Goal: Task Accomplishment & Management: Manage account settings

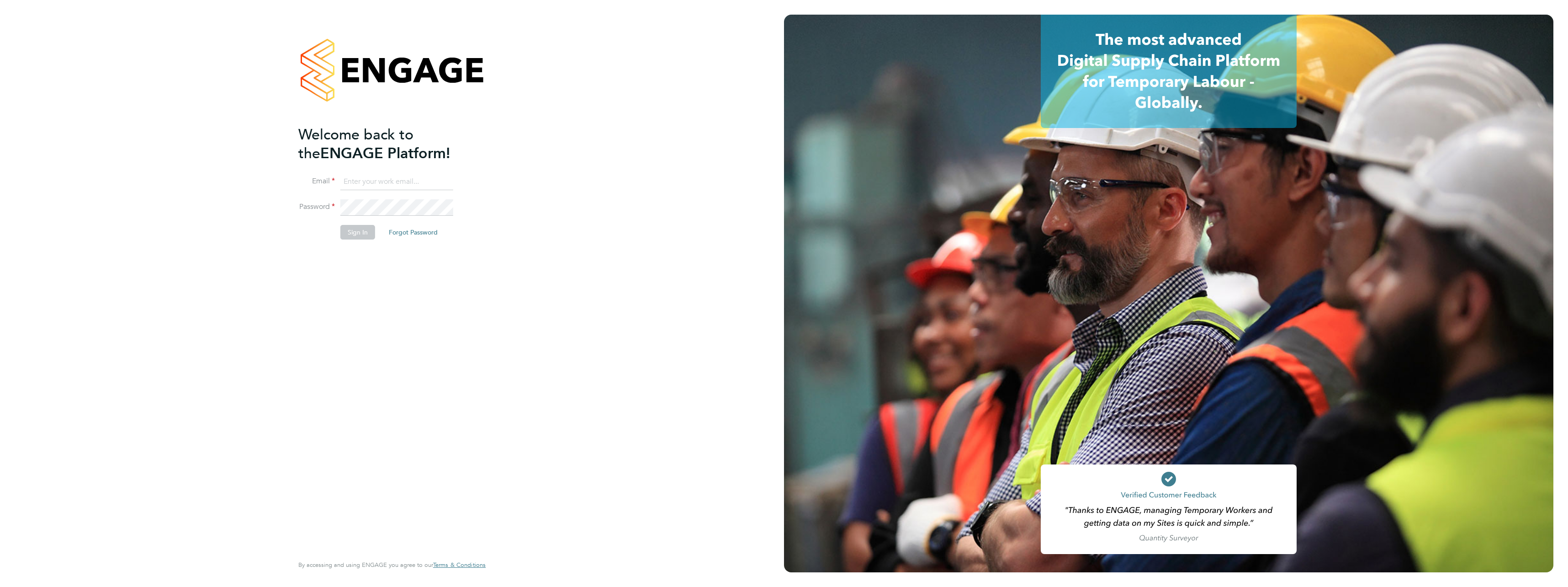
type input "[EMAIL_ADDRESS][DOMAIN_NAME]"
click at [365, 235] on button "Sign In" at bounding box center [357, 232] width 35 height 15
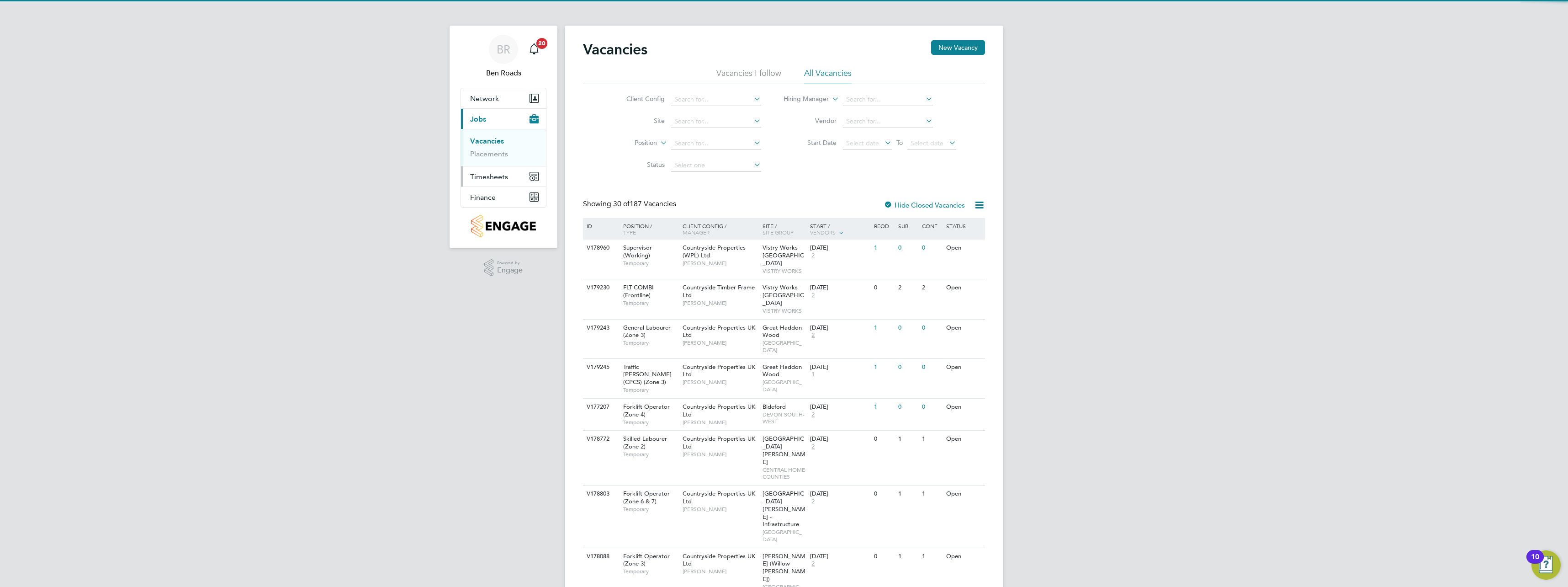
click at [486, 177] on span "Timesheets" at bounding box center [489, 177] width 38 height 9
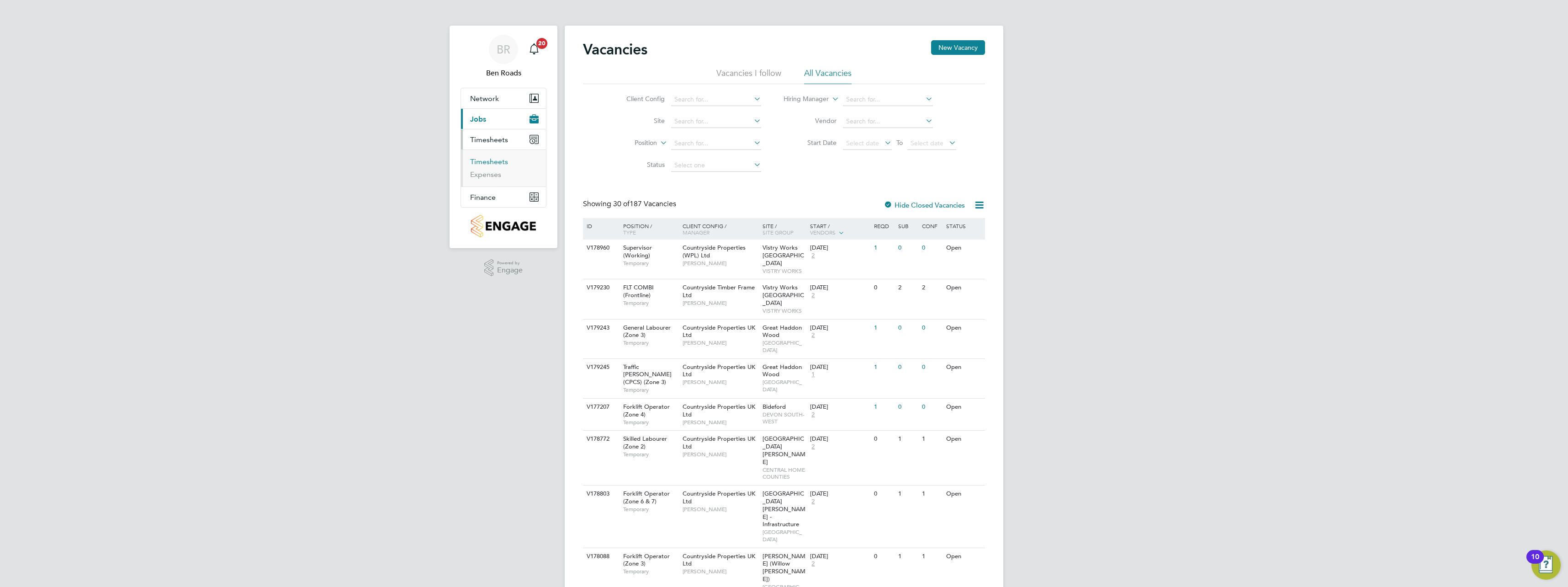
click at [490, 163] on link "Timesheets" at bounding box center [489, 161] width 38 height 9
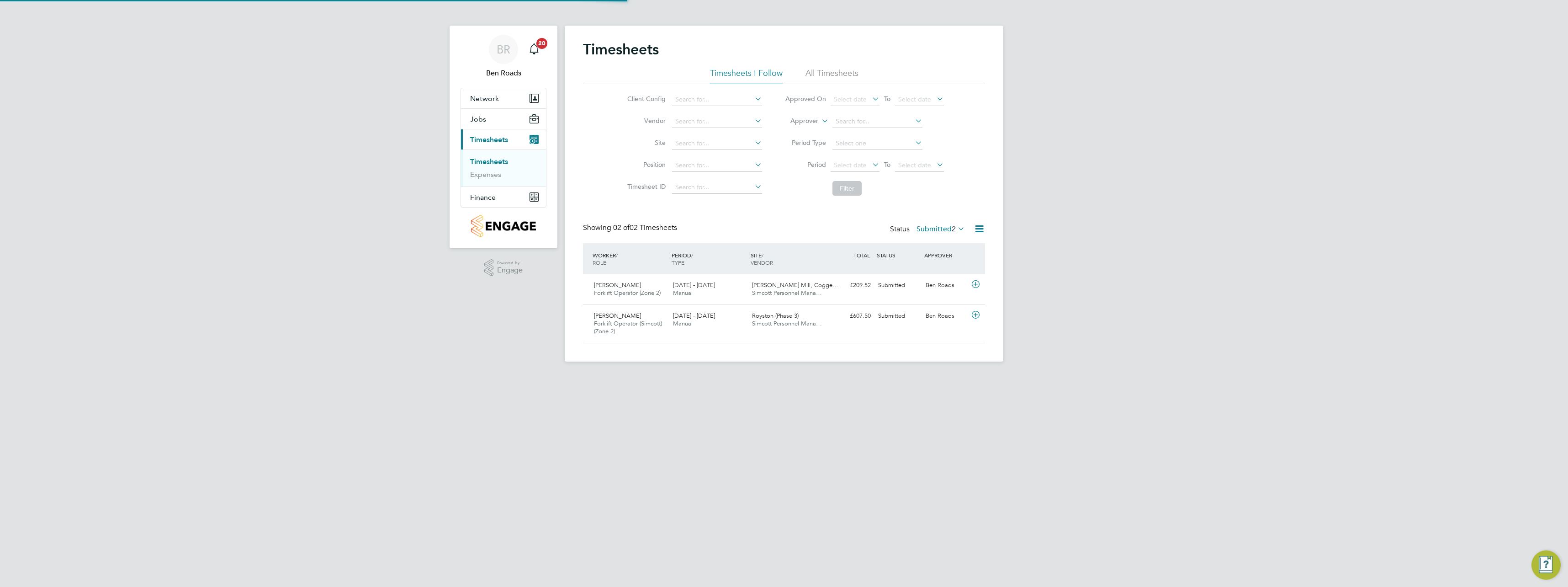
scroll to position [23, 80]
click at [978, 285] on icon at bounding box center [975, 284] width 12 height 7
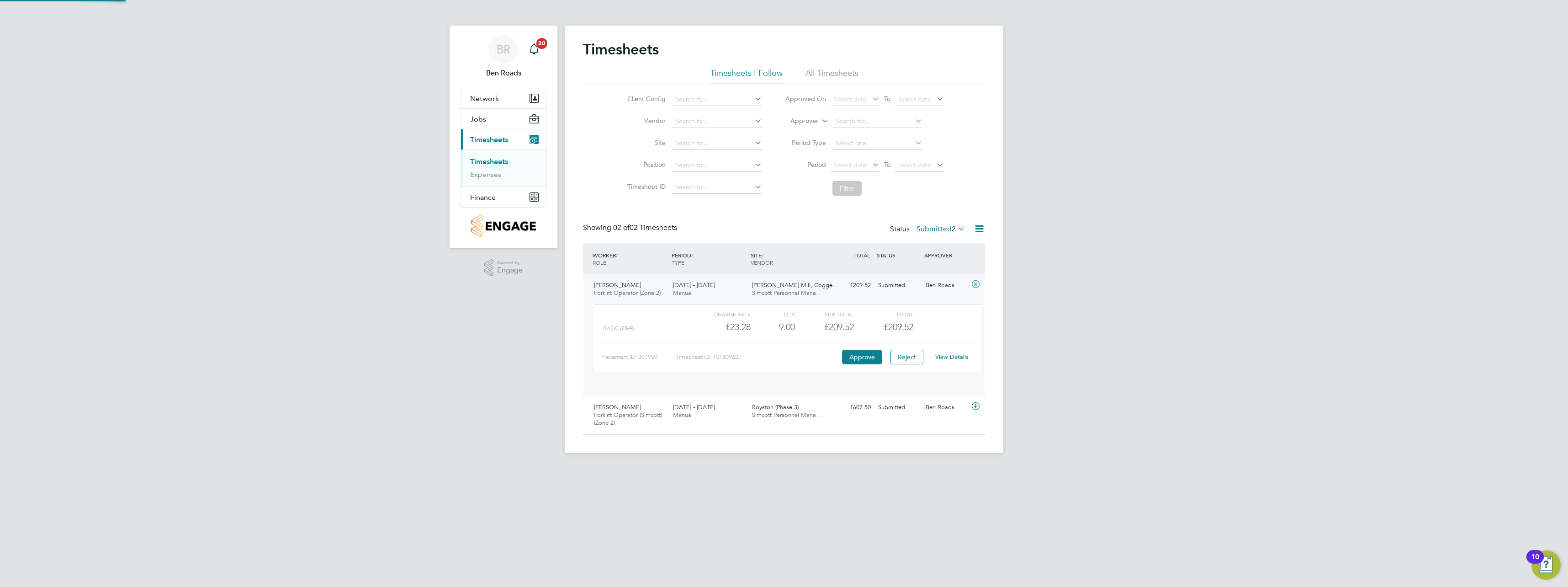
scroll to position [16, 89]
click at [849, 358] on button "Approve" at bounding box center [862, 357] width 40 height 15
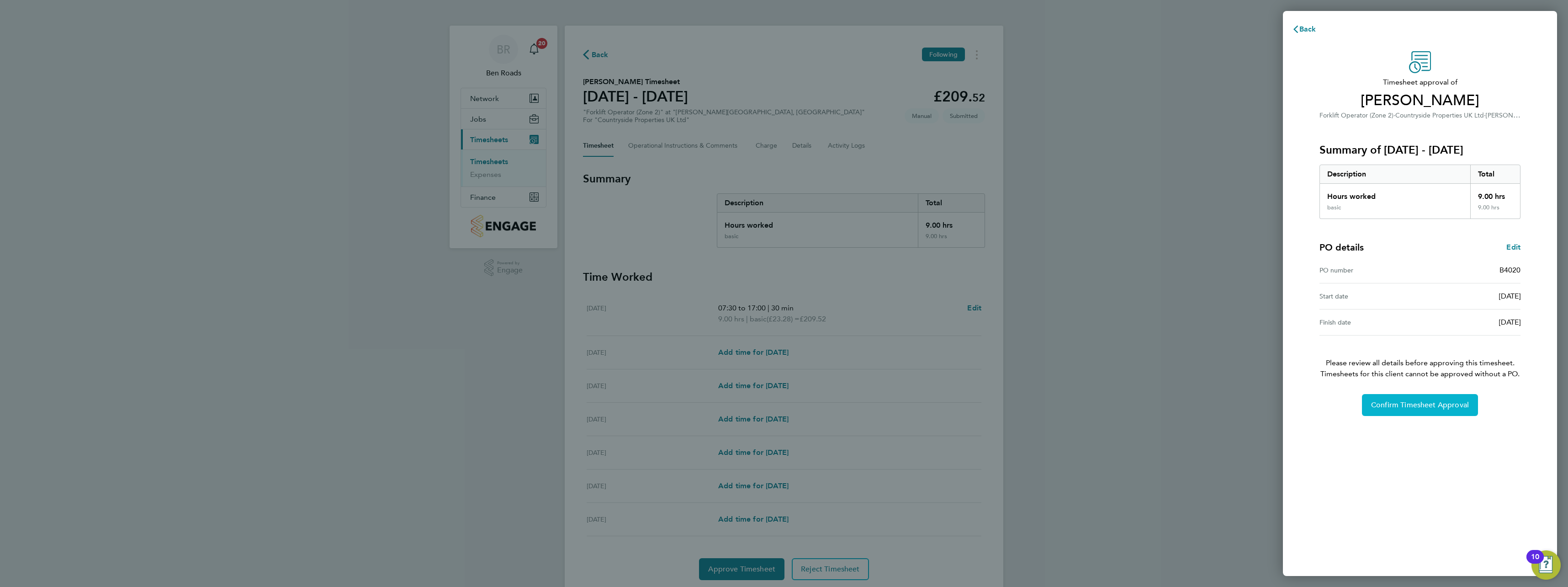
click at [1421, 409] on span "Confirm Timesheet Approval" at bounding box center [1419, 405] width 98 height 9
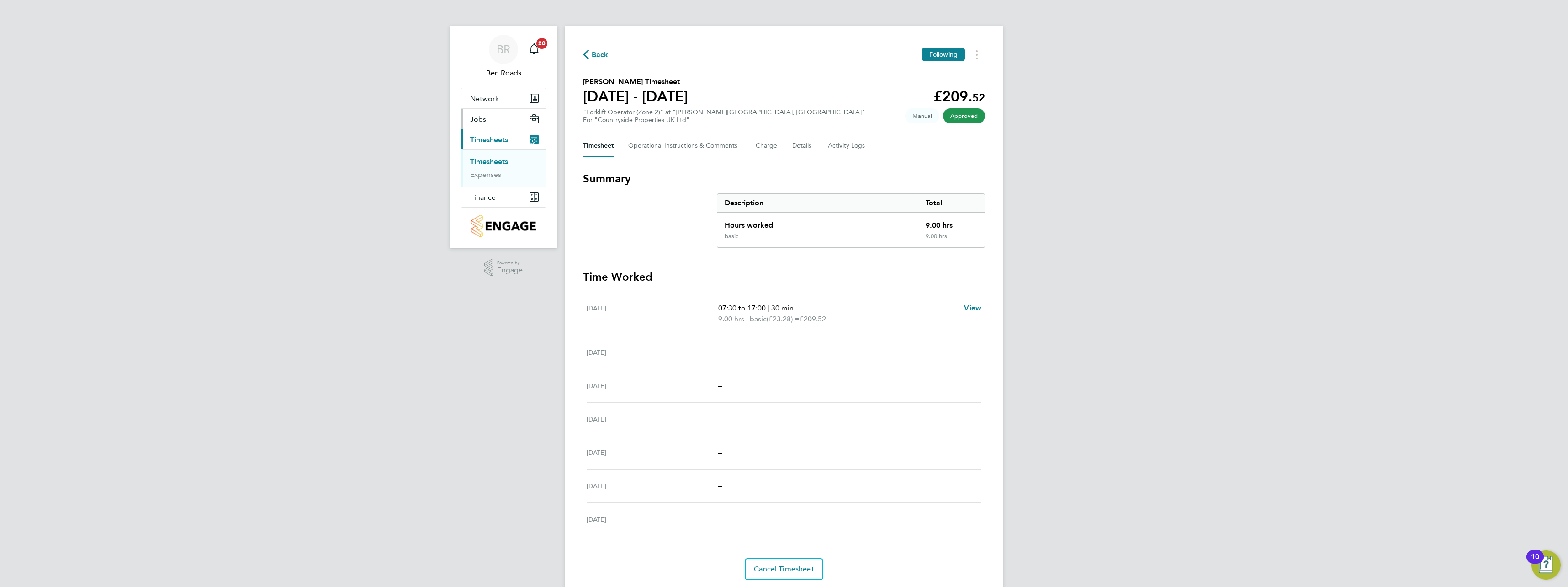
click at [475, 119] on span "Jobs" at bounding box center [478, 119] width 16 height 9
click at [477, 155] on link "Placements" at bounding box center [489, 153] width 38 height 9
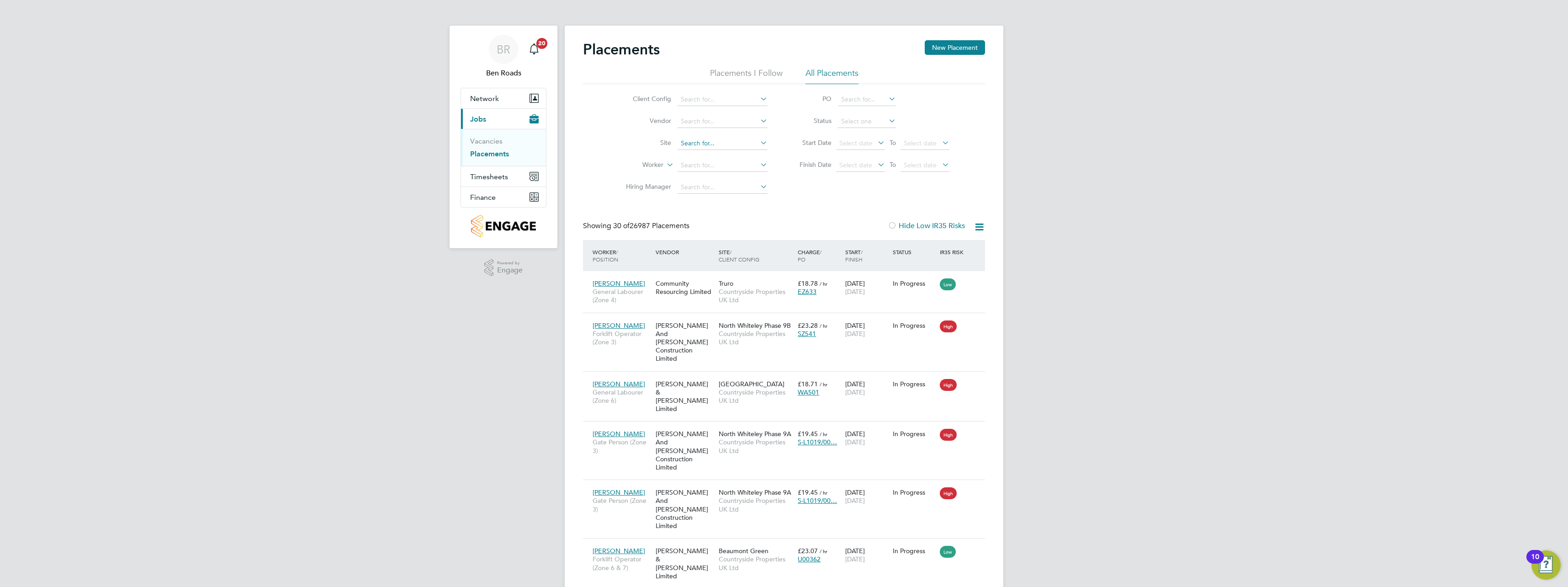
click at [733, 142] on input at bounding box center [723, 143] width 90 height 13
click at [748, 166] on li "Coggesha ll Mill, Coggeshall" at bounding box center [731, 168] width 109 height 12
type input "[PERSON_NAME] Mill, [GEOGRAPHIC_DATA]"
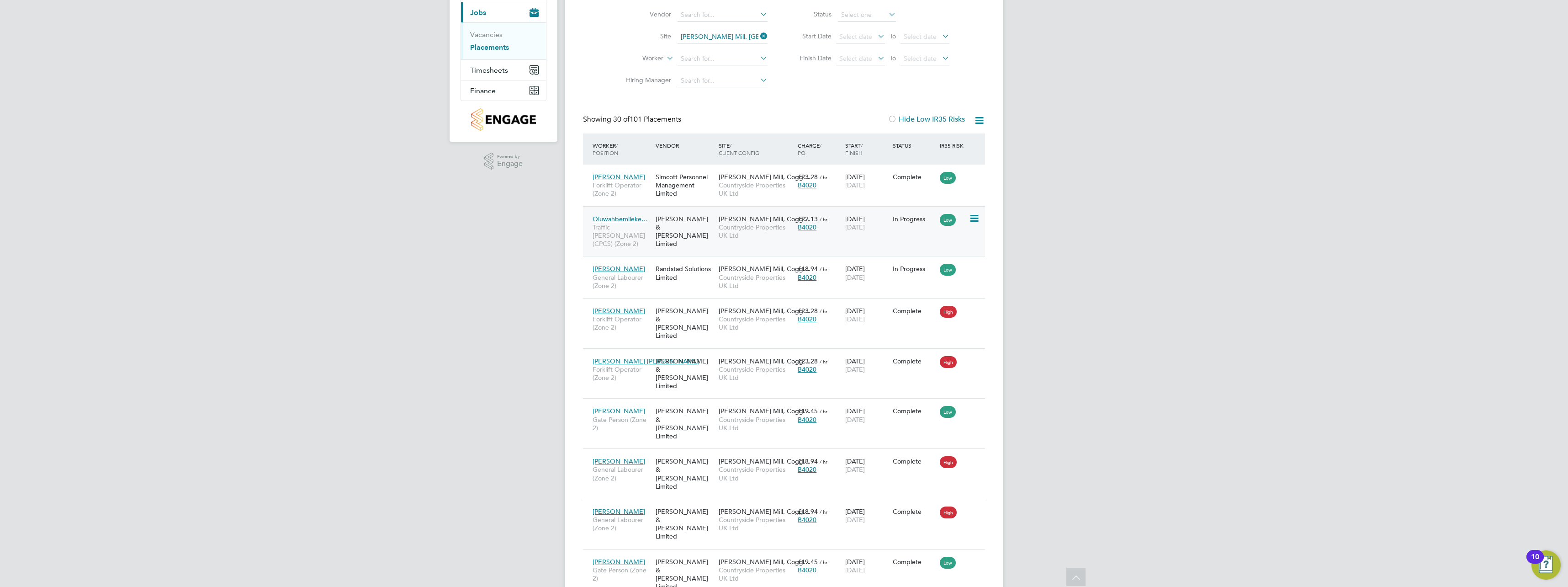
click at [978, 219] on icon at bounding box center [973, 219] width 9 height 11
click at [678, 217] on div "[PERSON_NAME] & [PERSON_NAME] Limited" at bounding box center [685, 231] width 63 height 43
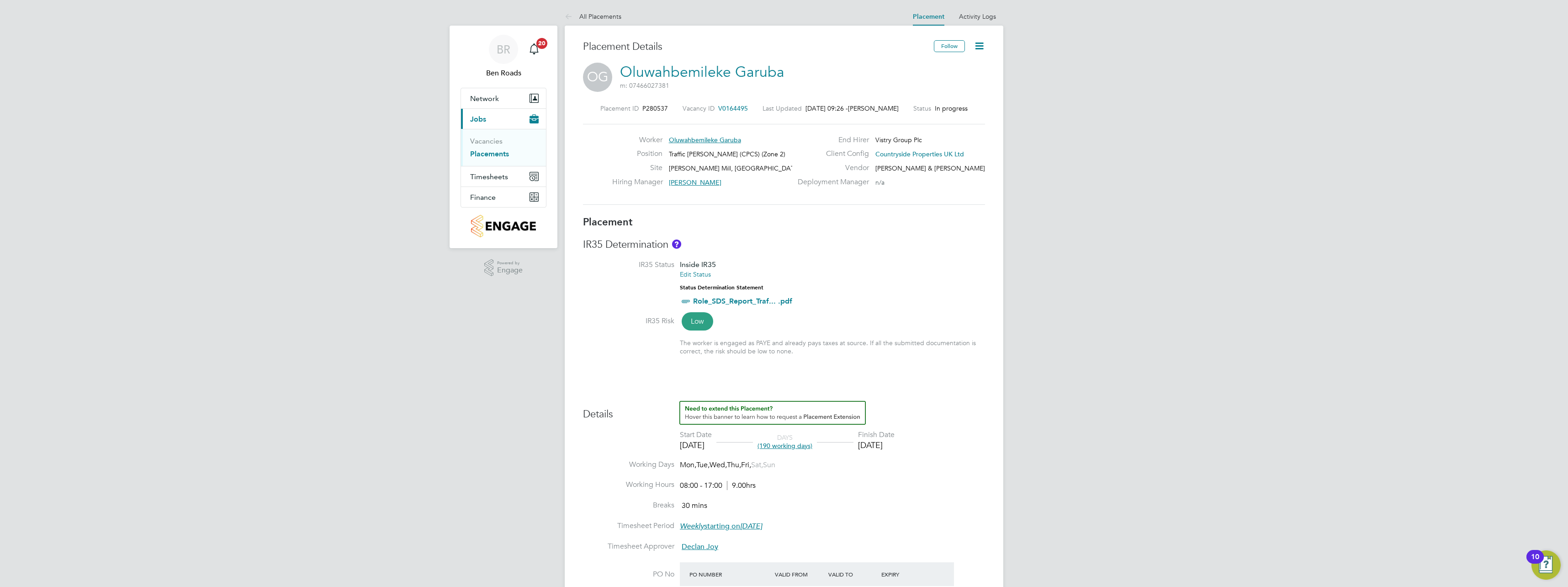
click at [981, 46] on icon at bounding box center [979, 46] width 12 height 12
click at [953, 93] on li "Timesheet Settings" at bounding box center [950, 93] width 67 height 13
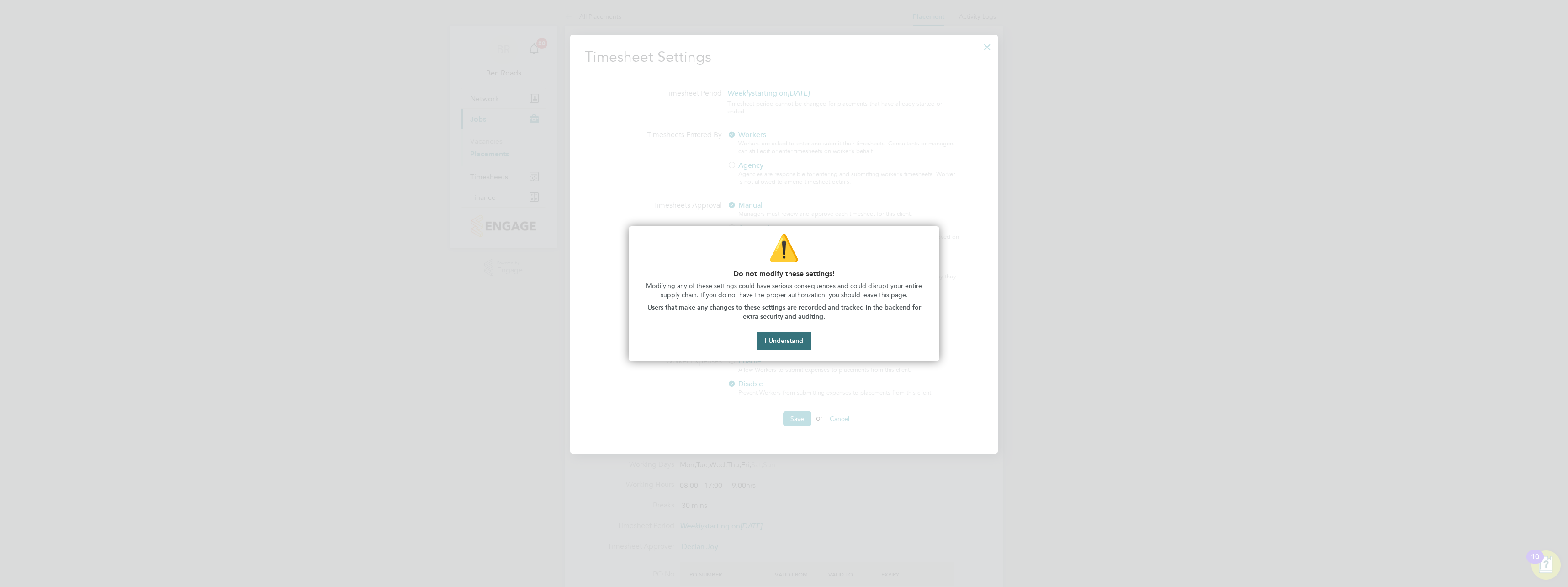
click at [780, 337] on button "I Understand" at bounding box center [784, 341] width 55 height 18
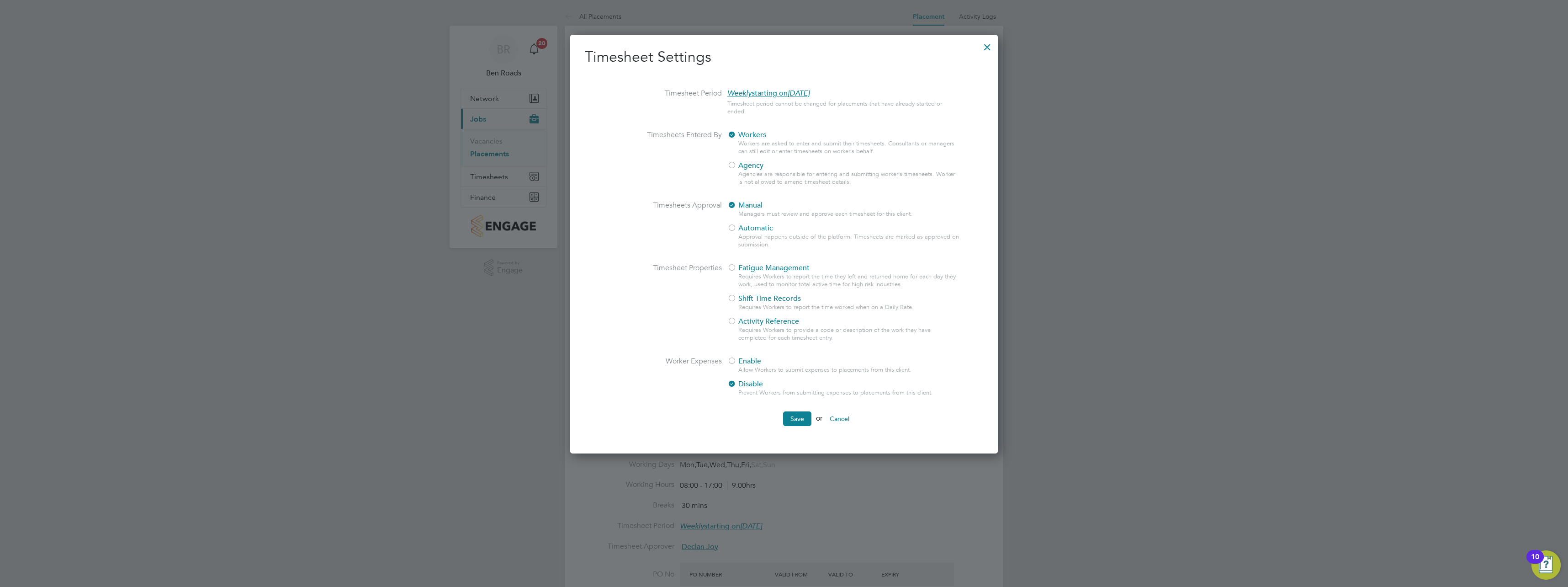
click at [850, 420] on button "Cancel" at bounding box center [839, 419] width 34 height 15
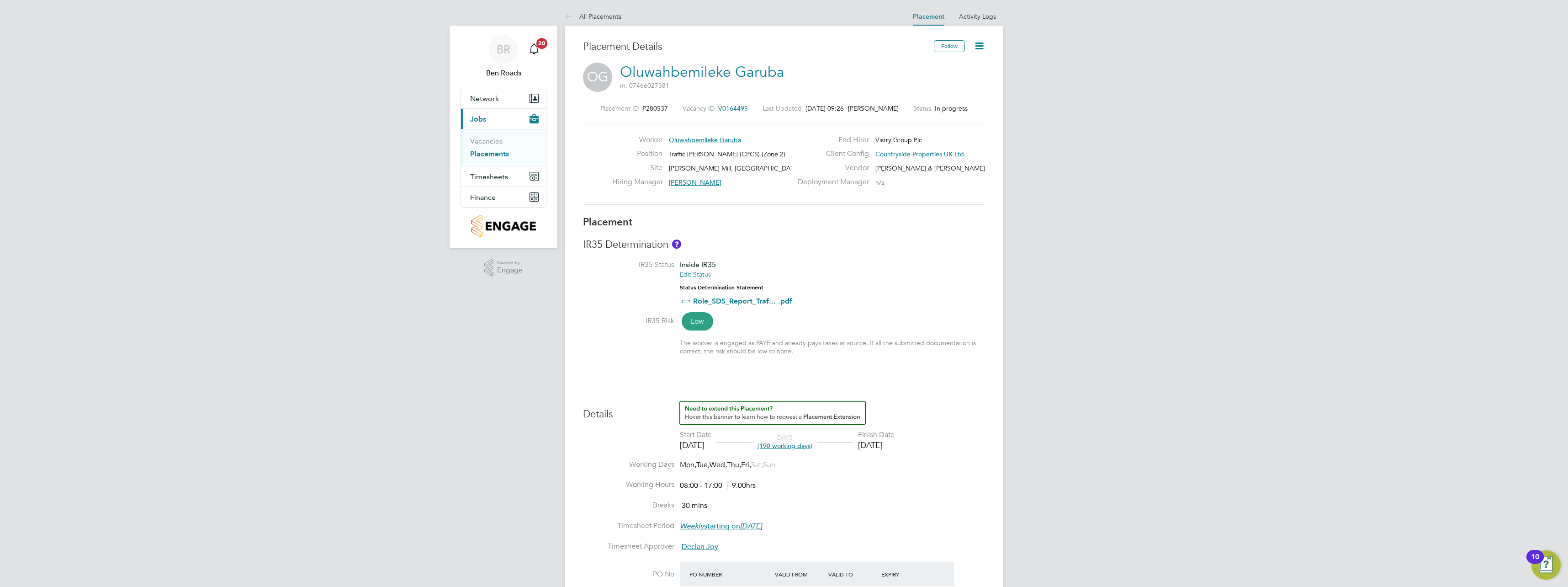
click at [979, 47] on icon at bounding box center [979, 46] width 12 height 12
click at [850, 259] on div "IR35 Determination IR35 Status Inside IR35 Edit Status Status Determination Sta…" at bounding box center [784, 301] width 402 height 127
click at [981, 43] on icon at bounding box center [979, 46] width 12 height 12
click at [951, 66] on li "Edit Placement e" at bounding box center [950, 68] width 67 height 13
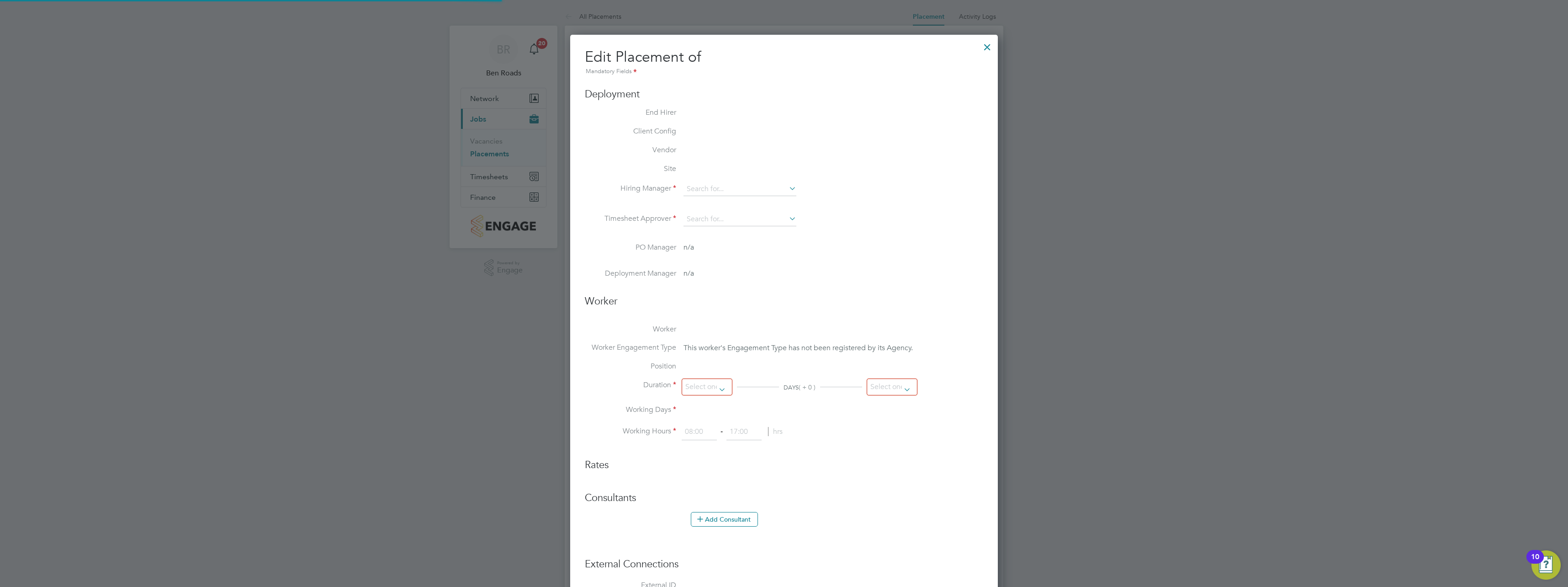
scroll to position [19, 399]
type input "Dennis Healy"
type input "Declan Joy"
type input "31 Mar 2025"
type input "[DATE]"
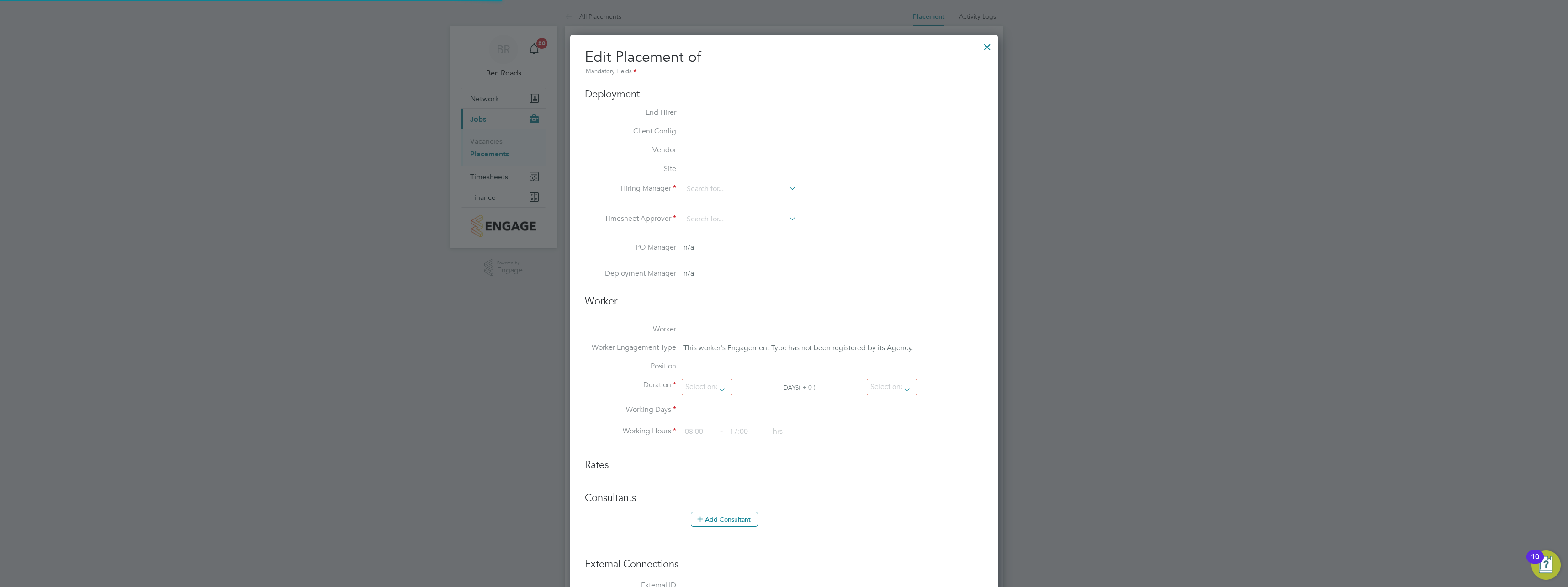
type input "08:00"
type input "17:00"
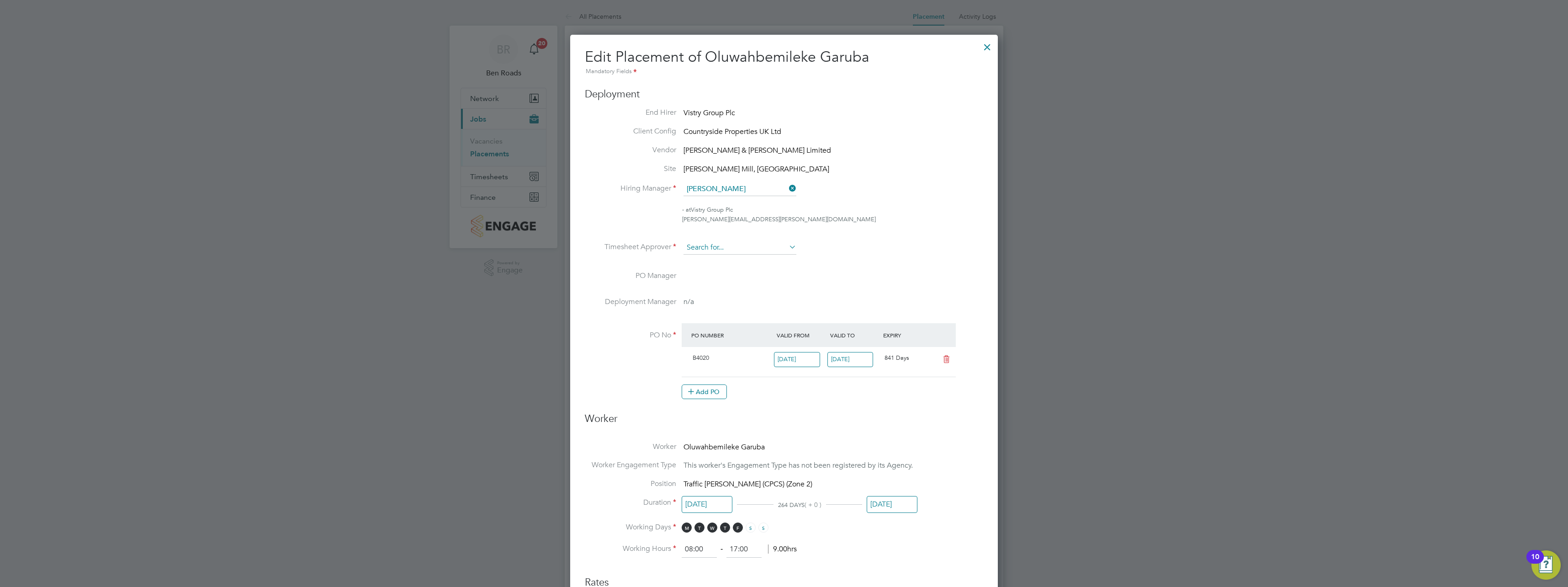
click at [754, 247] on input at bounding box center [740, 248] width 113 height 14
click at [844, 237] on ul "End Hirer Vistry Group Plc Client Config Countryside Properties UK Ltd Vendor F…" at bounding box center [784, 258] width 399 height 301
click at [762, 249] on input at bounding box center [740, 248] width 113 height 14
click at [705, 262] on b "Roads" at bounding box center [709, 261] width 19 height 8
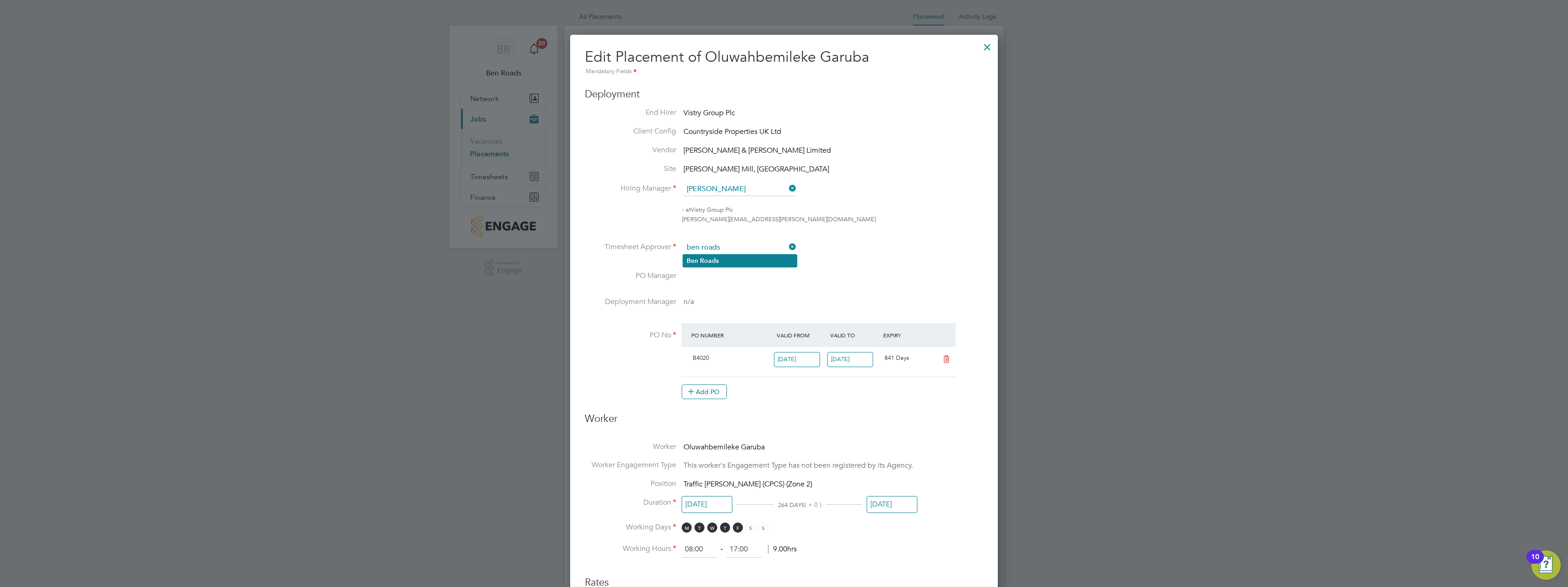
type input "Ben Roads"
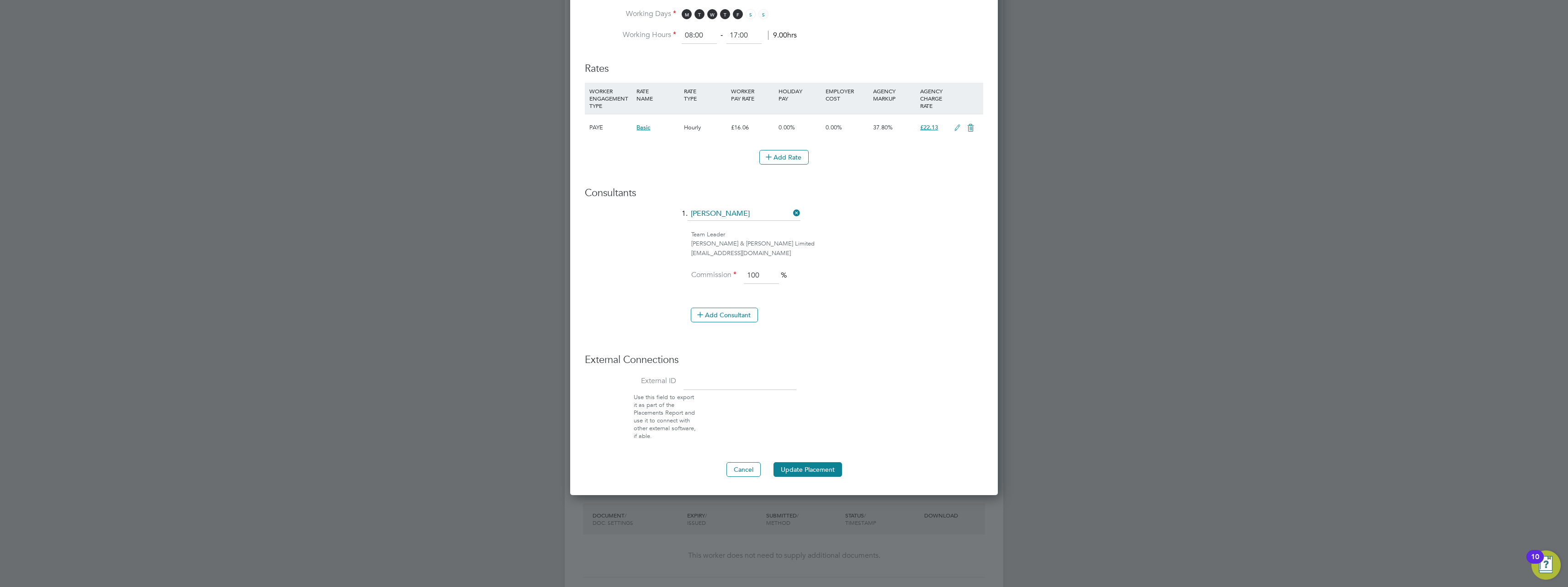
scroll to position [594, 0]
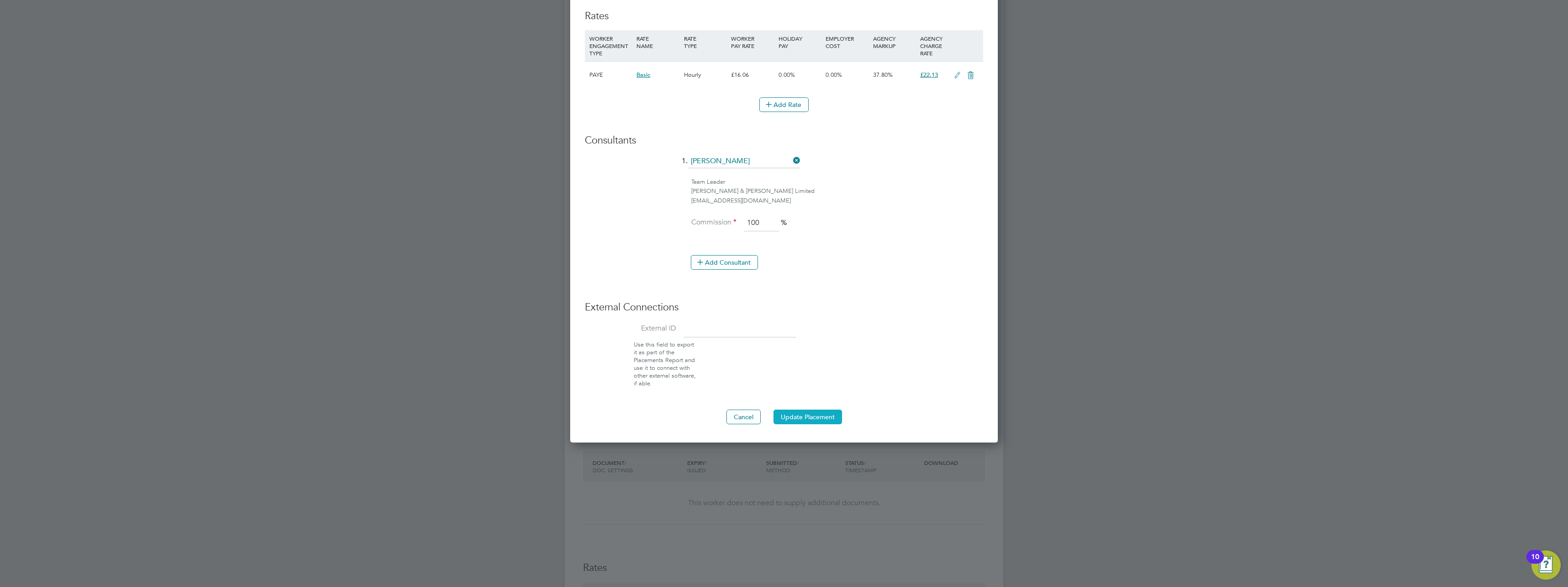
click at [811, 416] on button "Update Placement" at bounding box center [808, 417] width 69 height 15
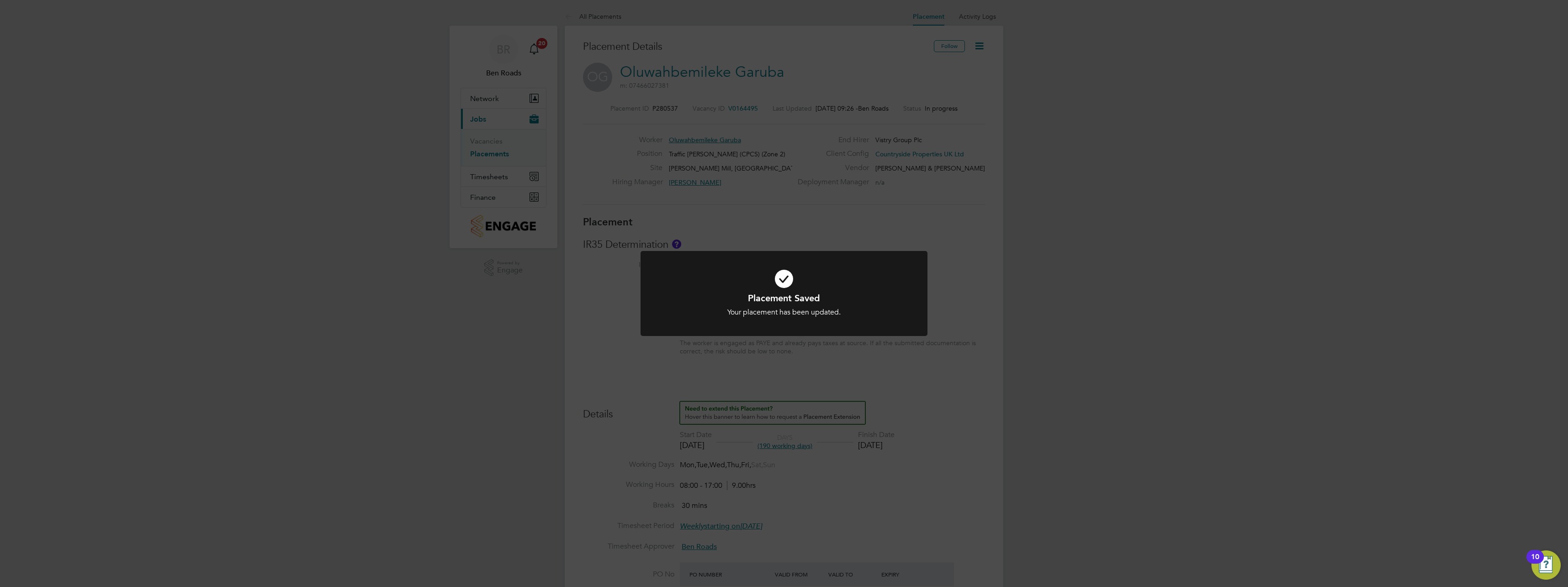
scroll to position [9, 135]
click at [628, 350] on div "Placement Saved Your placement has been updated. Cancel Okay" at bounding box center [784, 294] width 1568 height 587
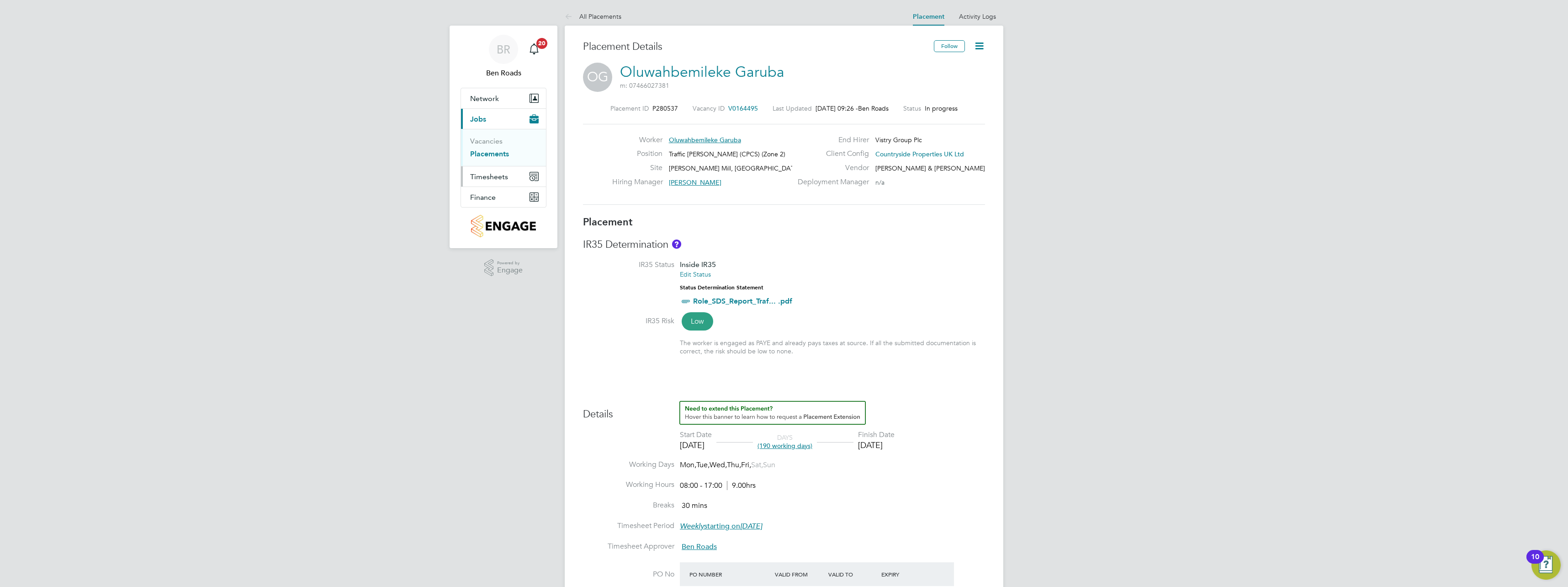
click at [488, 174] on span "Timesheets" at bounding box center [489, 177] width 38 height 9
click at [490, 163] on link "Timesheets" at bounding box center [489, 161] width 38 height 9
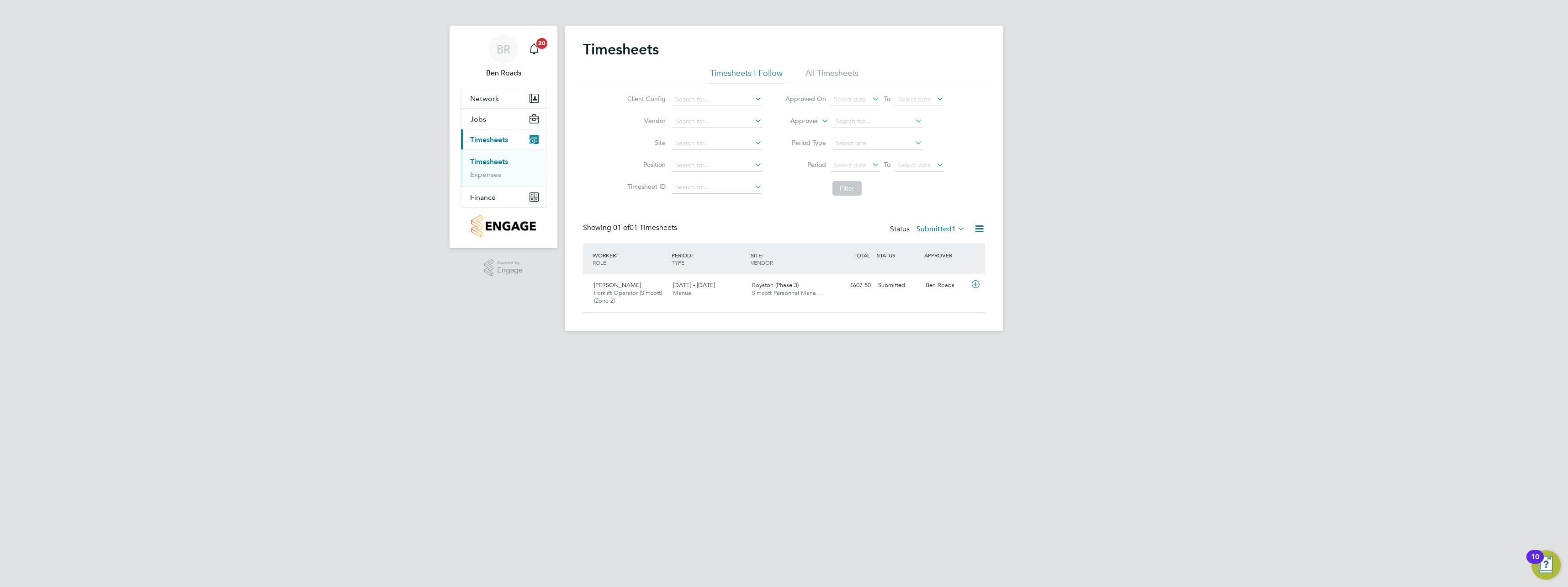
click at [956, 230] on icon at bounding box center [956, 228] width 0 height 13
click at [940, 241] on li "All" at bounding box center [936, 245] width 42 height 13
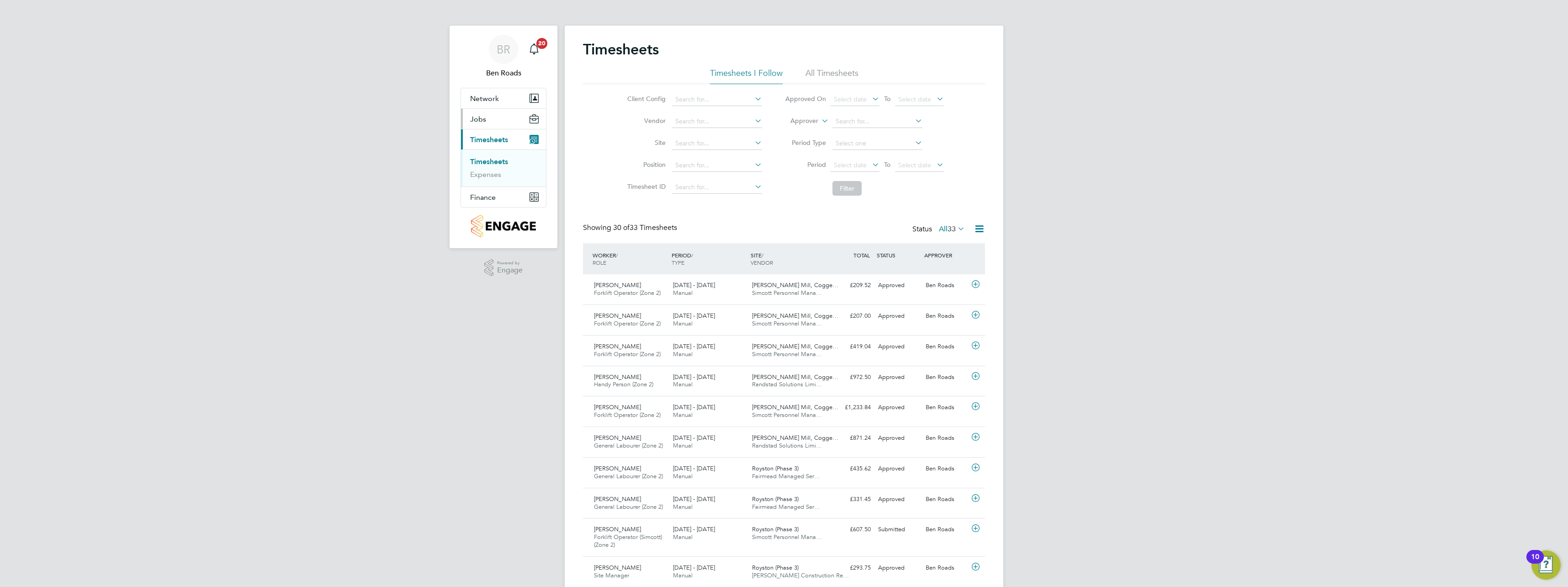
click at [480, 124] on button "Jobs" at bounding box center [503, 119] width 85 height 20
click at [491, 153] on link "Placements" at bounding box center [489, 153] width 38 height 9
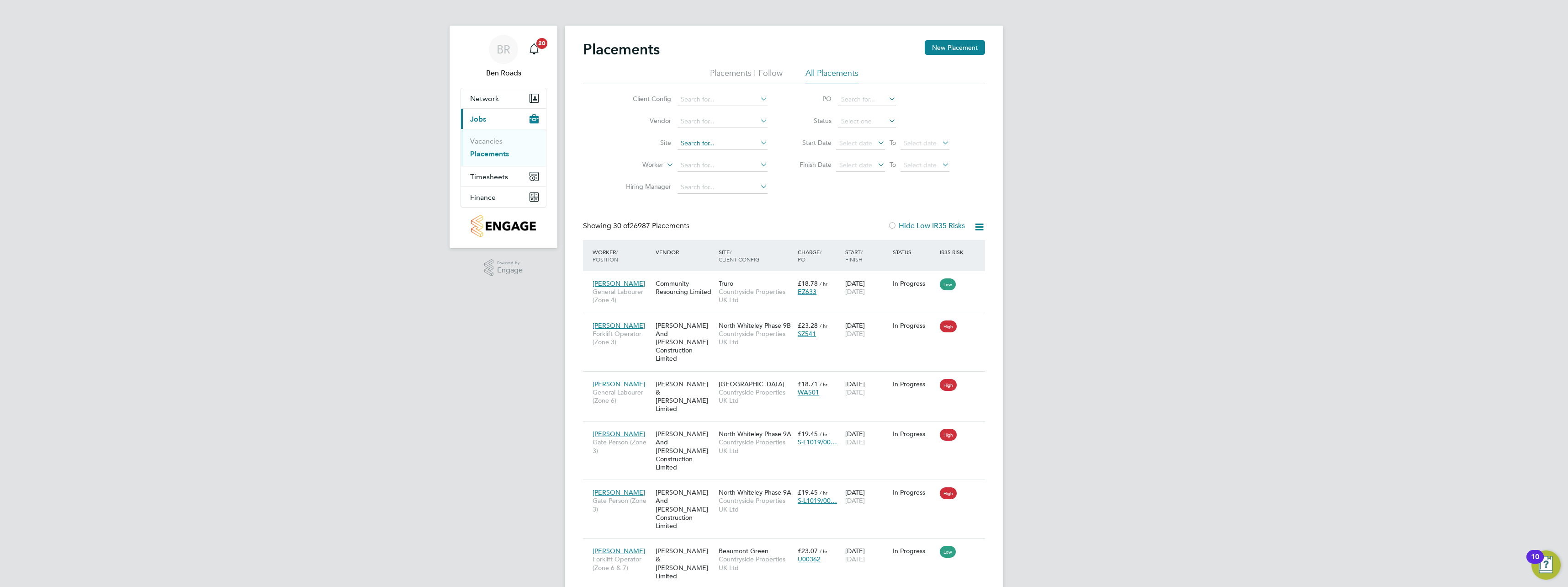
click at [701, 144] on input at bounding box center [723, 143] width 90 height 13
click at [741, 164] on li "Coggeshall Mill, Coggeshall" at bounding box center [740, 168] width 127 height 12
type input "Coggeshall Mill, Coggeshall"
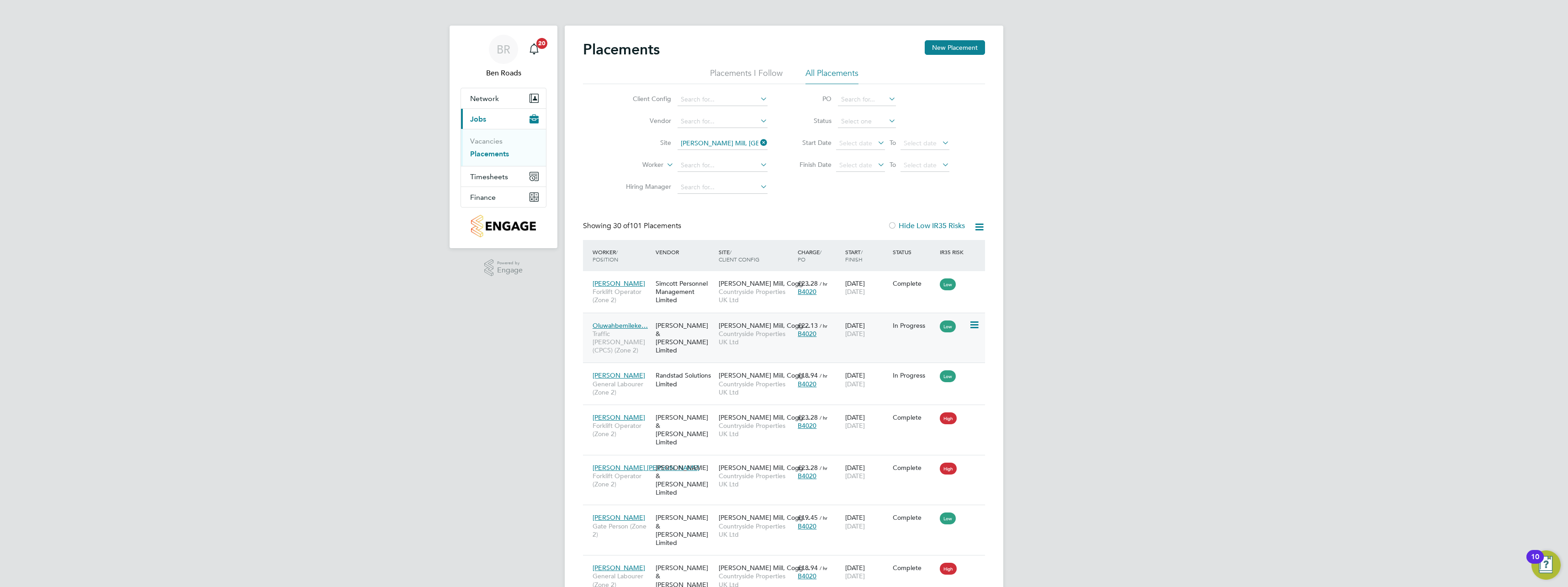
click at [672, 329] on div "[PERSON_NAME] & [PERSON_NAME] Limited" at bounding box center [685, 338] width 63 height 43
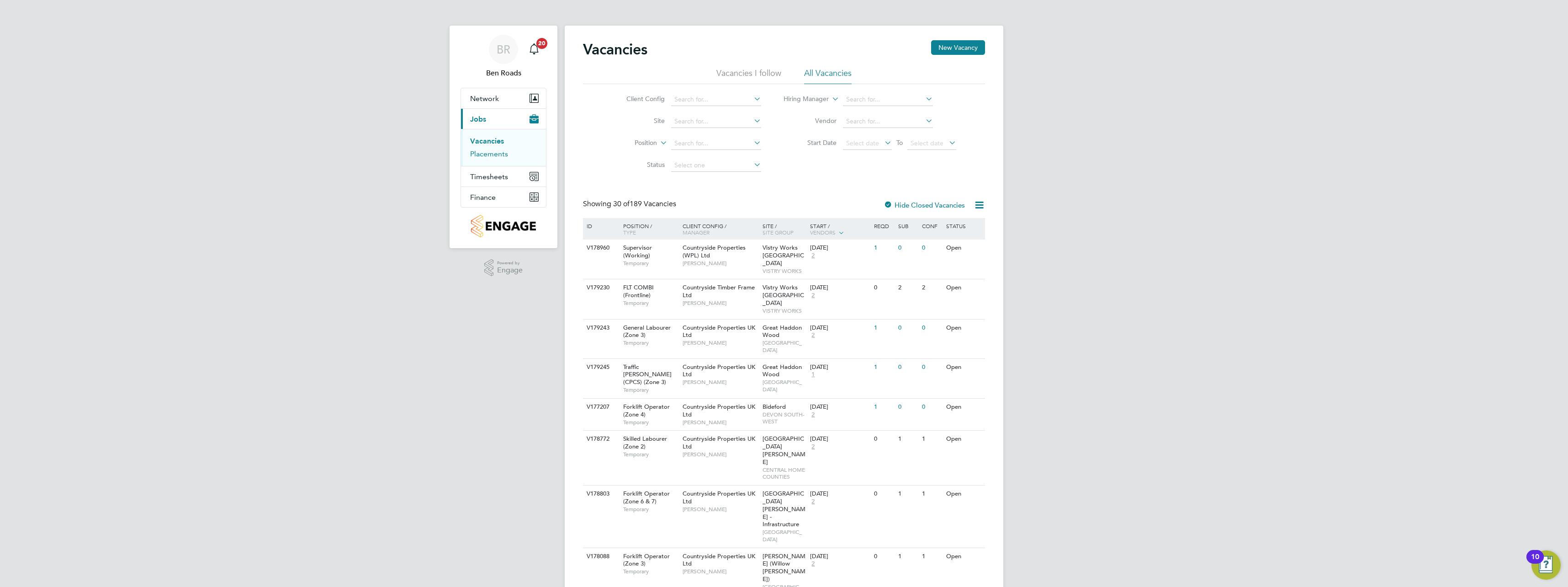
click at [492, 156] on link "Placements" at bounding box center [489, 153] width 38 height 9
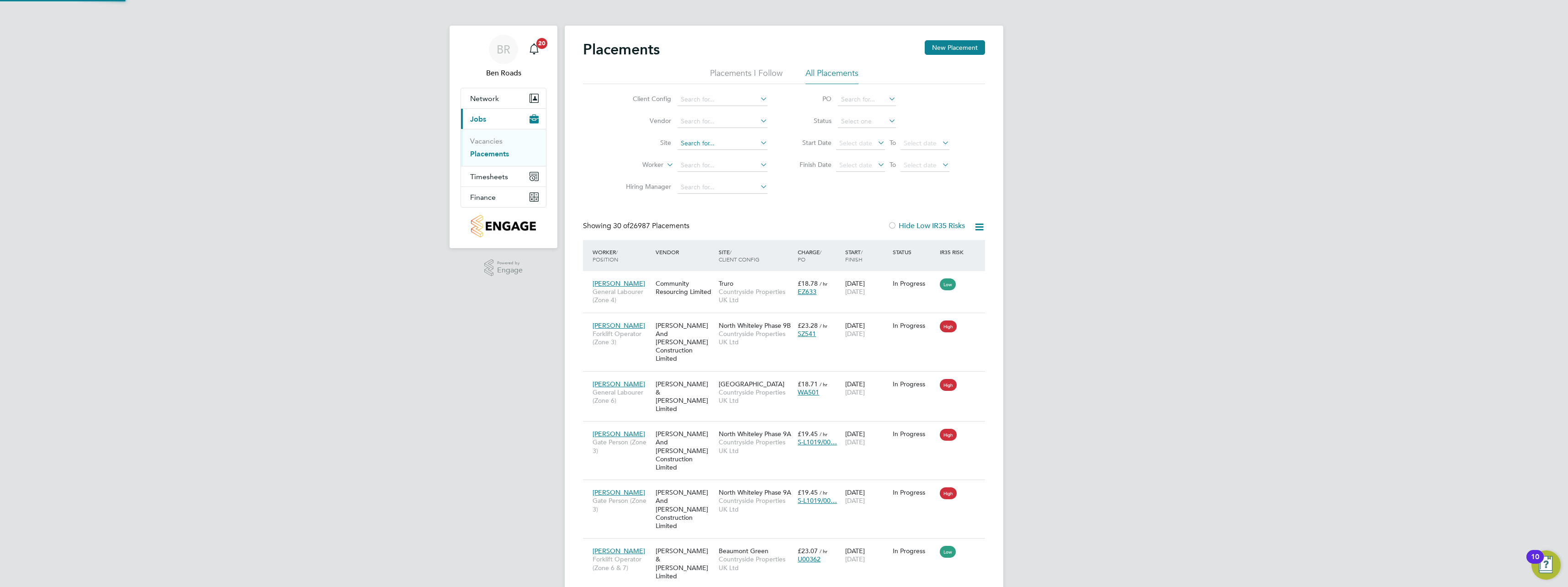
click at [731, 146] on input at bounding box center [723, 143] width 90 height 13
click at [726, 189] on li "Royston (Phase 3)" at bounding box center [724, 192] width 94 height 12
type input "Royston (Phase 3)"
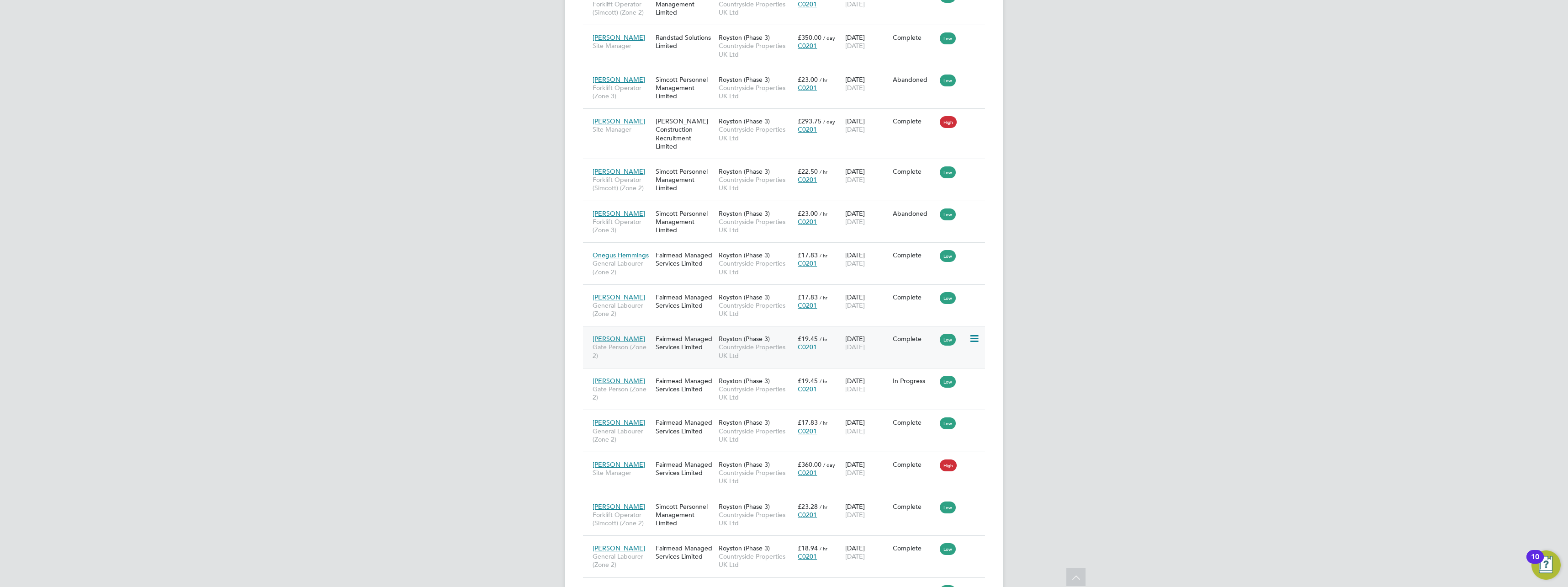
click at [978, 339] on icon at bounding box center [973, 339] width 9 height 11
click at [975, 338] on icon at bounding box center [973, 339] width 9 height 11
click at [693, 343] on div "Fairmead Managed Services Limited" at bounding box center [685, 343] width 63 height 26
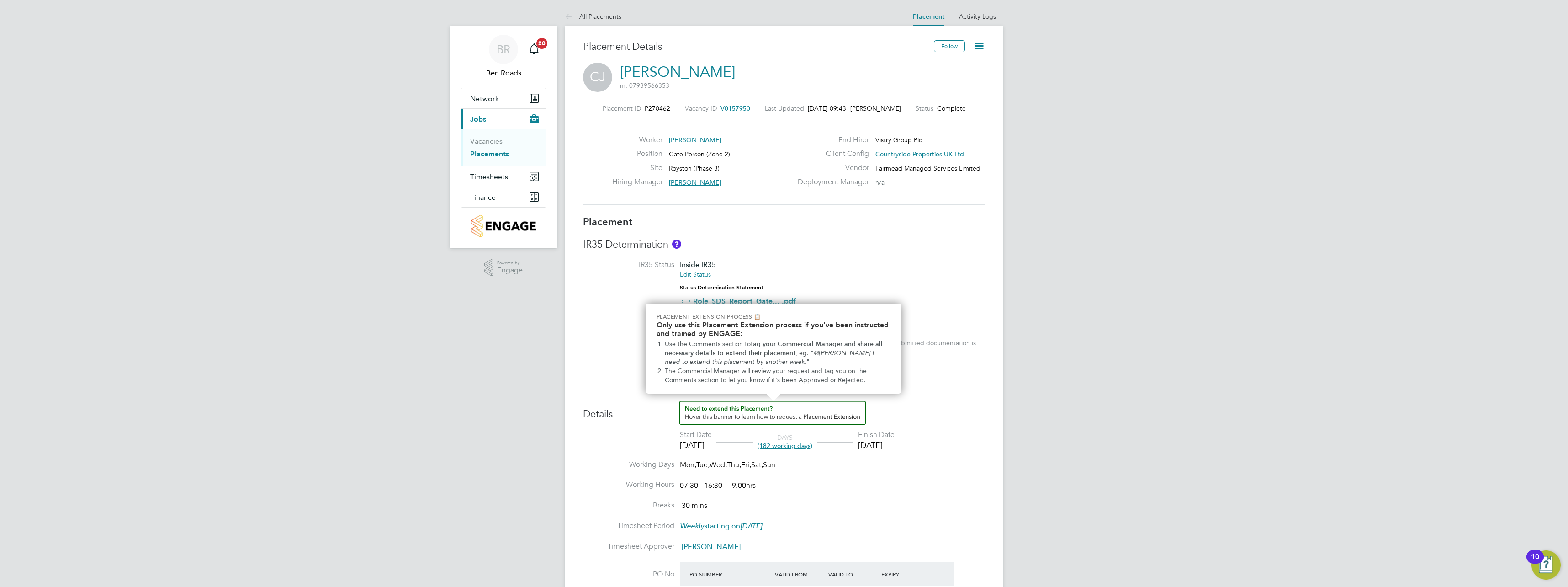
click at [735, 409] on img "How to extend a Placement?" at bounding box center [772, 412] width 186 height 24
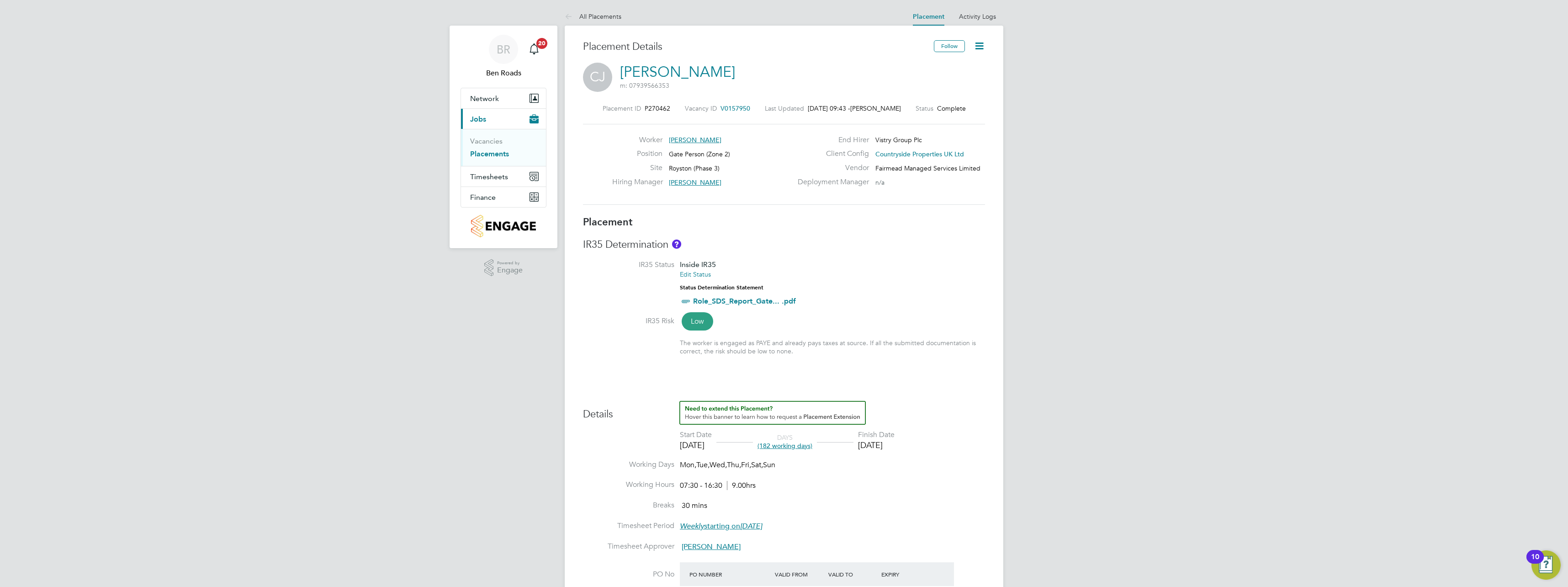
click at [938, 388] on div "Placement IR35 Determination IR35 Status Inside IR35 Edit Status Status Determi…" at bounding box center [784, 480] width 402 height 530
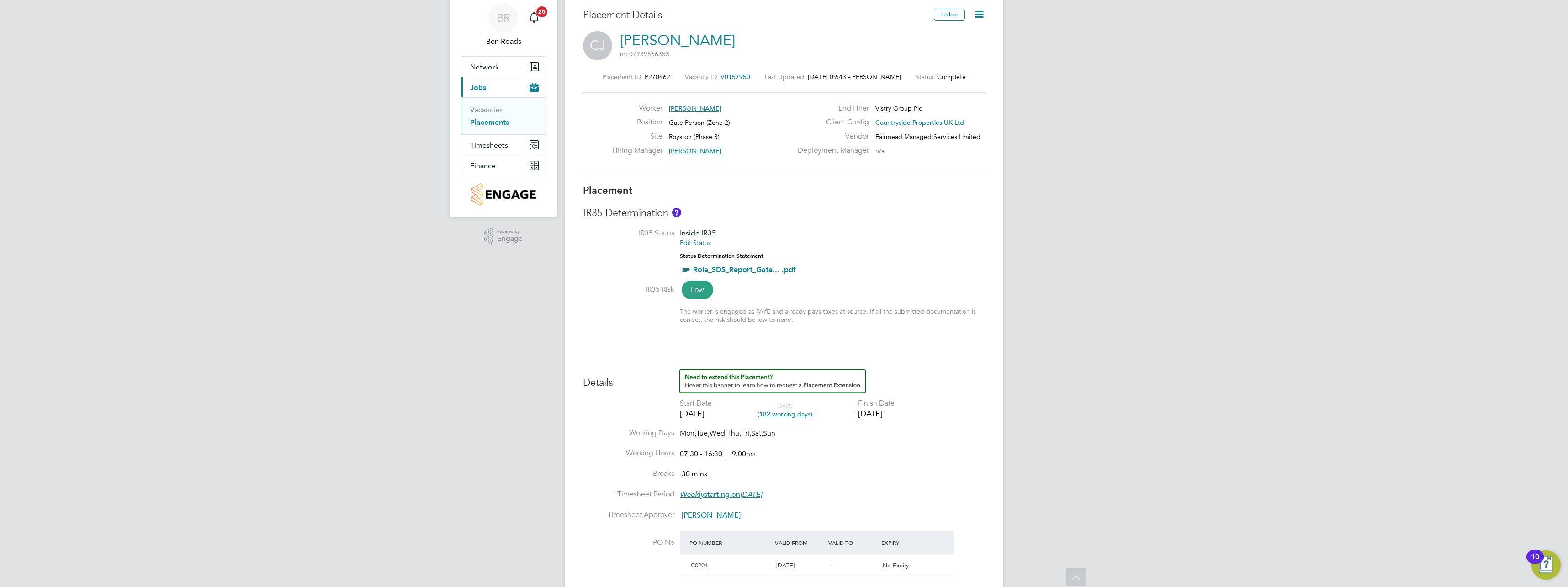
scroll to position [10, 0]
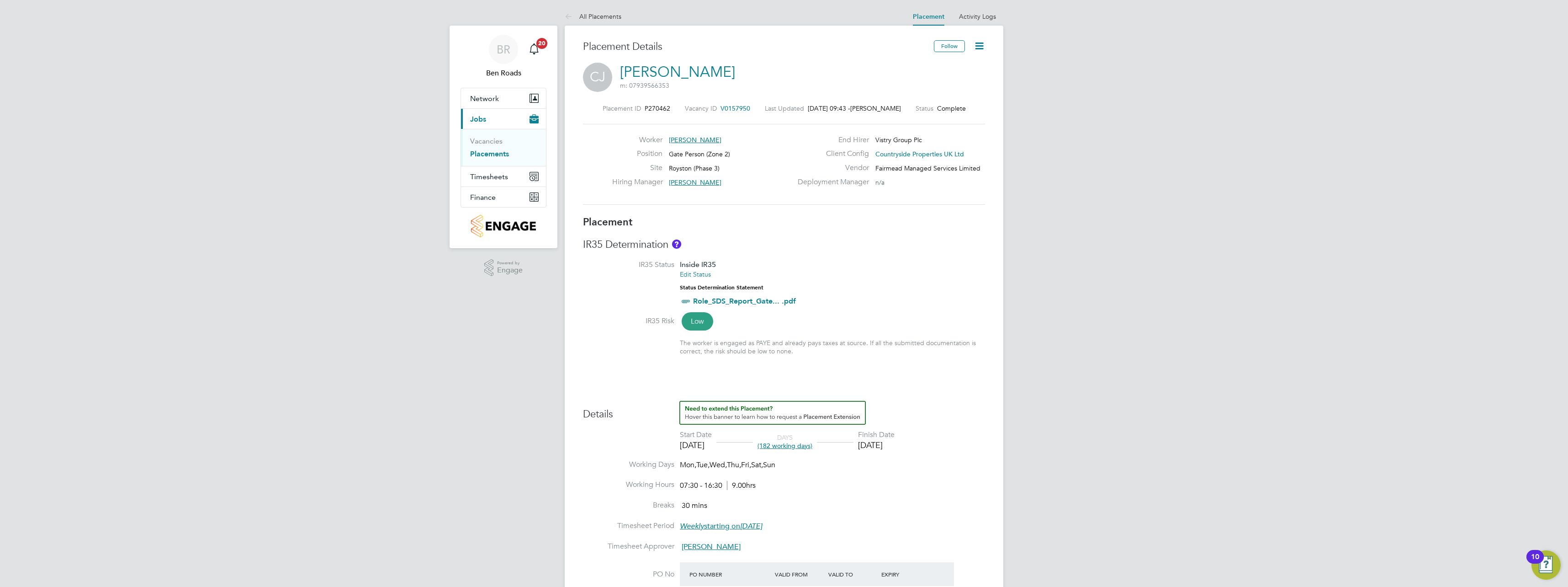
click at [976, 43] on icon at bounding box center [979, 46] width 12 height 12
click at [948, 69] on li "Edit Placement e" at bounding box center [950, 68] width 67 height 13
type input "[PERSON_NAME]"
type input "[DATE]"
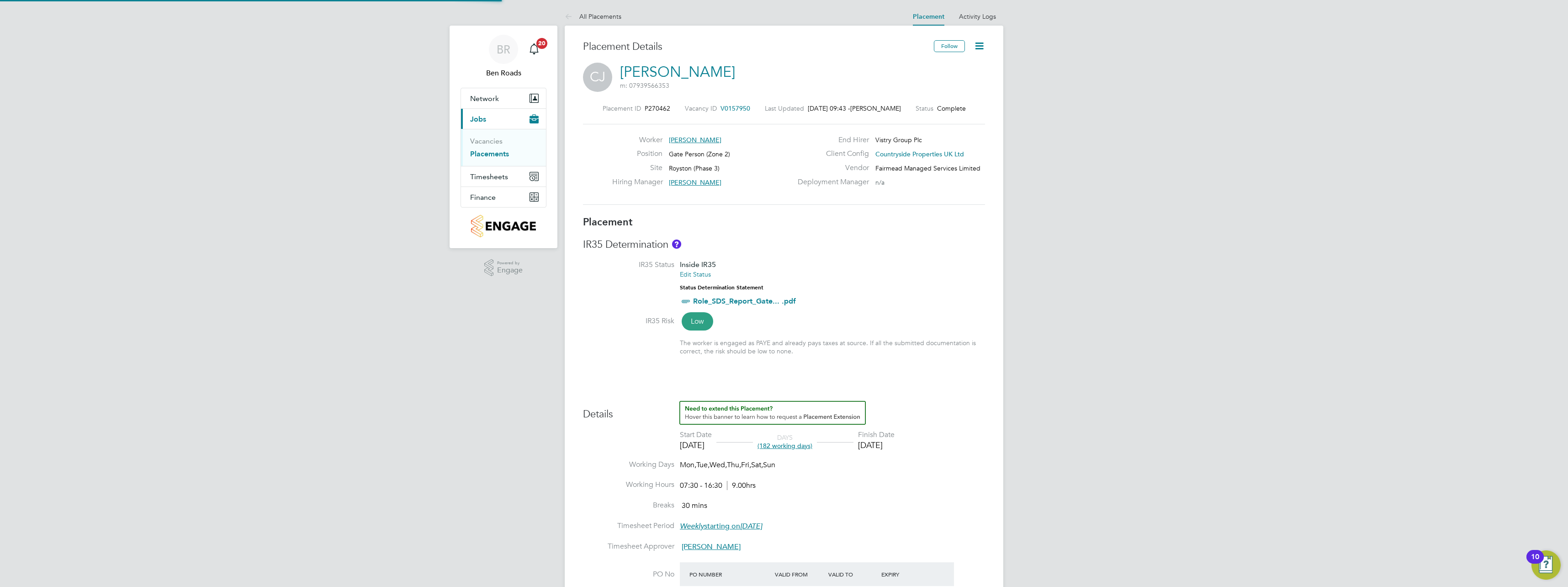
type input "[DATE]"
type input "07:30"
type input "16:30"
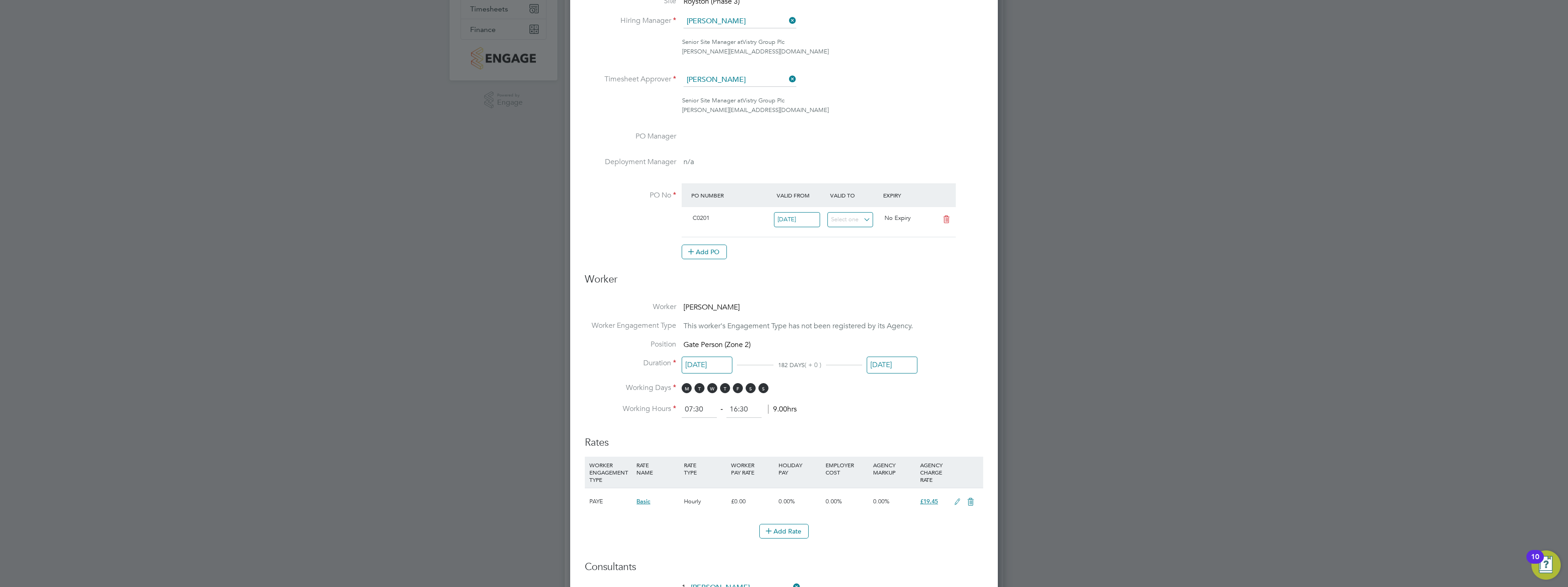
click at [885, 362] on input "[DATE]" at bounding box center [892, 365] width 51 height 17
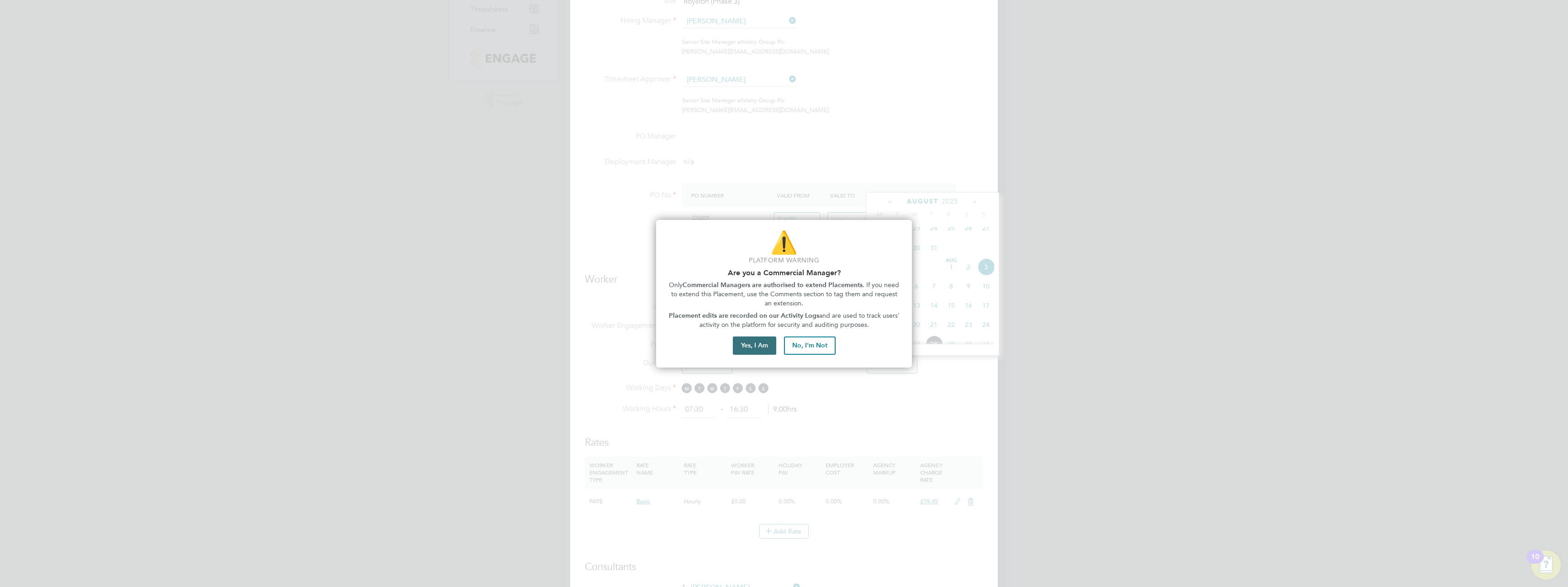
click at [752, 346] on button "Yes, I Am" at bounding box center [754, 345] width 43 height 18
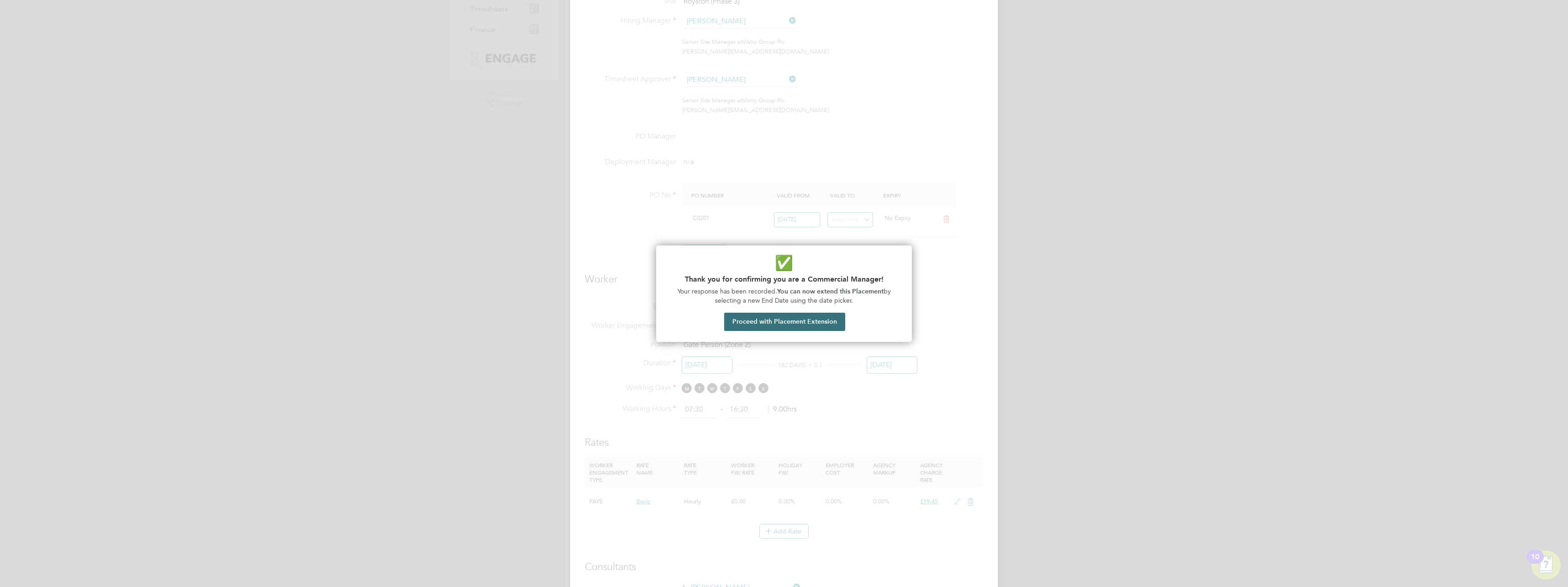
click at [770, 322] on button "Proceed with Placement Extension" at bounding box center [785, 322] width 121 height 18
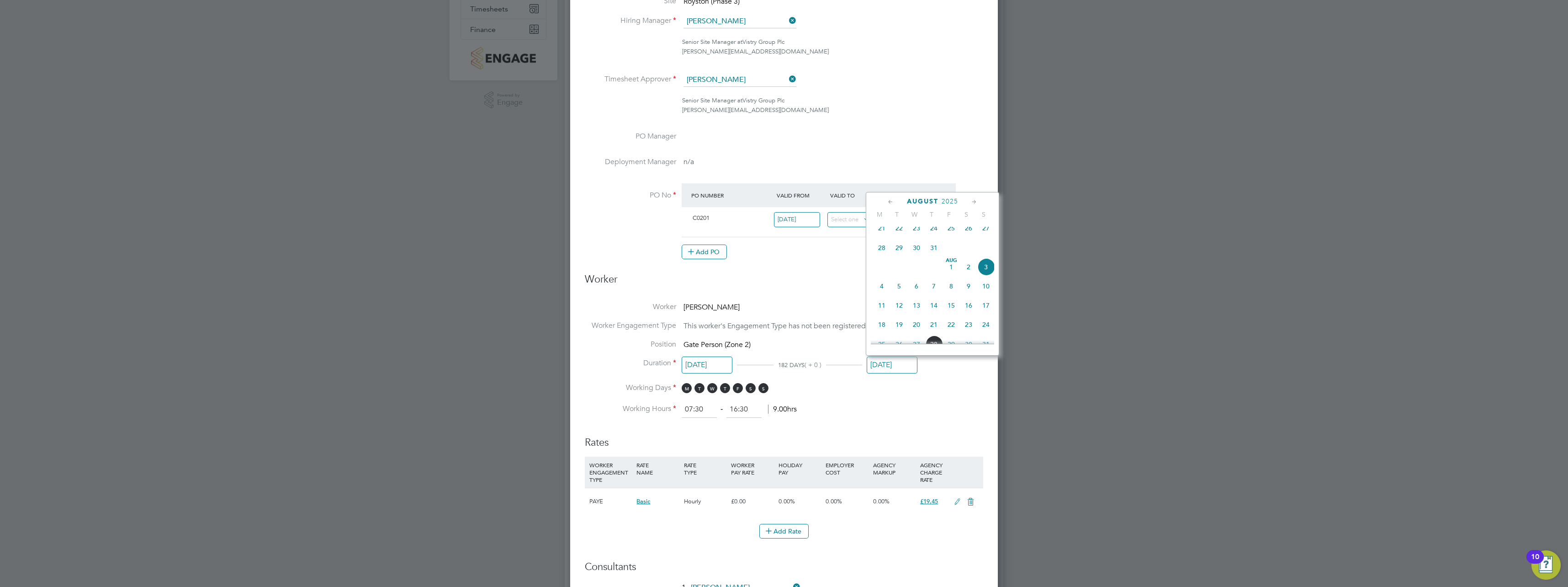
click at [972, 200] on icon at bounding box center [974, 202] width 9 height 10
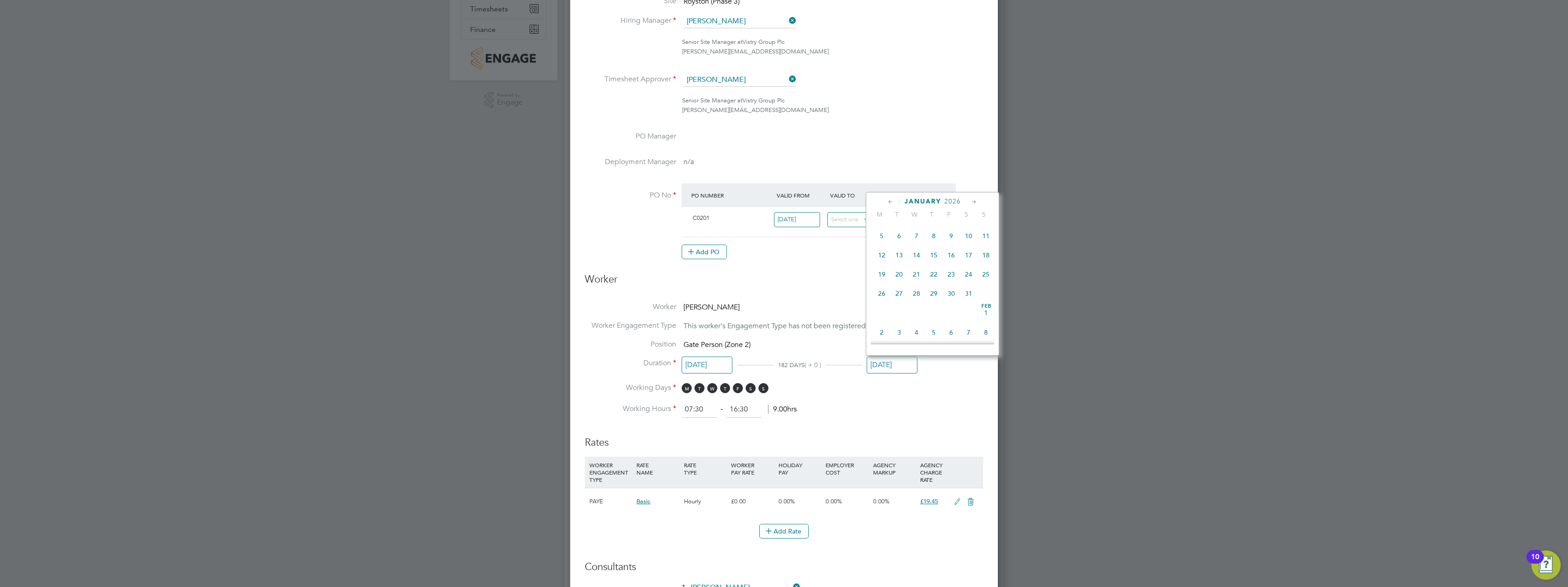
click at [972, 200] on icon at bounding box center [974, 202] width 9 height 10
click at [973, 200] on icon at bounding box center [974, 202] width 9 height 10
click at [973, 199] on icon at bounding box center [974, 202] width 9 height 10
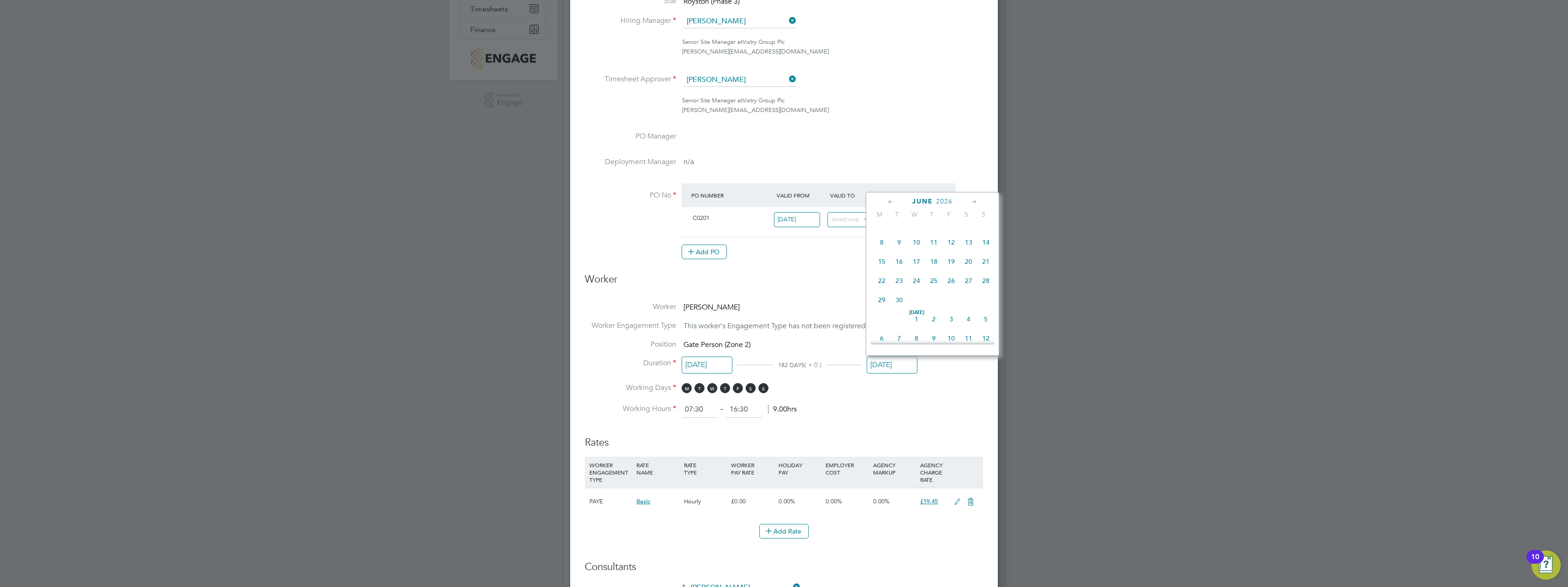
click at [973, 199] on icon at bounding box center [974, 202] width 9 height 10
click at [952, 307] on span "31" at bounding box center [951, 298] width 18 height 18
type input "[DATE]"
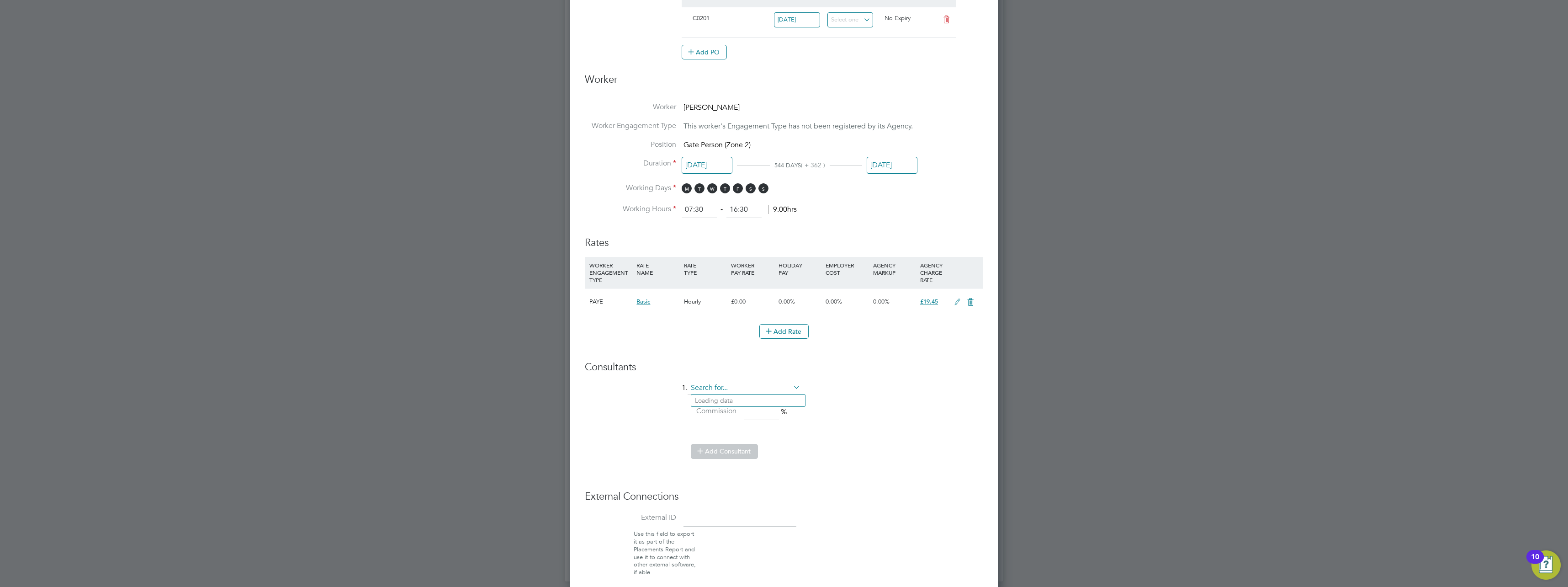
click at [758, 385] on input at bounding box center [744, 388] width 113 height 14
click at [708, 399] on b "Jonny" at bounding box center [721, 401] width 53 height 8
type input "Jonny Millar"
drag, startPoint x: 743, startPoint y: 390, endPoint x: 648, endPoint y: 387, distance: 95.0
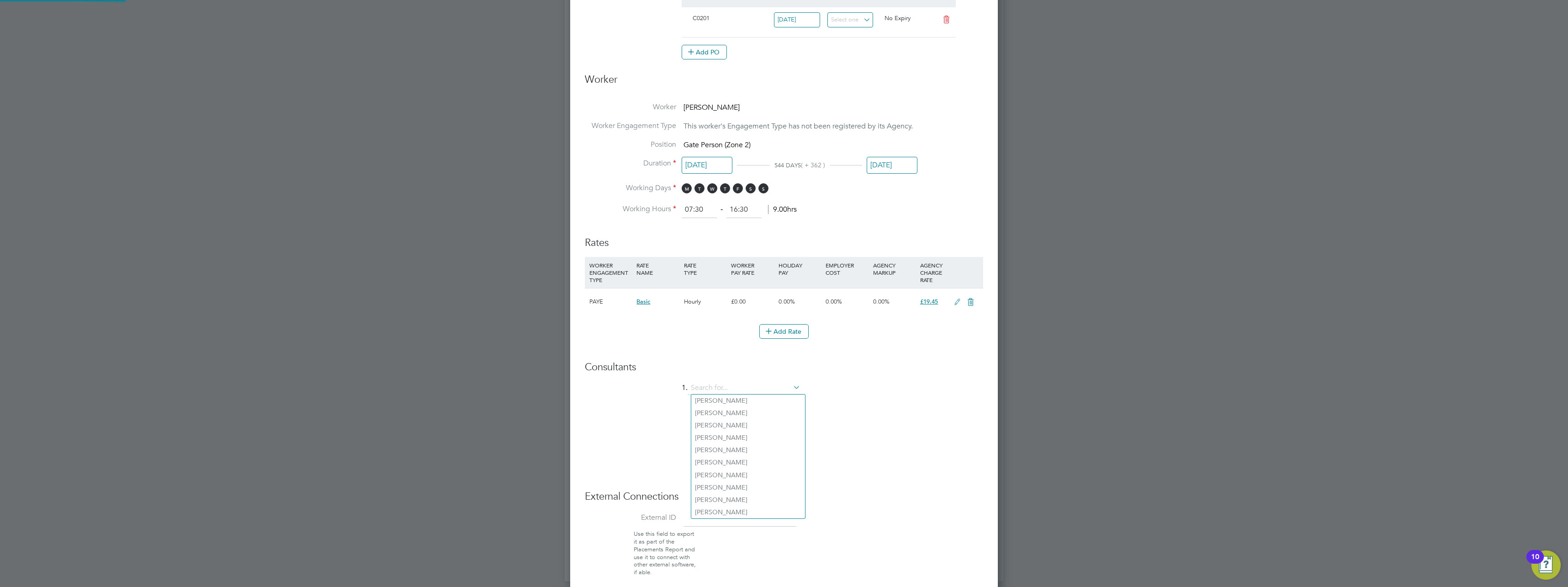
click at [648, 387] on li "1." at bounding box center [784, 393] width 399 height 23
click at [872, 394] on li "1." at bounding box center [784, 393] width 399 height 23
click at [719, 388] on input at bounding box center [744, 388] width 113 height 14
type input "j"
click at [791, 387] on icon at bounding box center [791, 387] width 0 height 13
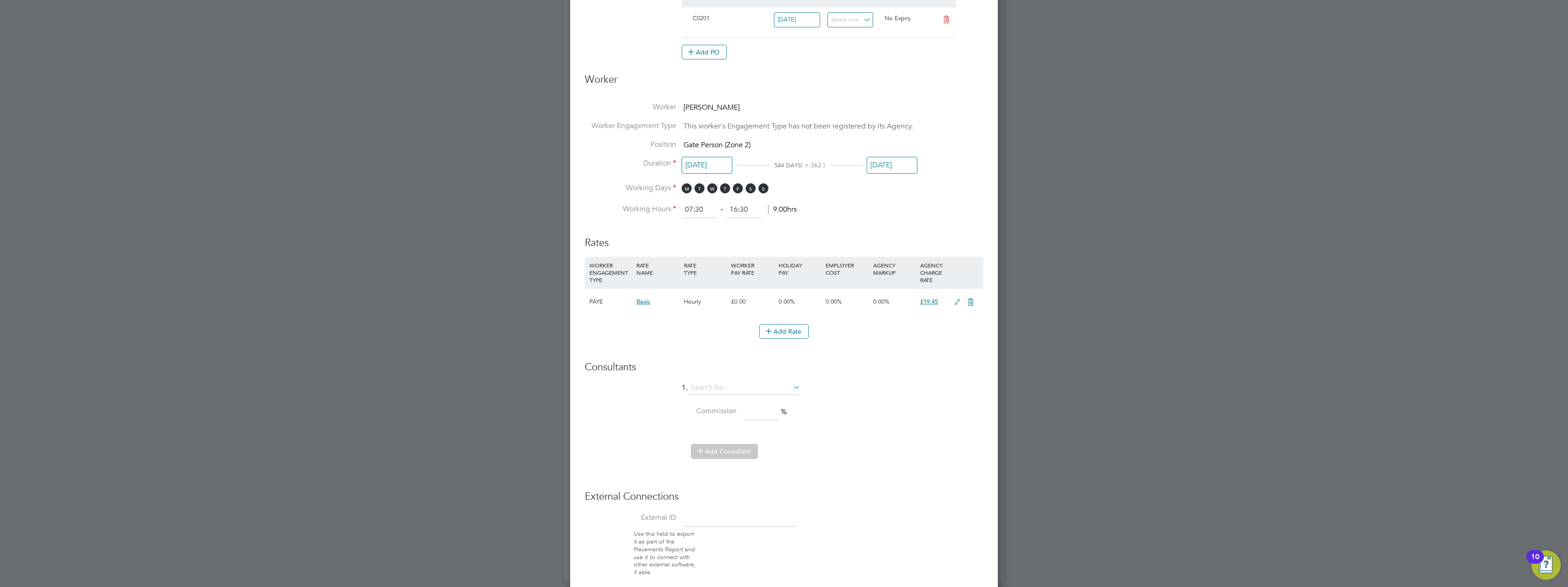
click at [854, 382] on li "1." at bounding box center [784, 393] width 399 height 23
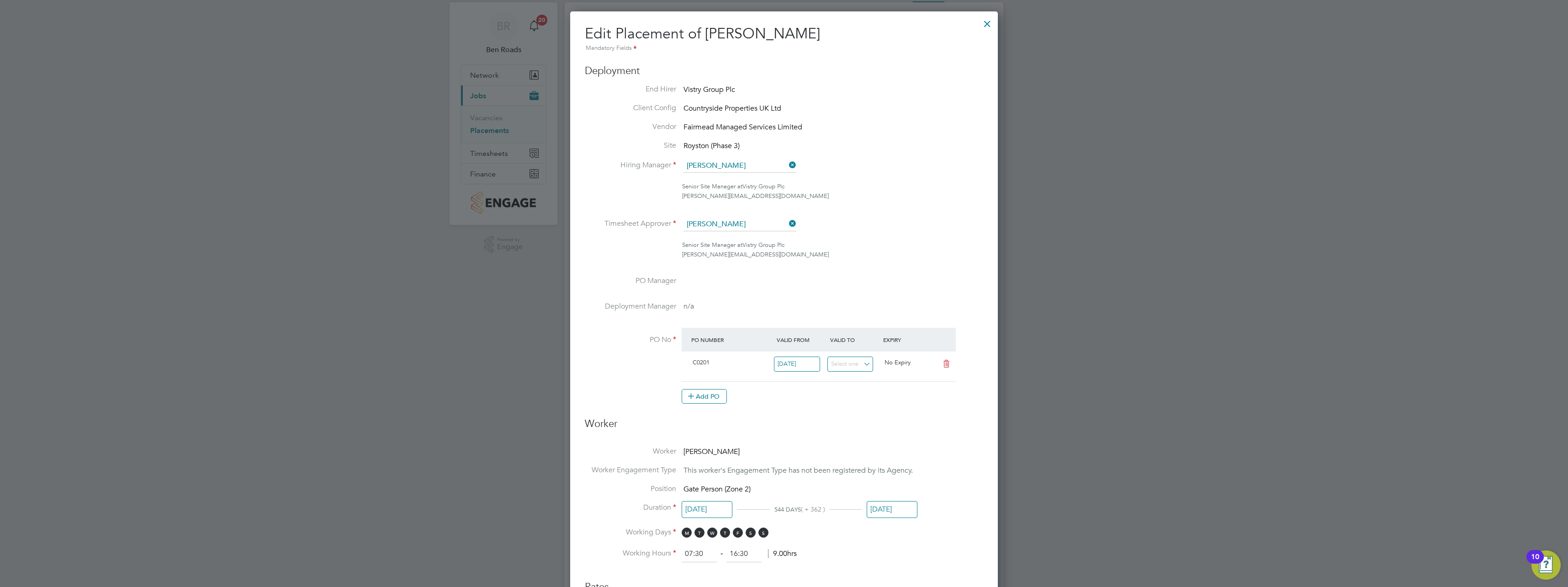
scroll to position [0, 0]
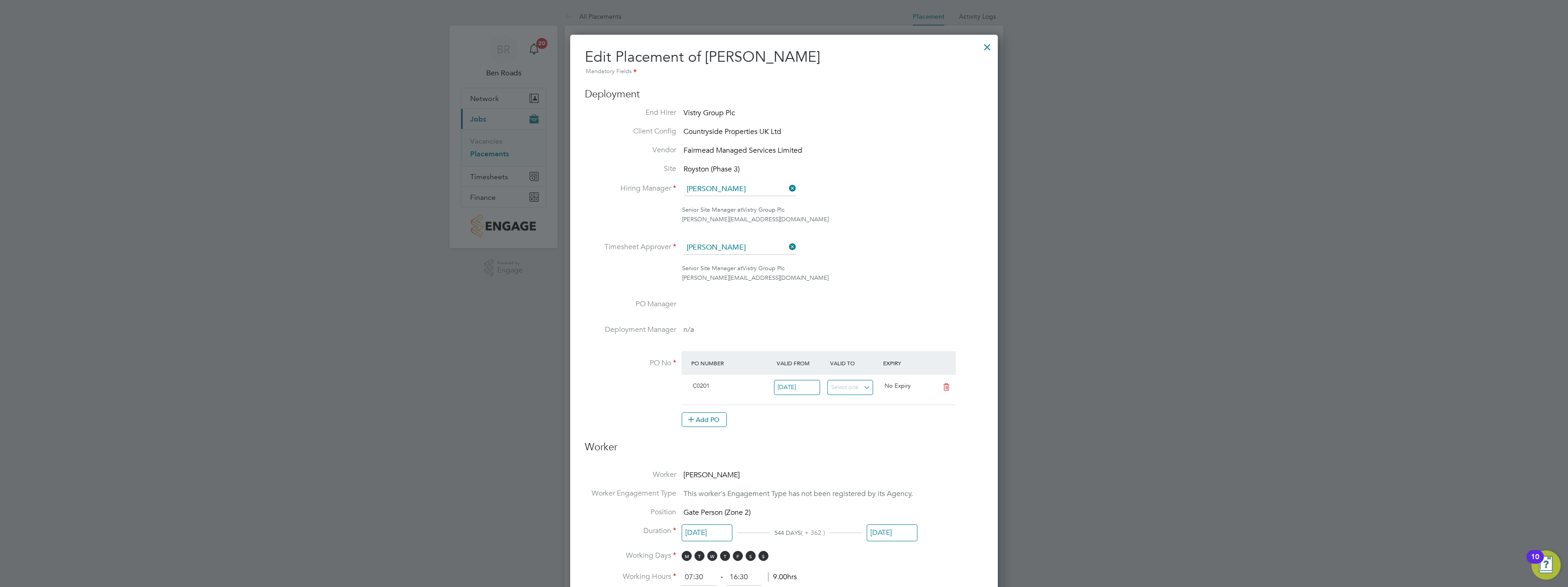
click at [992, 43] on div at bounding box center [987, 44] width 16 height 16
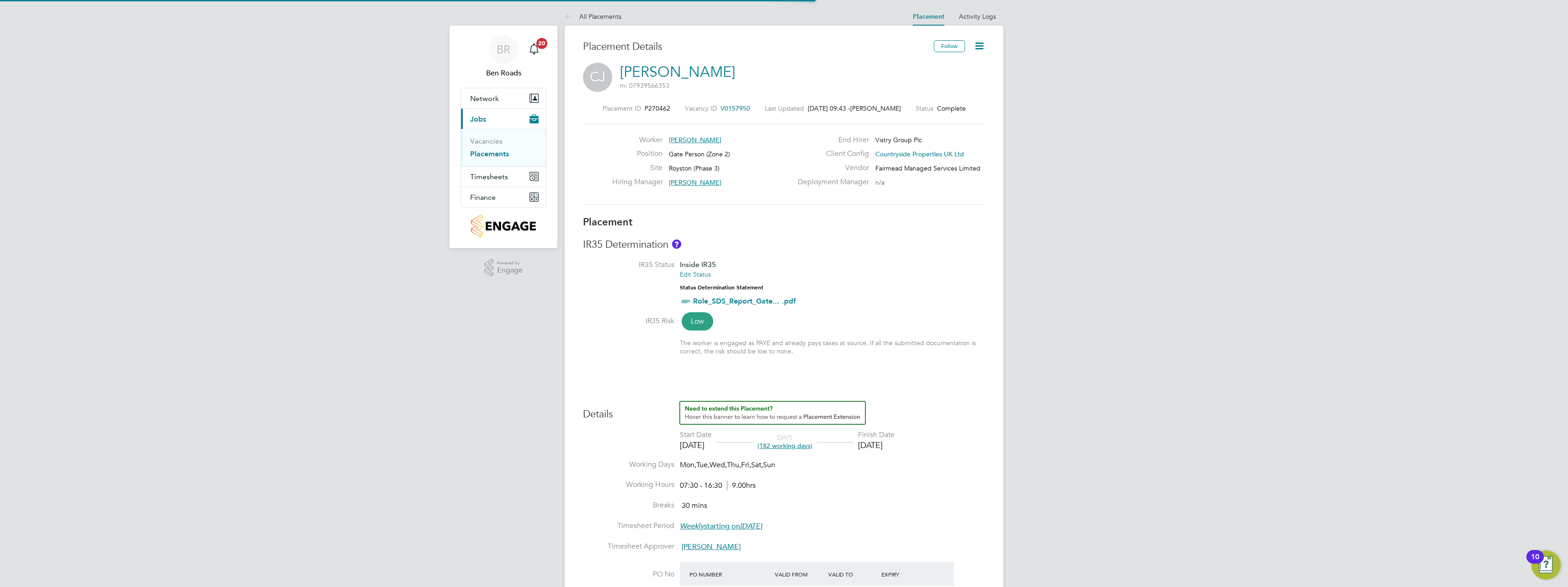
scroll to position [27, 64]
click at [983, 47] on icon at bounding box center [979, 46] width 12 height 12
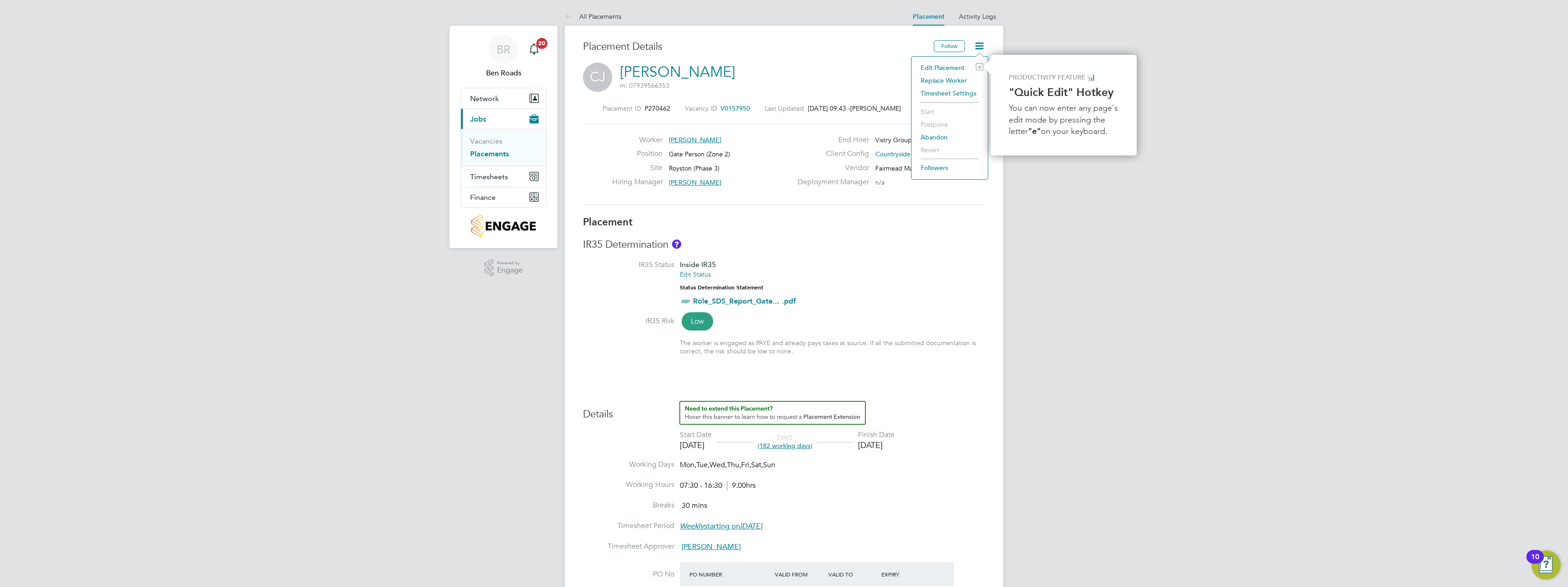
click at [948, 68] on li "Edit Placement e" at bounding box center [950, 68] width 67 height 13
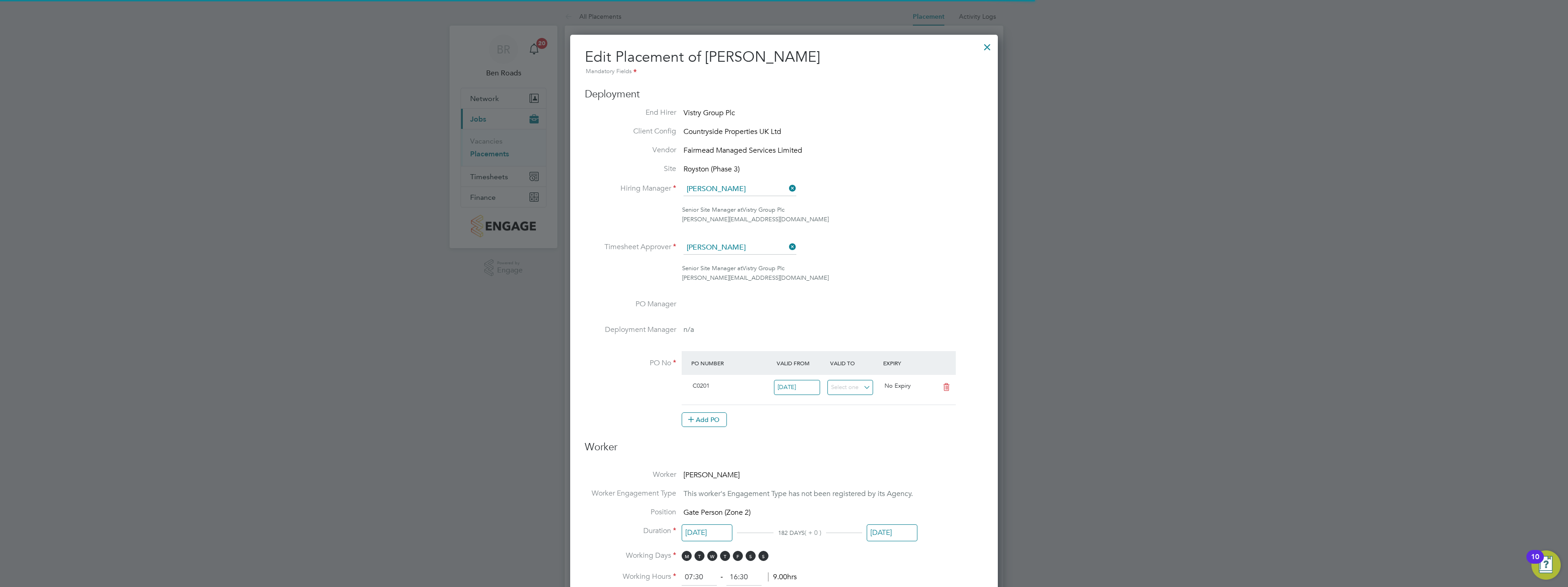
scroll to position [12, 399]
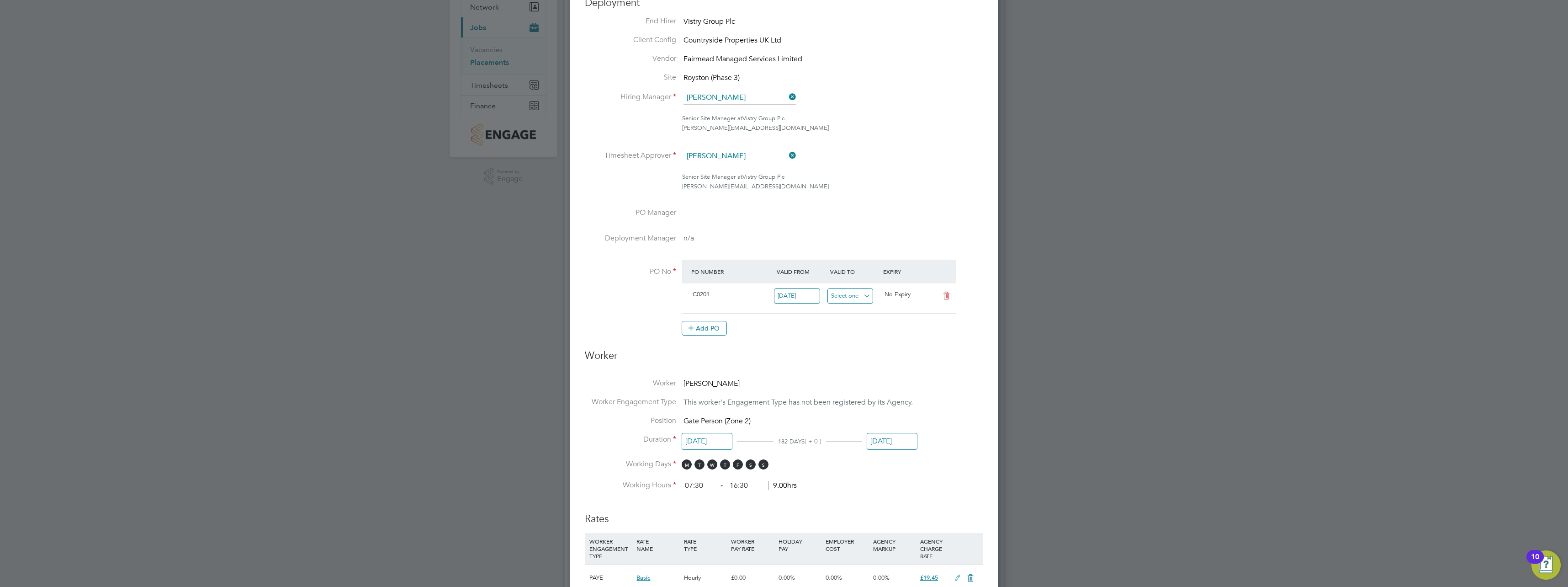
click at [861, 294] on input at bounding box center [850, 296] width 46 height 15
click at [940, 133] on div "August 2025" at bounding box center [893, 133] width 124 height 9
click at [940, 133] on div "August 2025" at bounding box center [893, 133] width 124 height 9
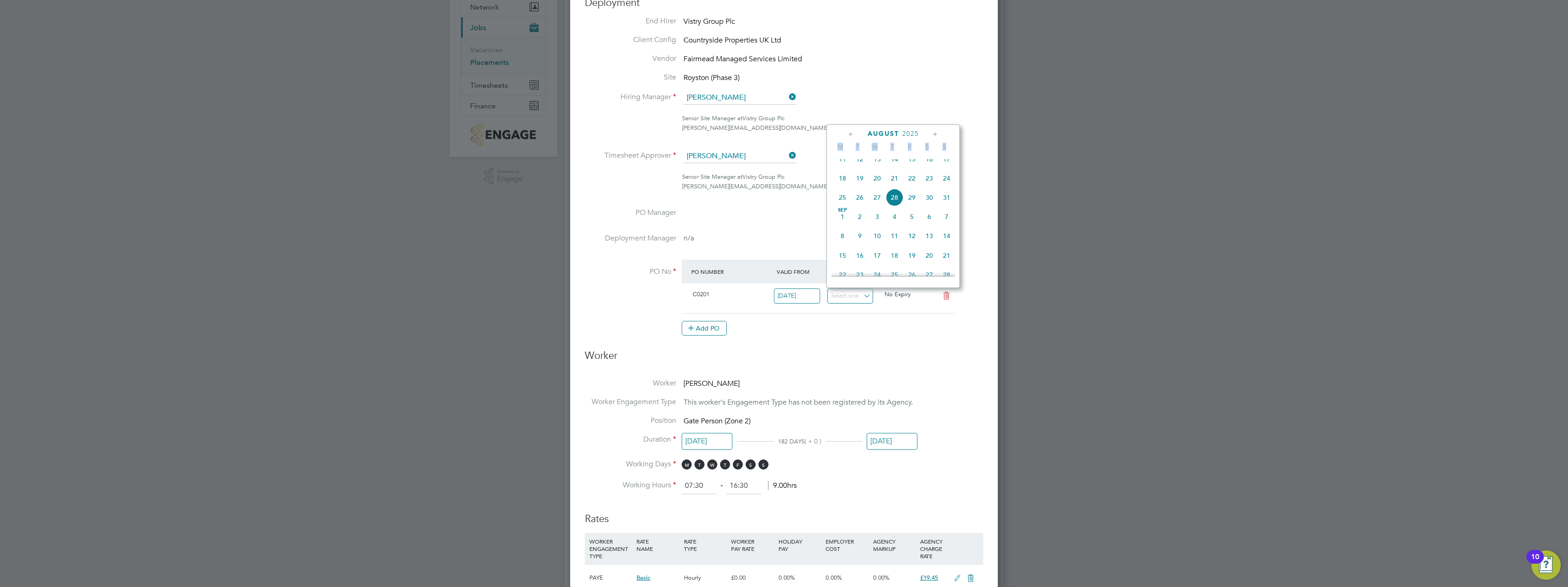
click at [936, 133] on icon at bounding box center [935, 134] width 9 height 10
click at [935, 133] on icon at bounding box center [935, 134] width 9 height 10
click at [934, 133] on icon at bounding box center [935, 134] width 9 height 10
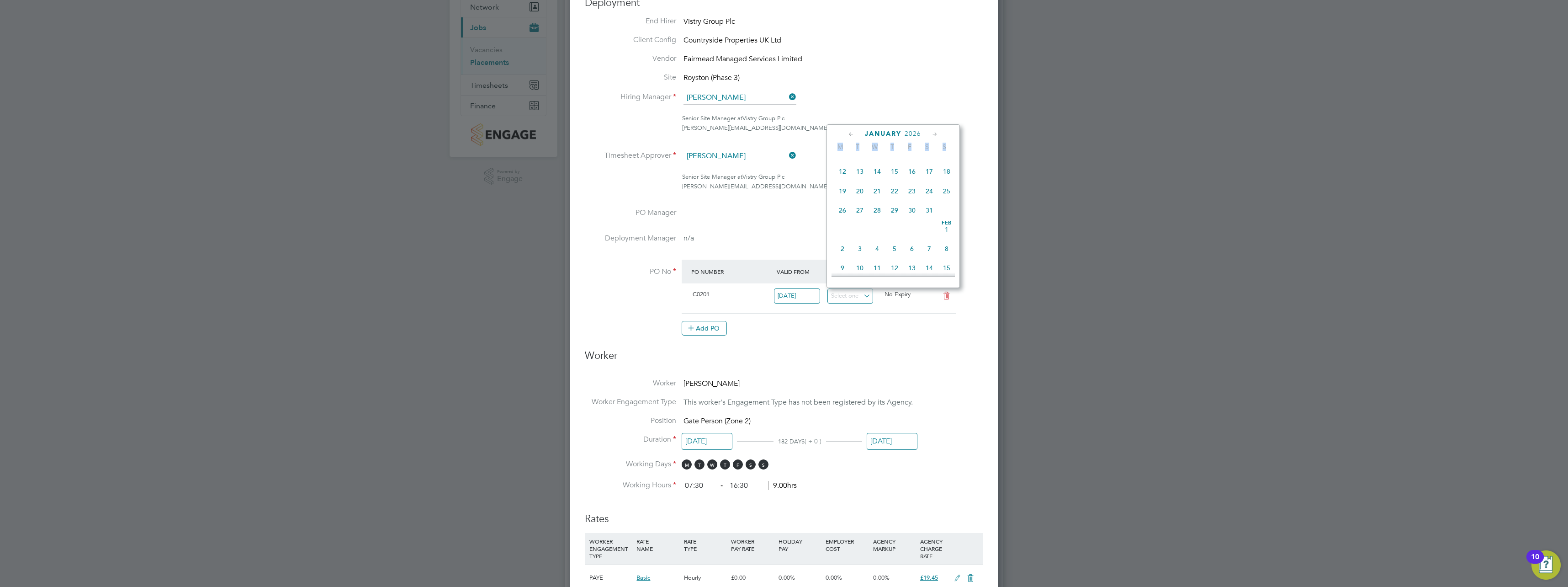
click at [934, 133] on icon at bounding box center [935, 134] width 9 height 10
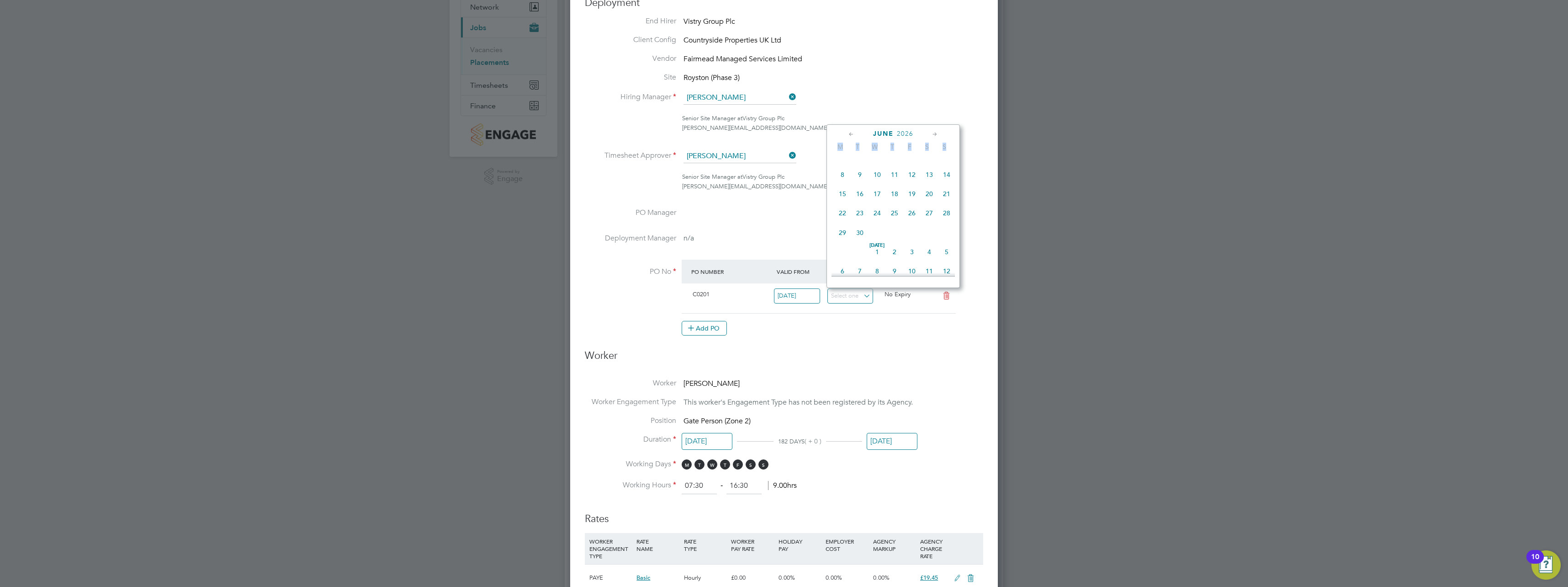
click at [934, 133] on icon at bounding box center [935, 134] width 9 height 10
click at [909, 239] on span "31" at bounding box center [912, 231] width 18 height 18
type input "[DATE]"
click at [934, 349] on h3 "Worker" at bounding box center [784, 359] width 399 height 21
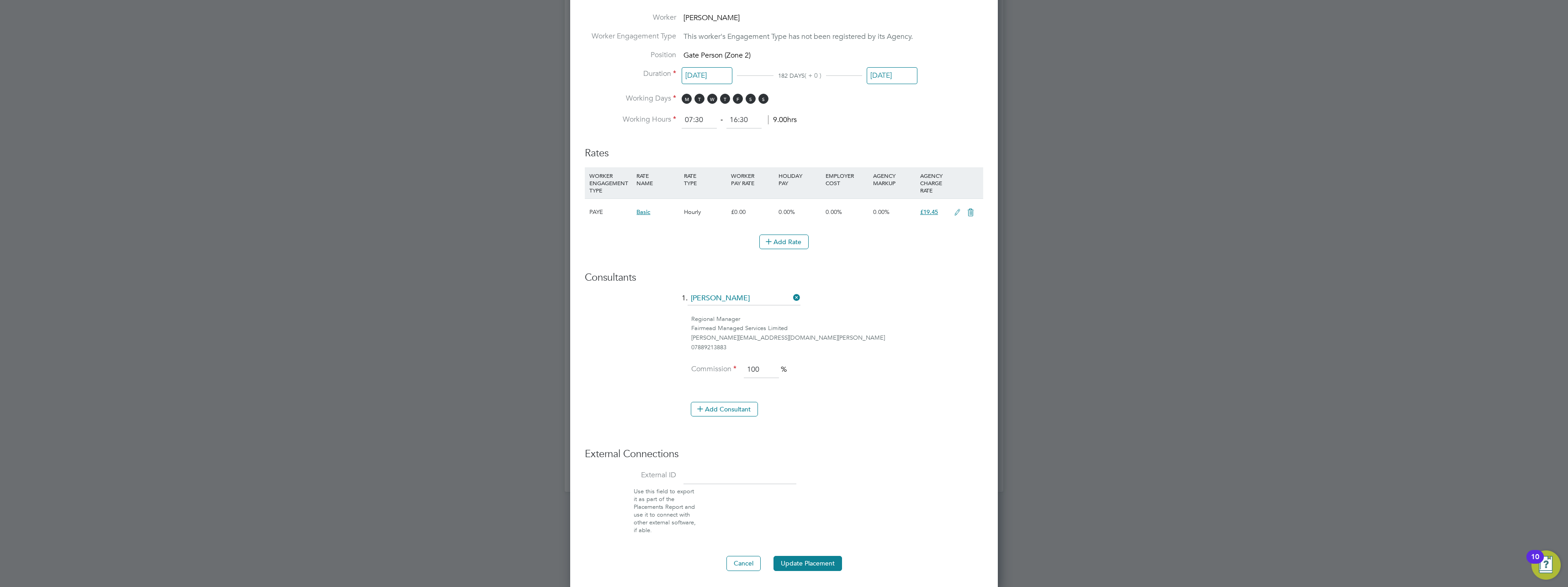
scroll to position [459, 0]
click at [812, 557] on button "Update Placement" at bounding box center [808, 561] width 69 height 15
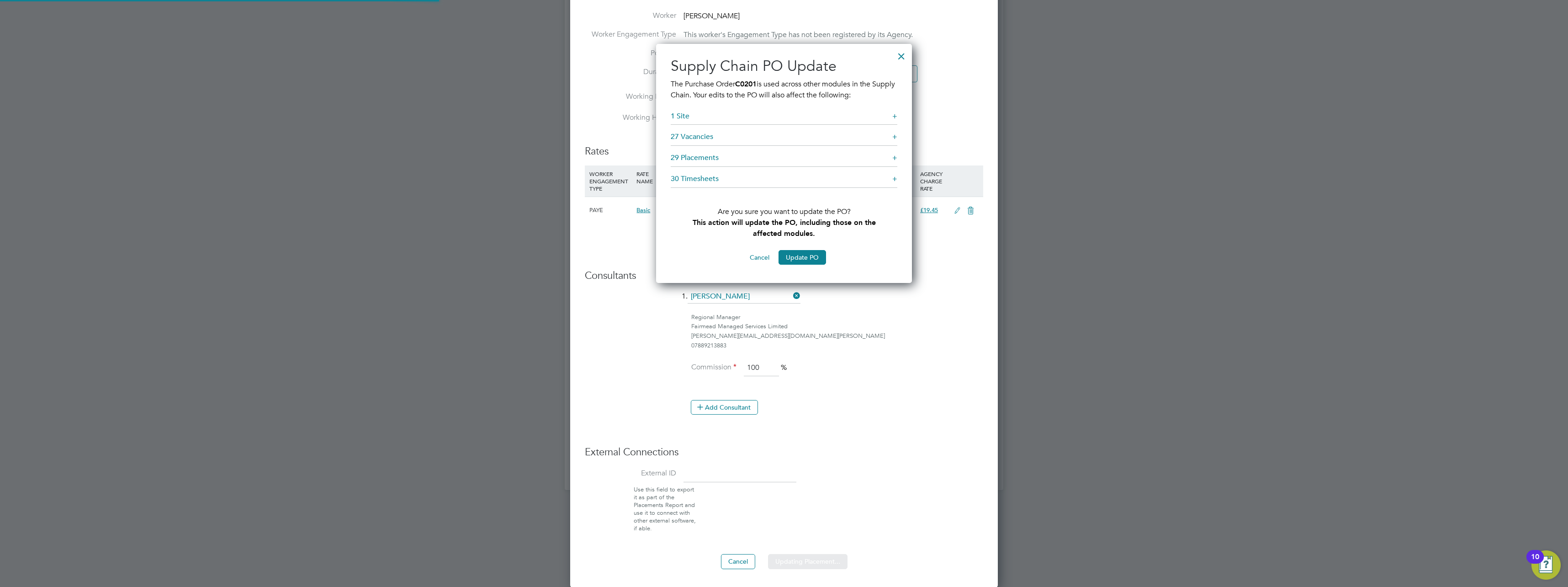
scroll to position [239, 256]
click at [895, 135] on div "+" at bounding box center [895, 137] width 5 height 10
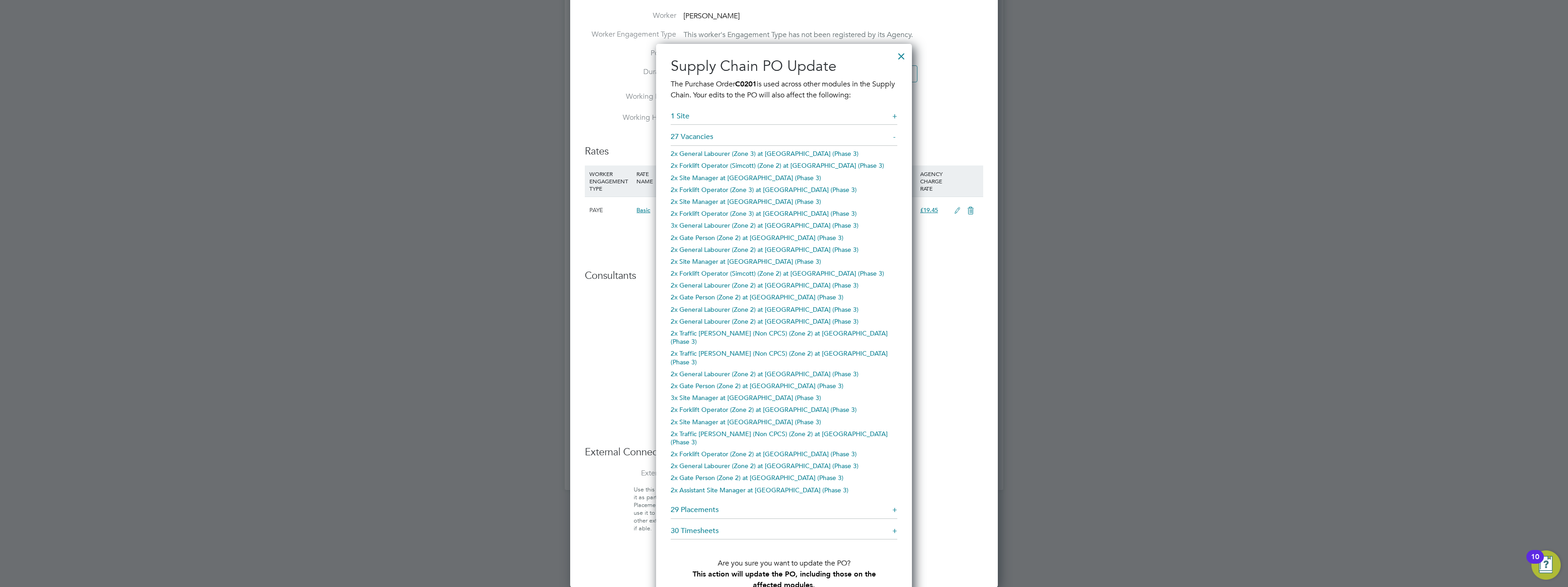
click at [895, 135] on div "-" at bounding box center [895, 137] width 4 height 10
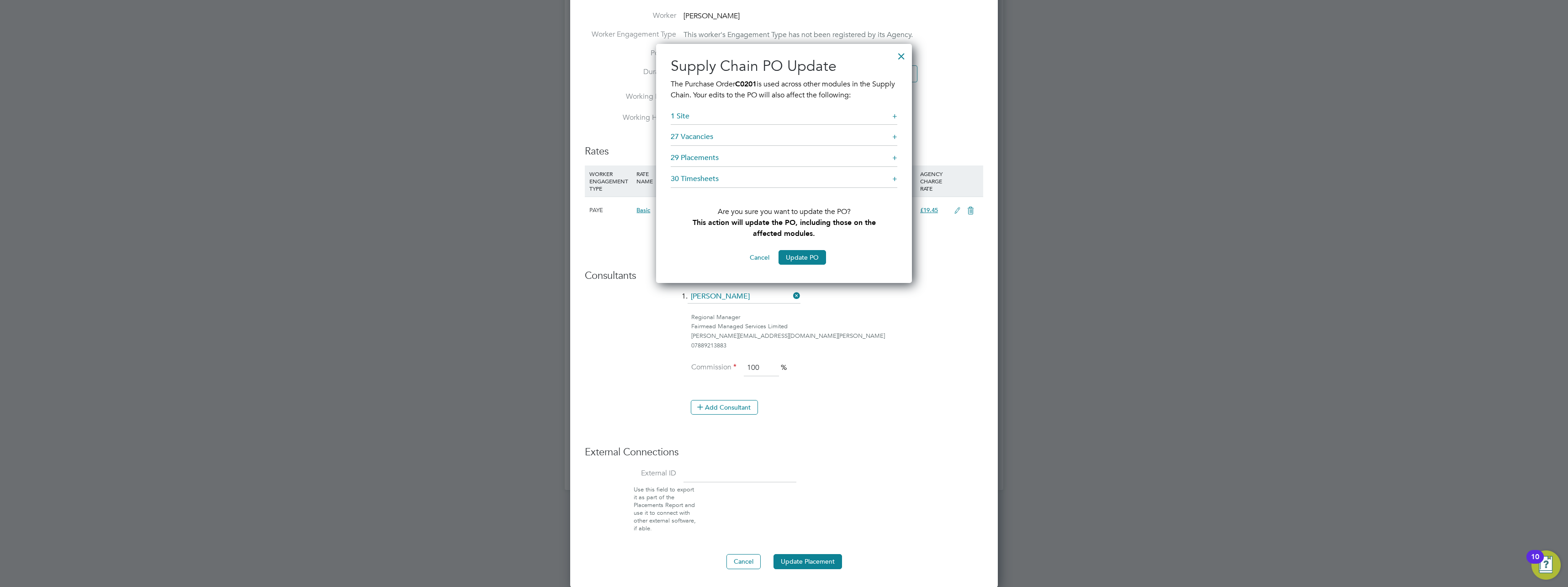
click at [900, 54] on div at bounding box center [901, 54] width 16 height 16
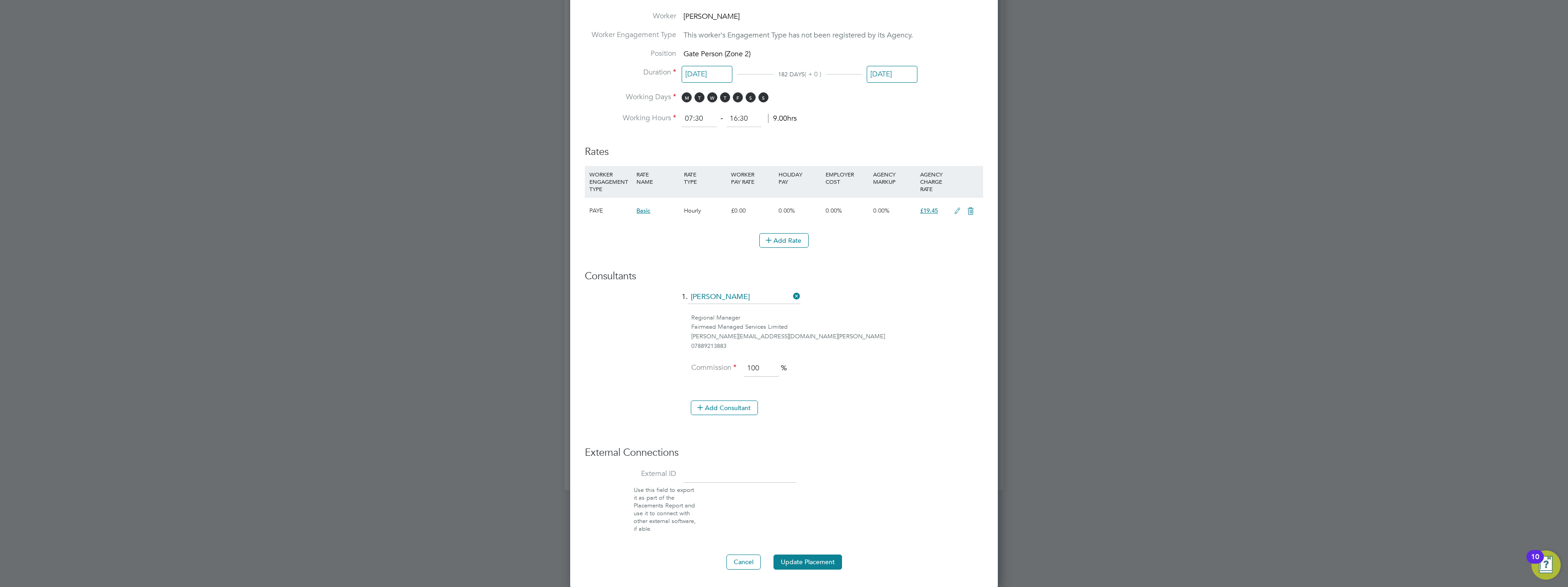
scroll to position [459, 0]
click at [818, 560] on button "Update Placement" at bounding box center [808, 561] width 69 height 15
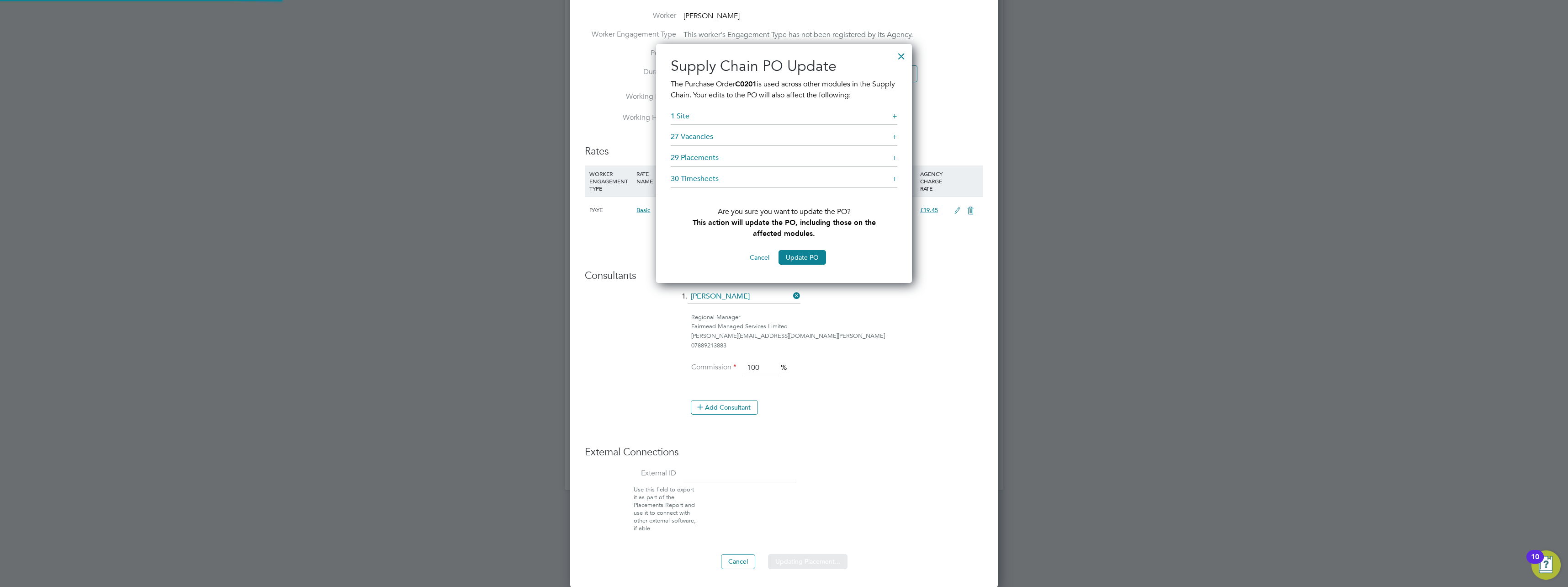
scroll to position [239, 256]
click at [791, 259] on button "Update PO" at bounding box center [802, 258] width 47 height 15
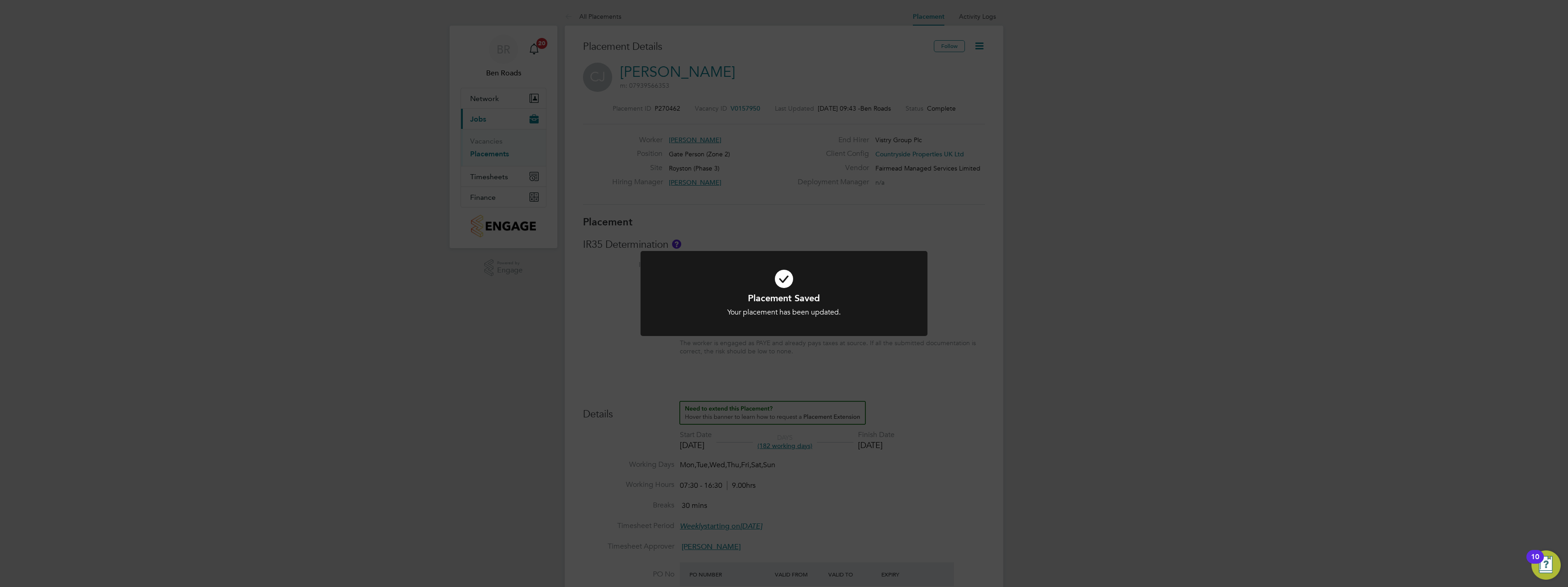
scroll to position [27, 64]
click at [639, 349] on div "Placement Saved Your placement has been updated. Cancel Okay" at bounding box center [784, 294] width 1568 height 587
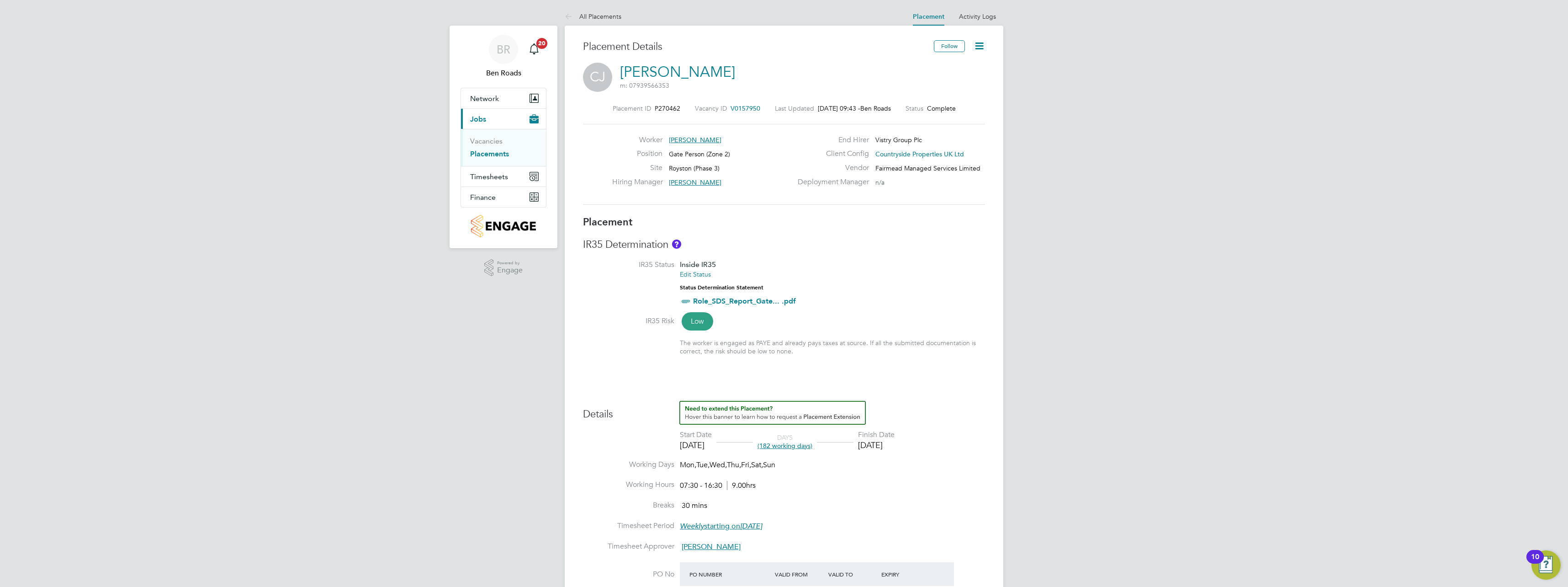
click at [490, 153] on link "Placements" at bounding box center [489, 153] width 39 height 9
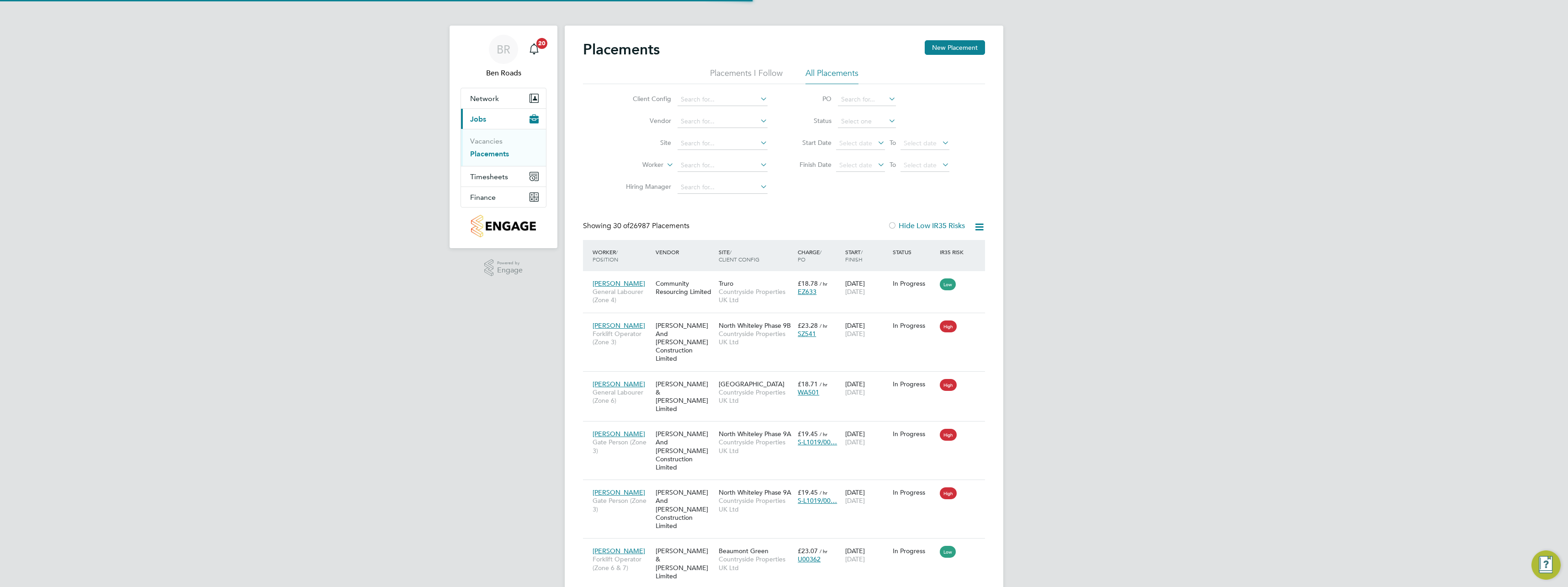
scroll to position [5, 5]
click at [724, 143] on input at bounding box center [723, 143] width 90 height 13
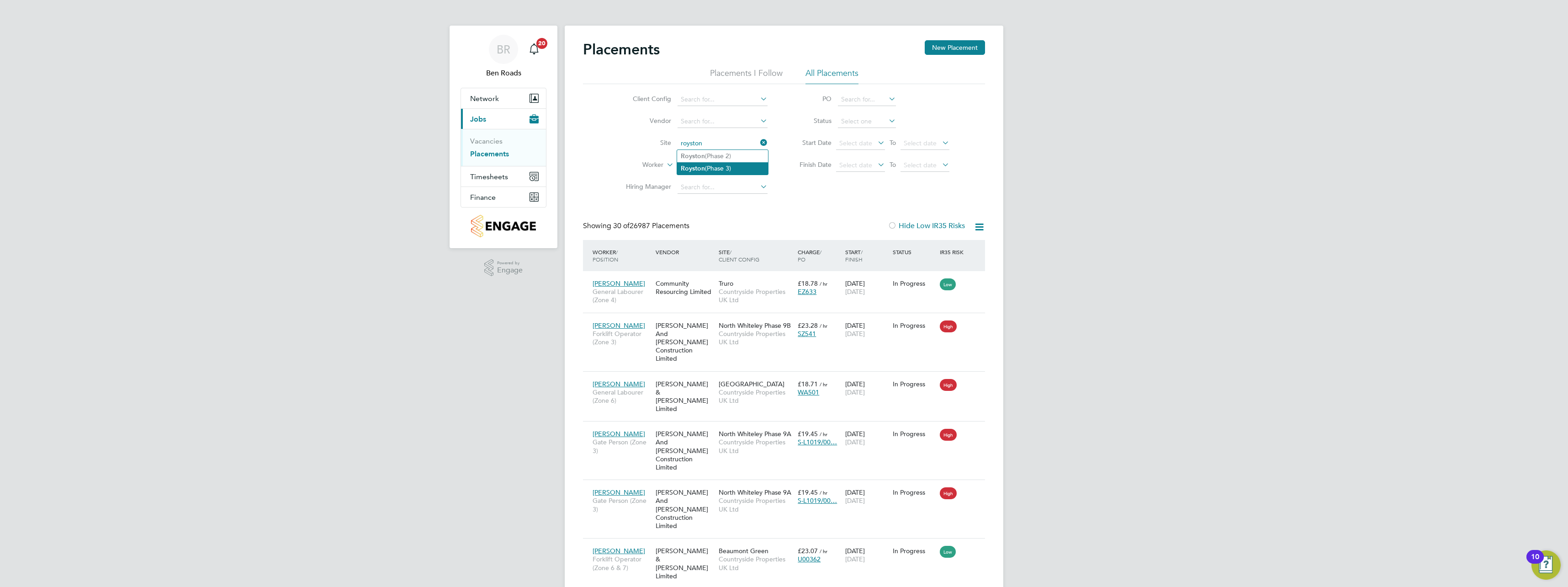
click at [732, 163] on li "Royston (Phase 3)" at bounding box center [722, 168] width 91 height 12
type input "Royston (Phase 3)"
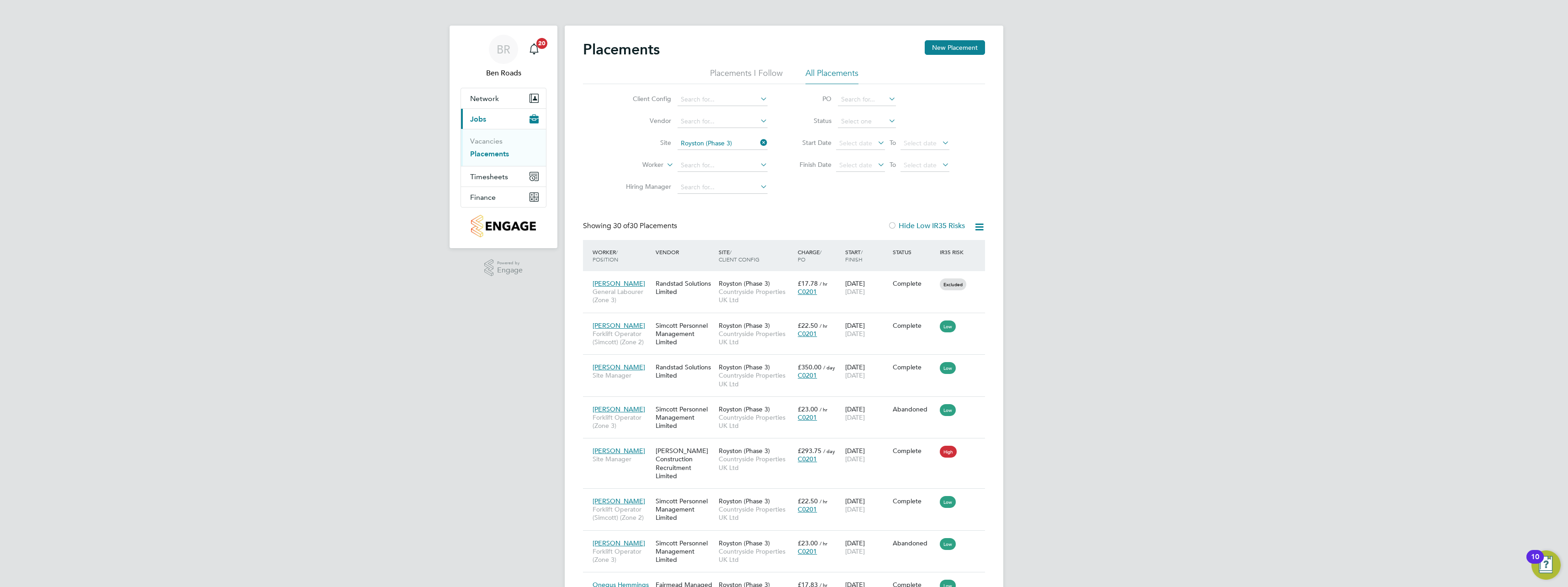
click at [979, 226] on icon at bounding box center [979, 227] width 12 height 12
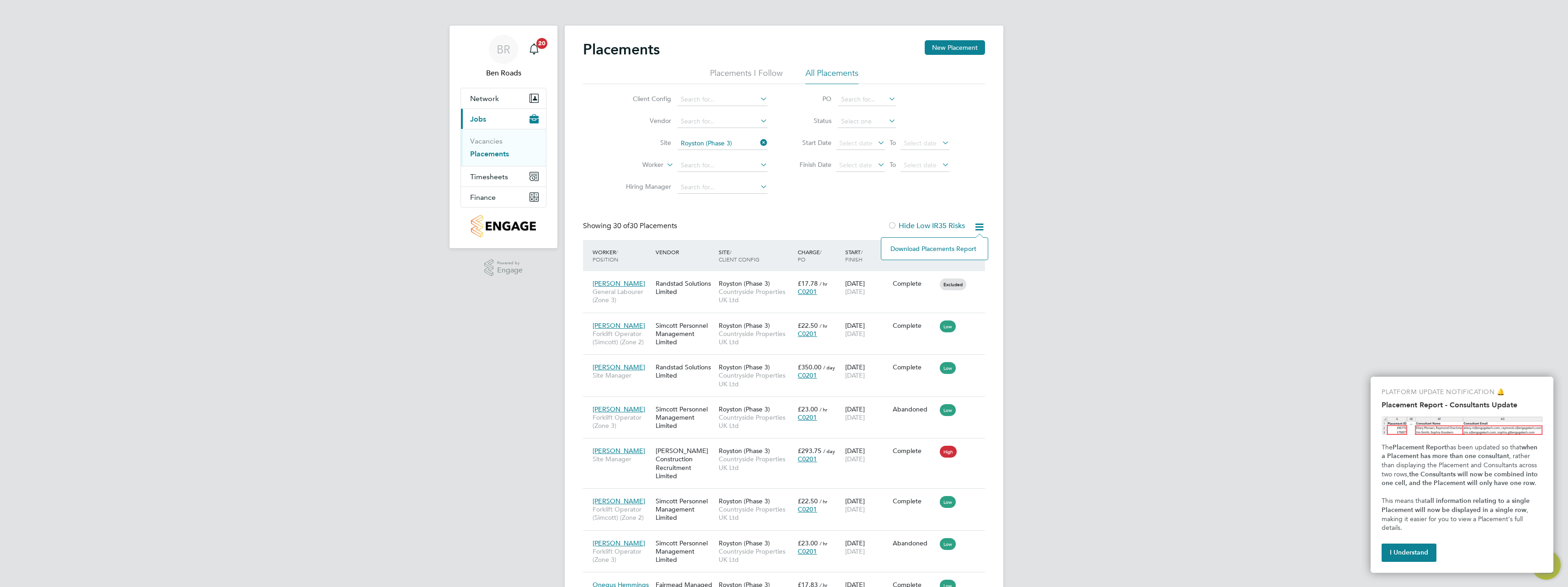
click at [979, 226] on icon at bounding box center [979, 227] width 12 height 12
click at [726, 123] on input at bounding box center [723, 121] width 90 height 13
click at [731, 120] on input at bounding box center [723, 121] width 90 height 13
type input "f"
click at [702, 133] on li "Site Royston (Phase 3)" at bounding box center [693, 144] width 172 height 22
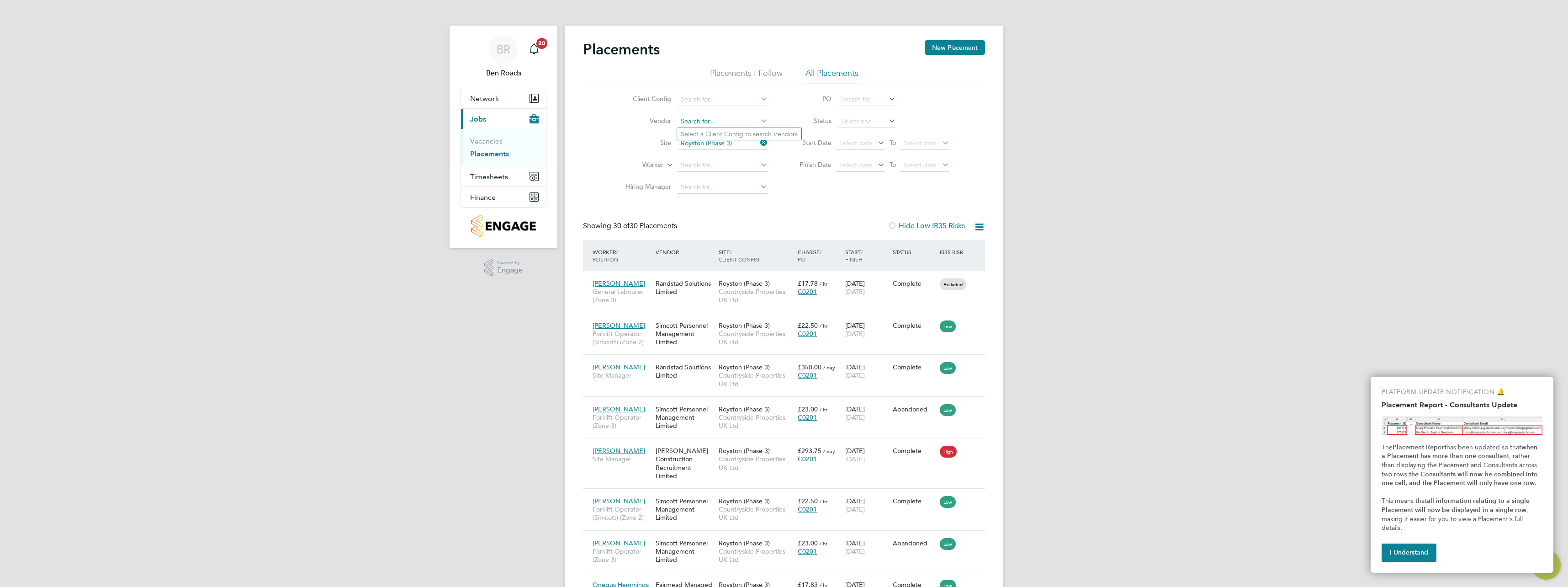
click at [706, 122] on input at bounding box center [723, 121] width 90 height 13
click at [758, 122] on icon at bounding box center [758, 121] width 0 height 13
click at [758, 121] on icon at bounding box center [758, 121] width 0 height 13
drag, startPoint x: 697, startPoint y: 201, endPoint x: 656, endPoint y: 192, distance: 42.0
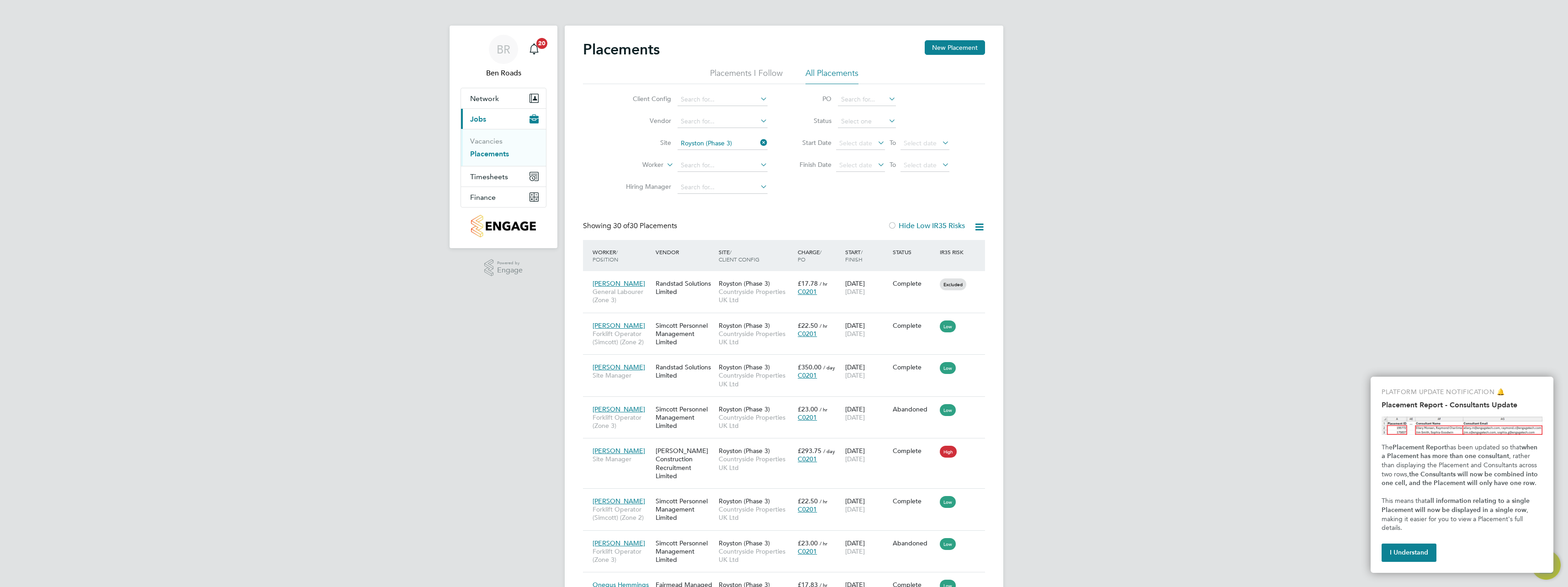
click at [887, 120] on icon at bounding box center [887, 121] width 0 height 13
drag, startPoint x: 887, startPoint y: 120, endPoint x: 880, endPoint y: 120, distance: 7.0
click at [887, 120] on icon at bounding box center [887, 121] width 0 height 13
click at [864, 120] on input at bounding box center [867, 121] width 58 height 13
click at [866, 129] on li "Active" at bounding box center [867, 133] width 59 height 12
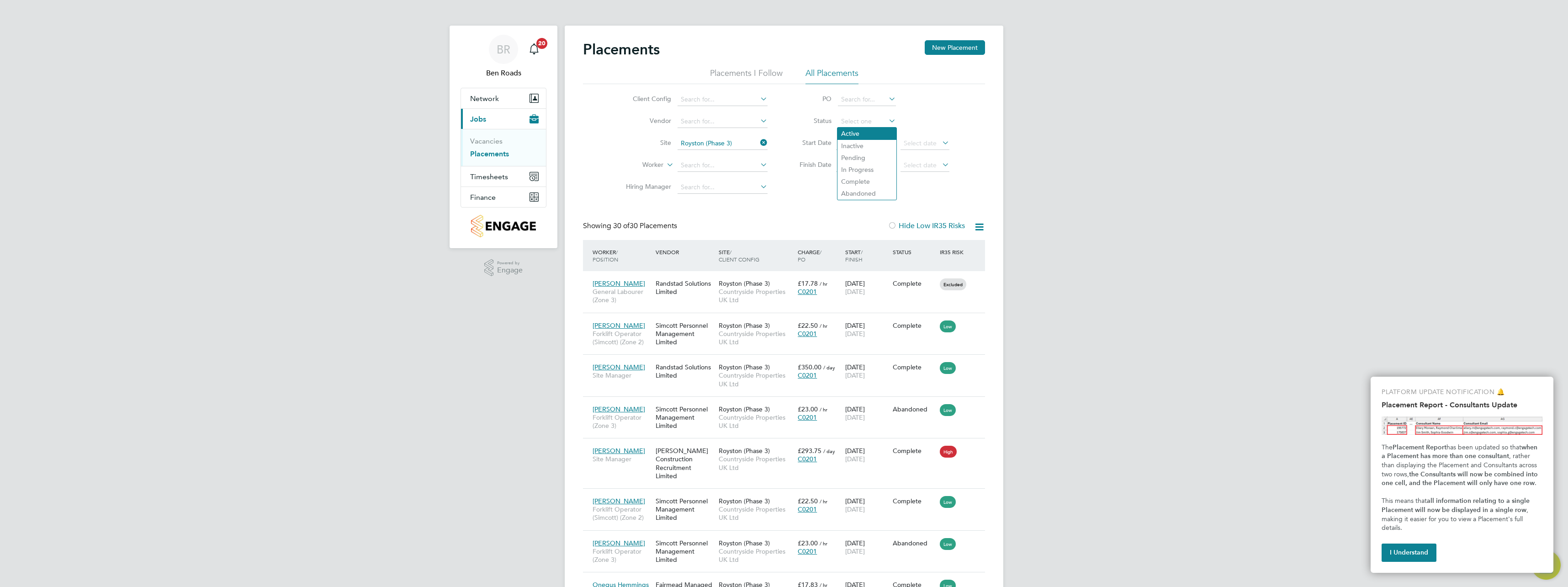
type input "Active"
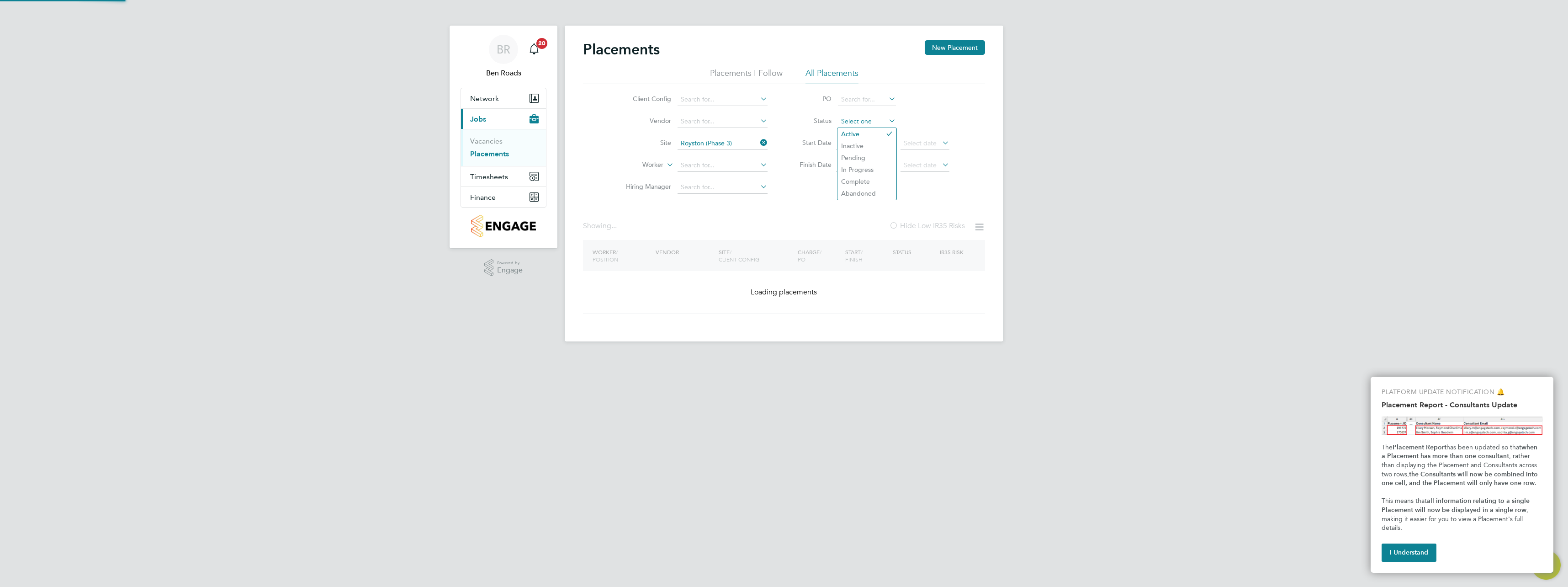
click at [871, 122] on input at bounding box center [867, 121] width 58 height 13
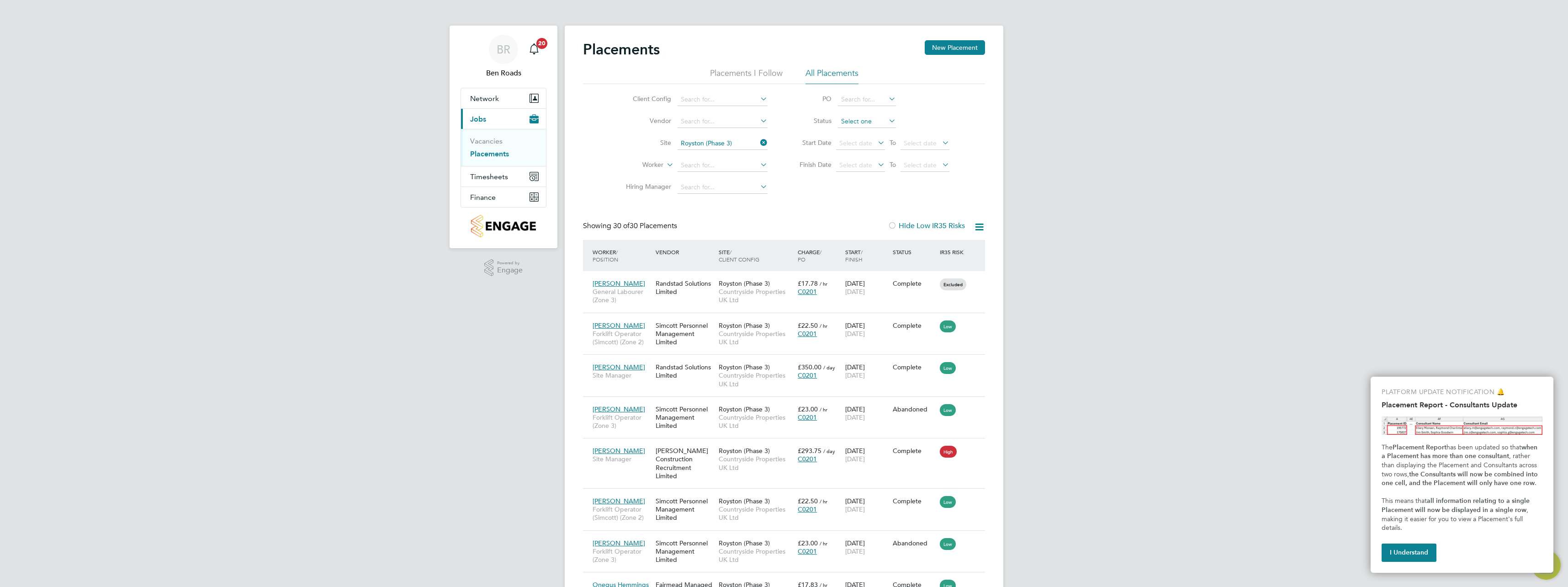
click at [867, 122] on input at bounding box center [867, 121] width 58 height 13
click at [867, 155] on li "Pending" at bounding box center [867, 158] width 59 height 12
type input "Pending"
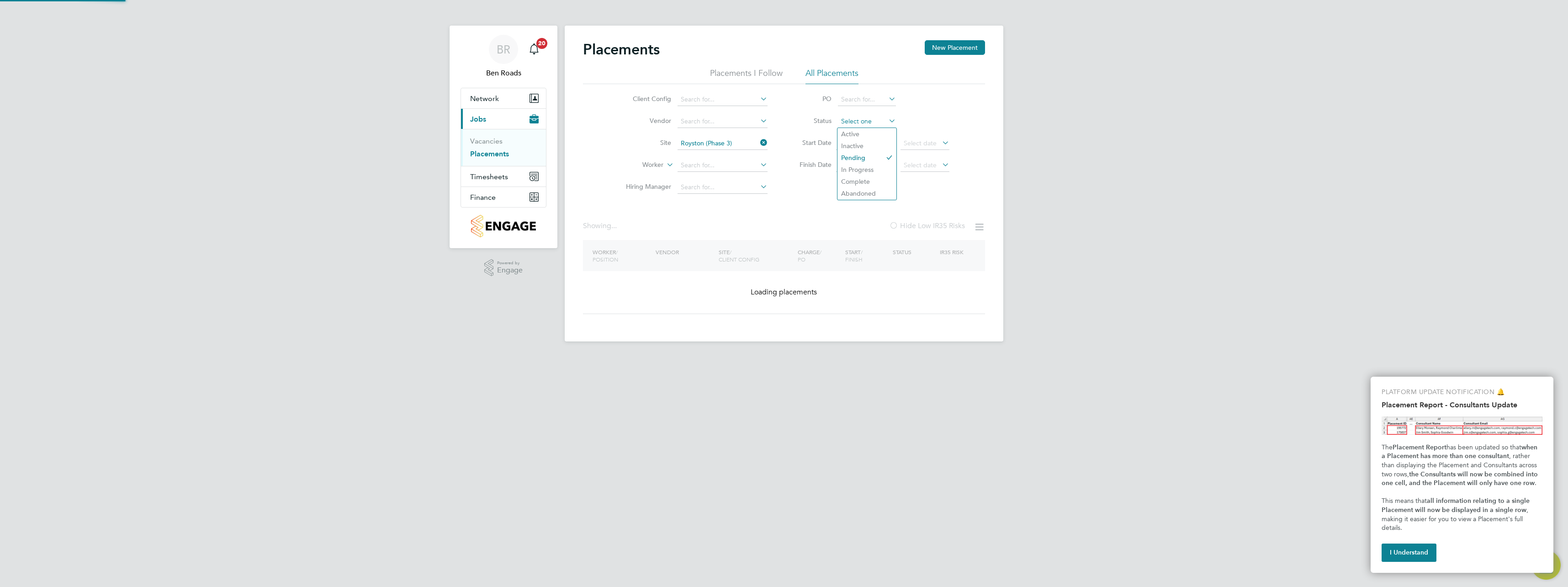
click at [860, 123] on input at bounding box center [867, 121] width 58 height 13
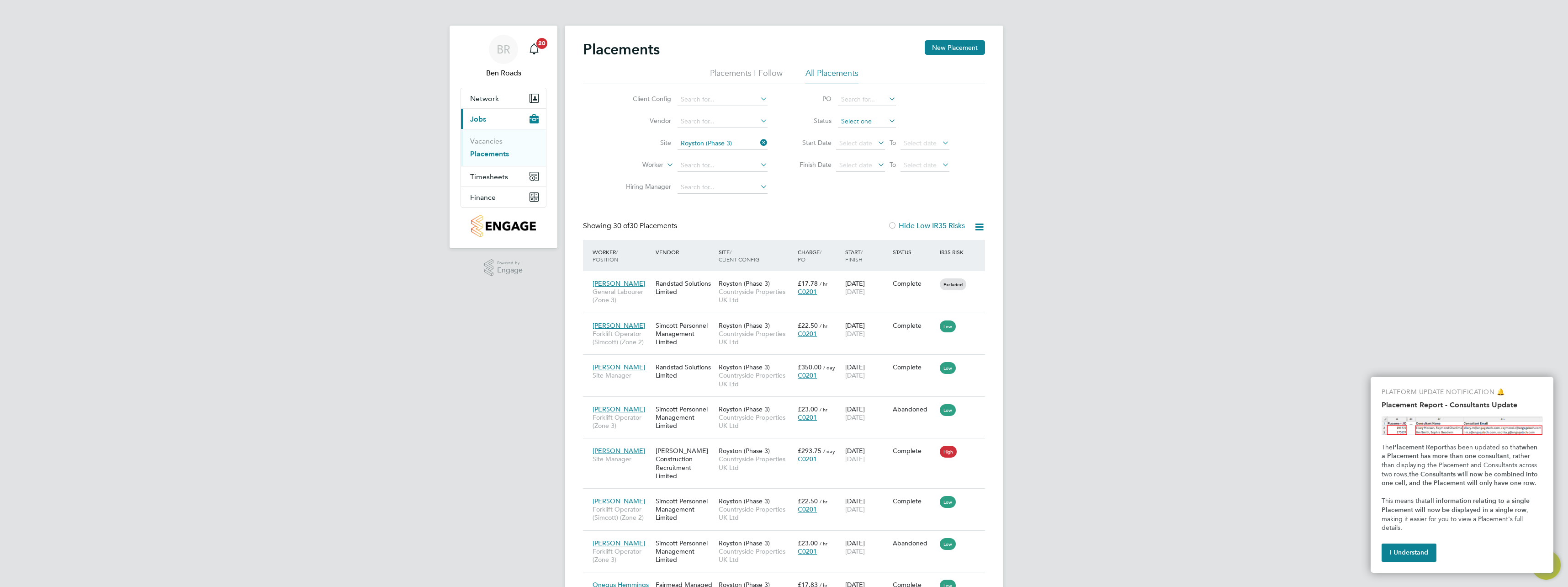
click at [860, 124] on input at bounding box center [867, 121] width 58 height 13
click at [864, 178] on li "Complete" at bounding box center [867, 181] width 59 height 12
type input "Complete"
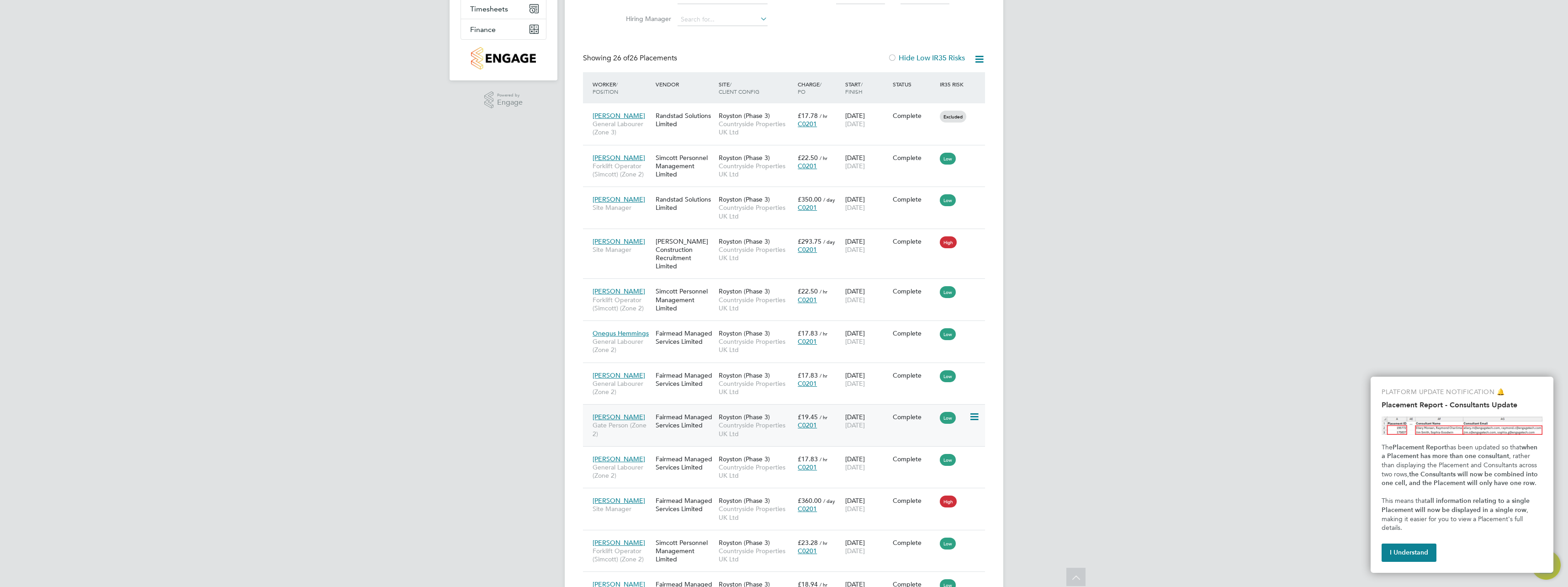
click at [665, 421] on div "Fairmead Managed Services Limited" at bounding box center [685, 421] width 63 height 26
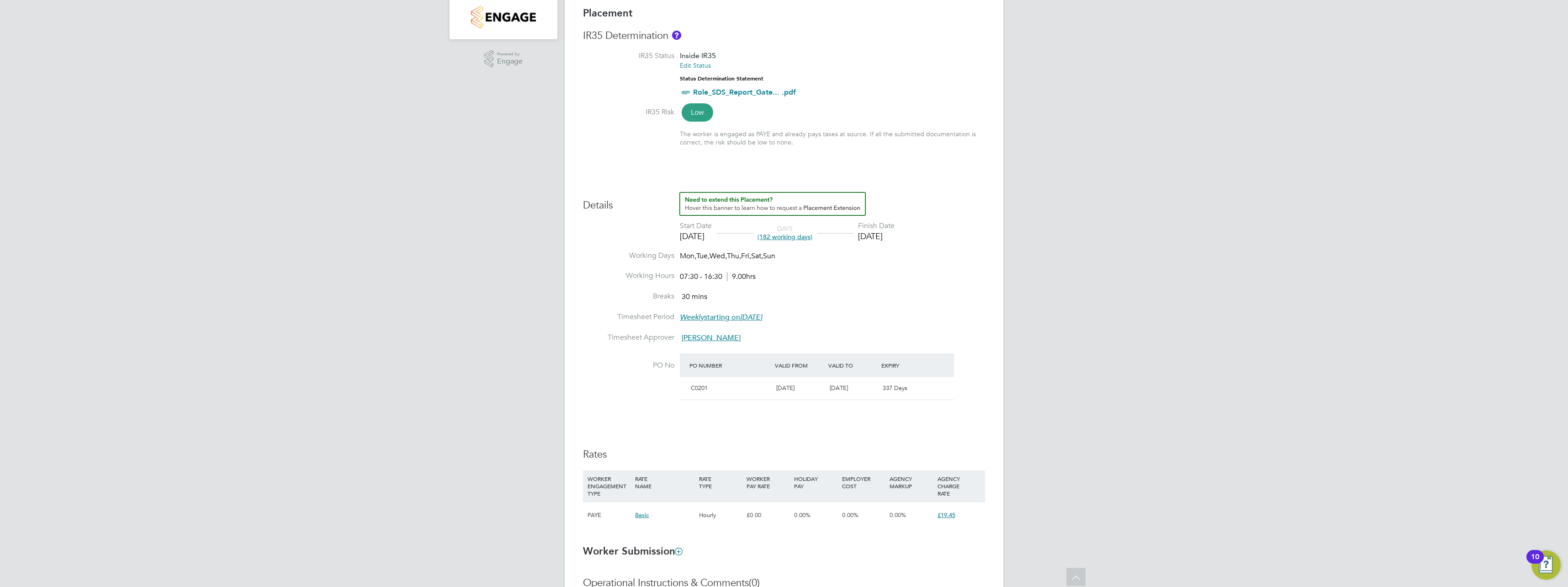
scroll to position [178, 0]
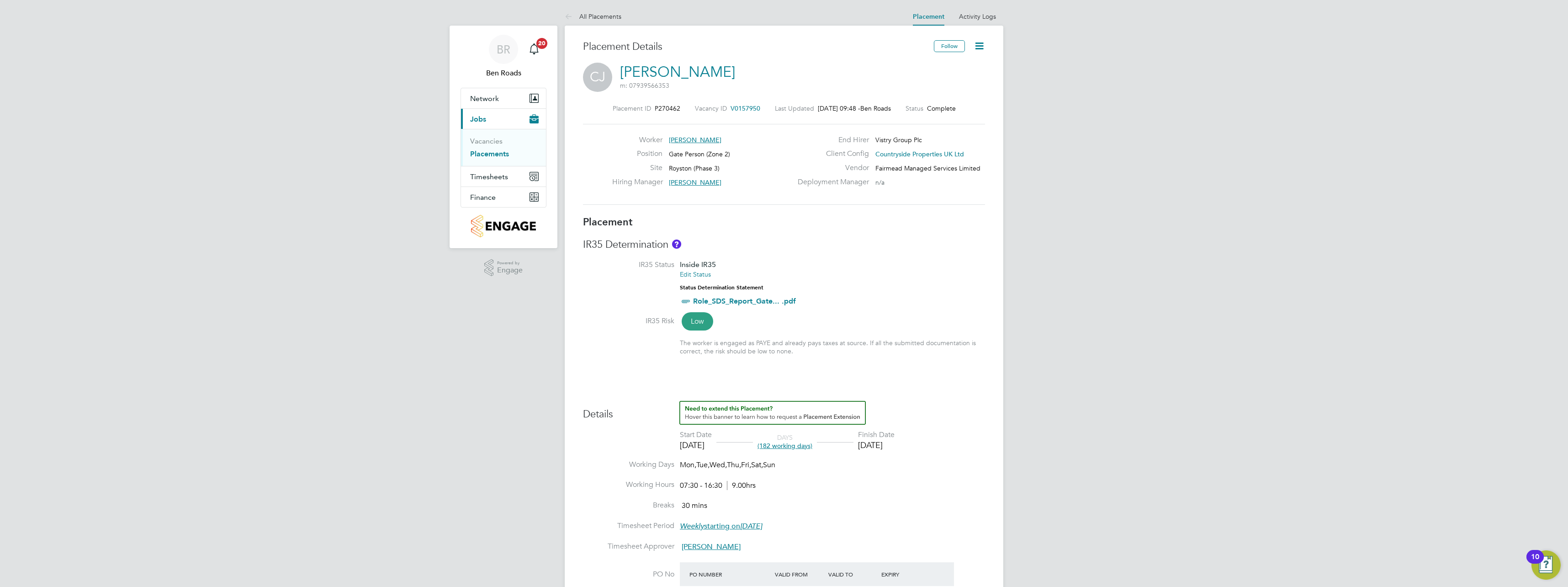
click at [979, 44] on icon at bounding box center [979, 46] width 12 height 12
click at [941, 66] on li "Edit Placement e" at bounding box center [950, 68] width 67 height 13
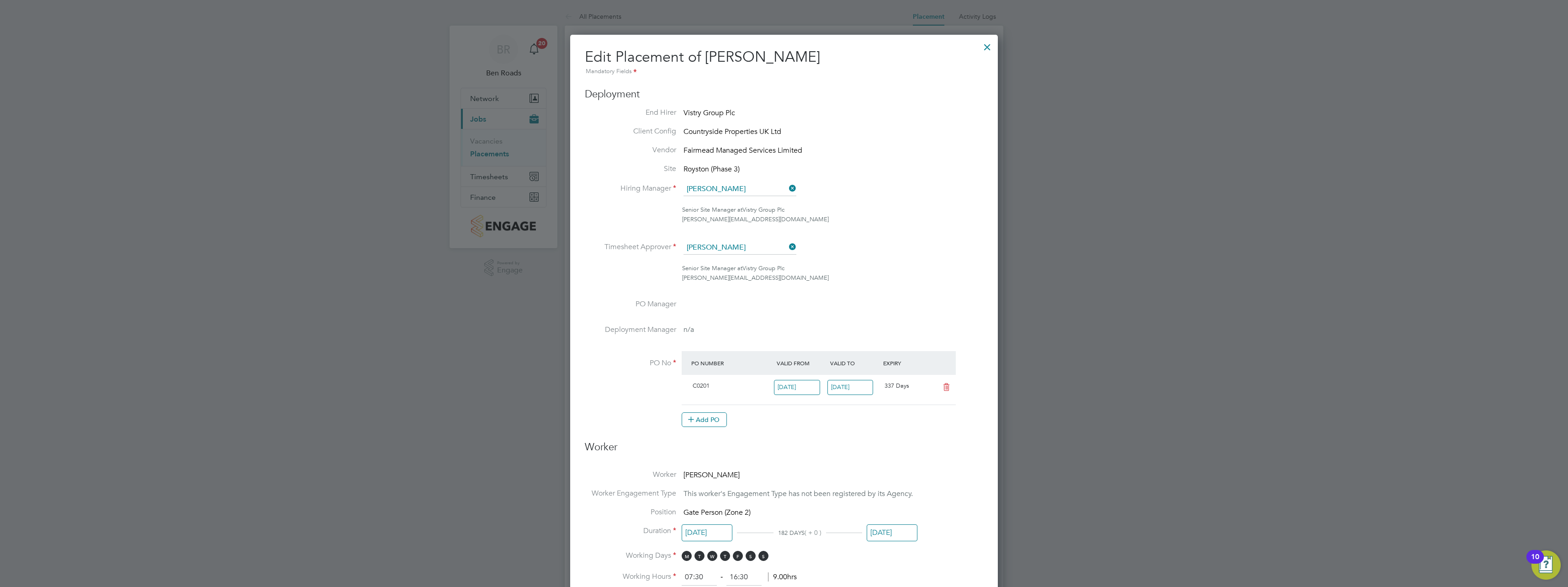
click at [990, 47] on div at bounding box center [987, 44] width 16 height 16
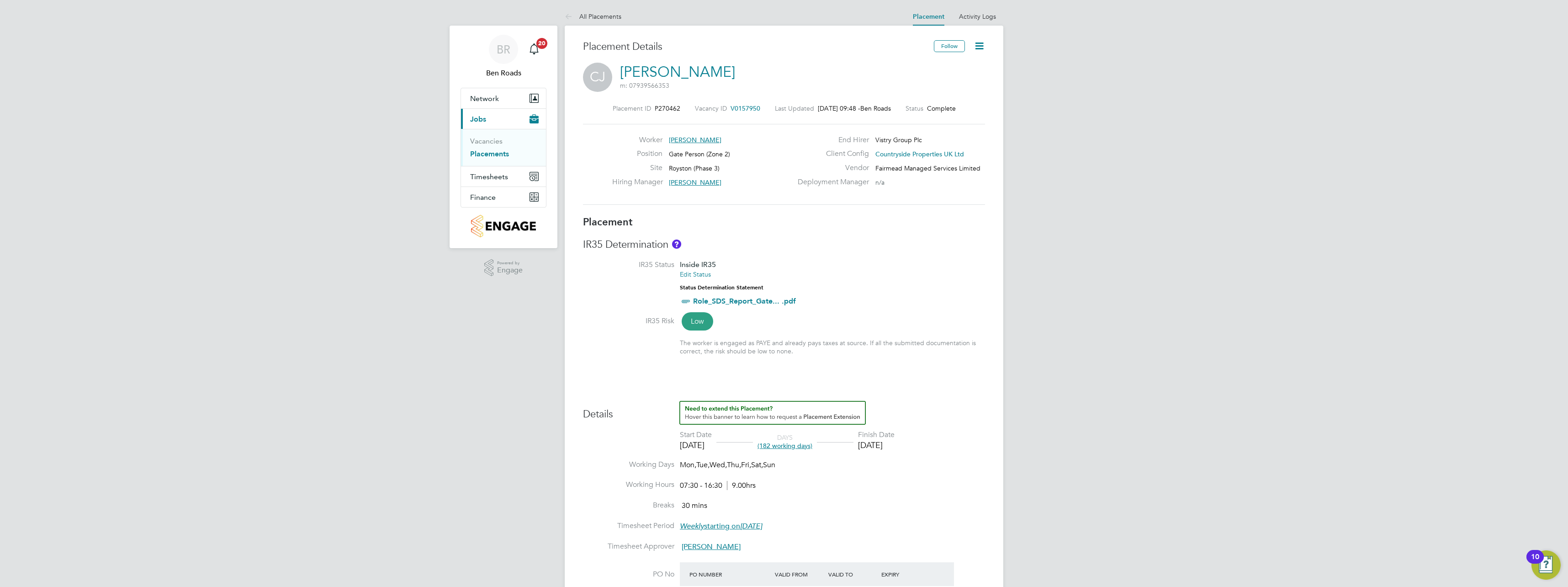
click at [494, 151] on link "Placements" at bounding box center [489, 153] width 39 height 9
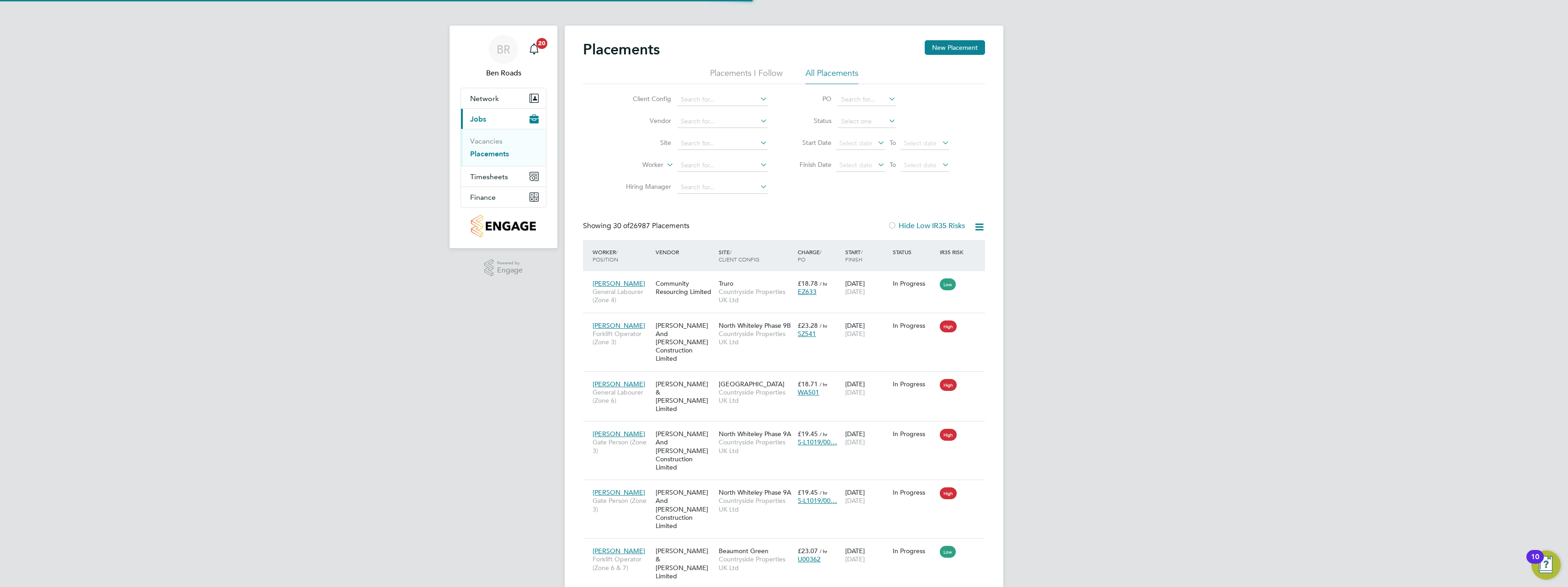
scroll to position [34, 63]
click at [707, 142] on input at bounding box center [723, 143] width 90 height 13
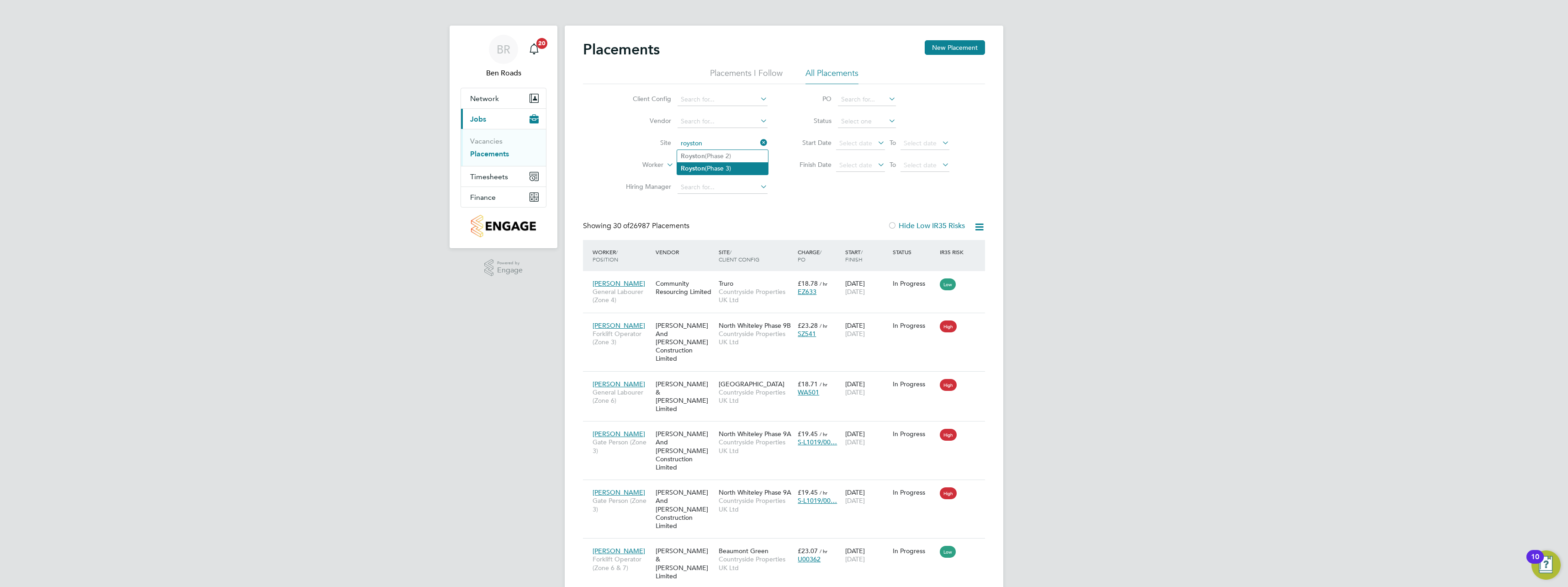
click at [702, 166] on b "Royston" at bounding box center [693, 168] width 24 height 8
type input "Royston (Phase 3)"
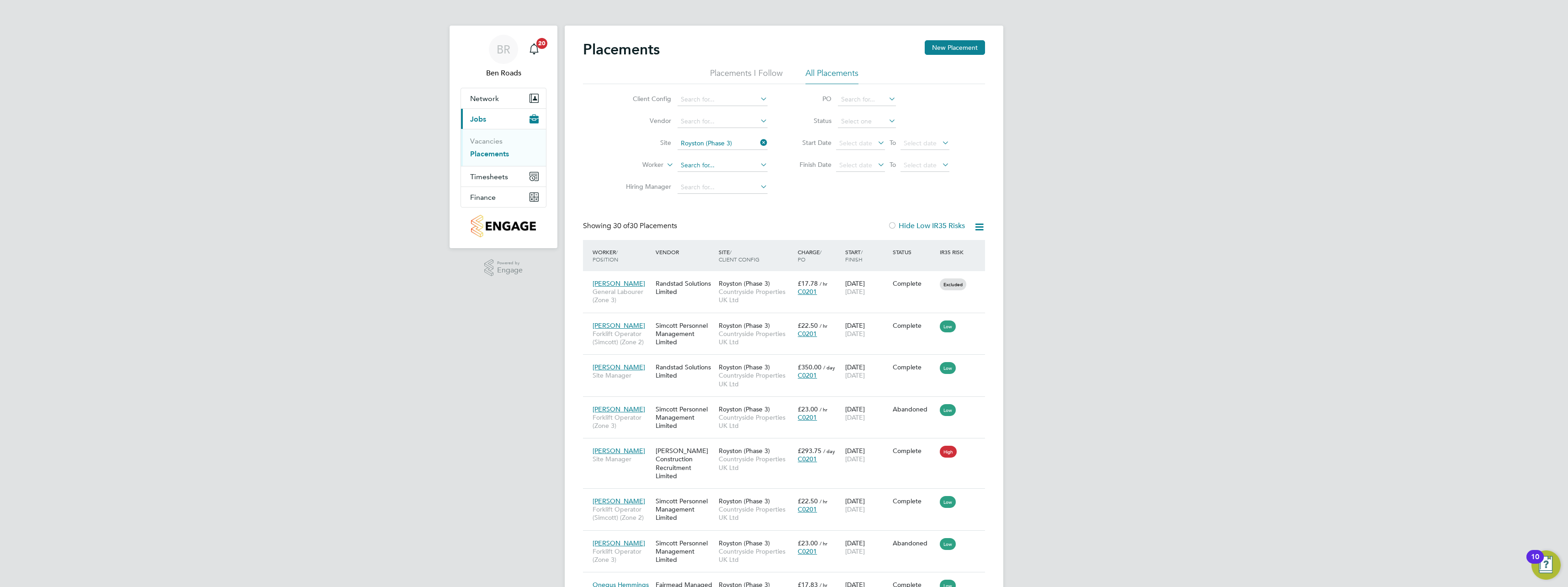
click at [719, 165] on input at bounding box center [723, 165] width 90 height 13
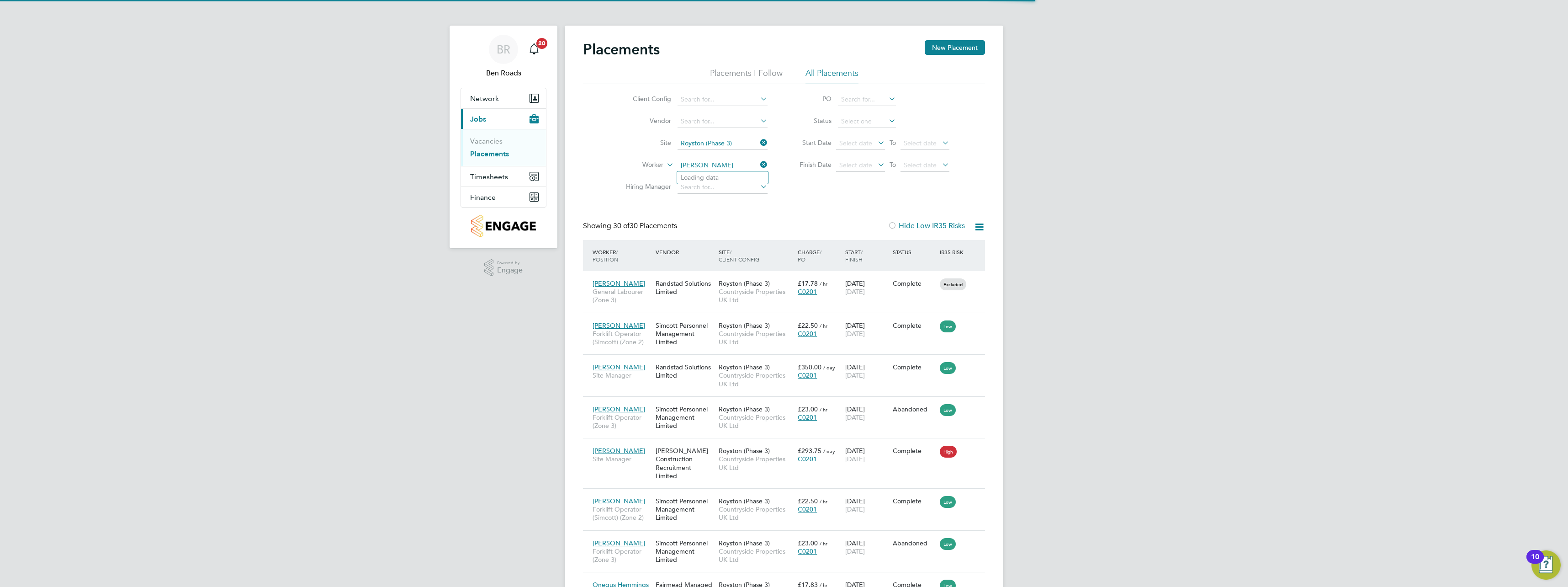
type input "ciprian jurca"
click at [758, 164] on icon at bounding box center [758, 164] width 0 height 13
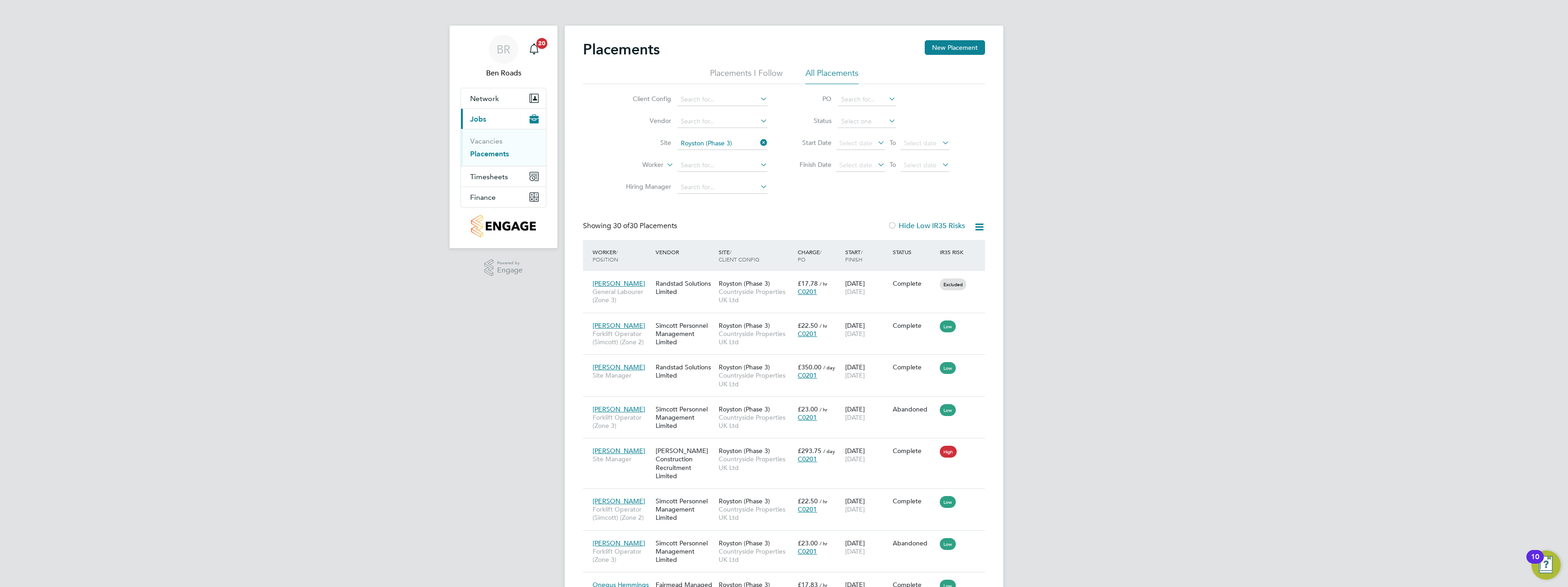
click at [1545, 568] on img "Open Resource Center, 10 new notifications" at bounding box center [1546, 565] width 29 height 29
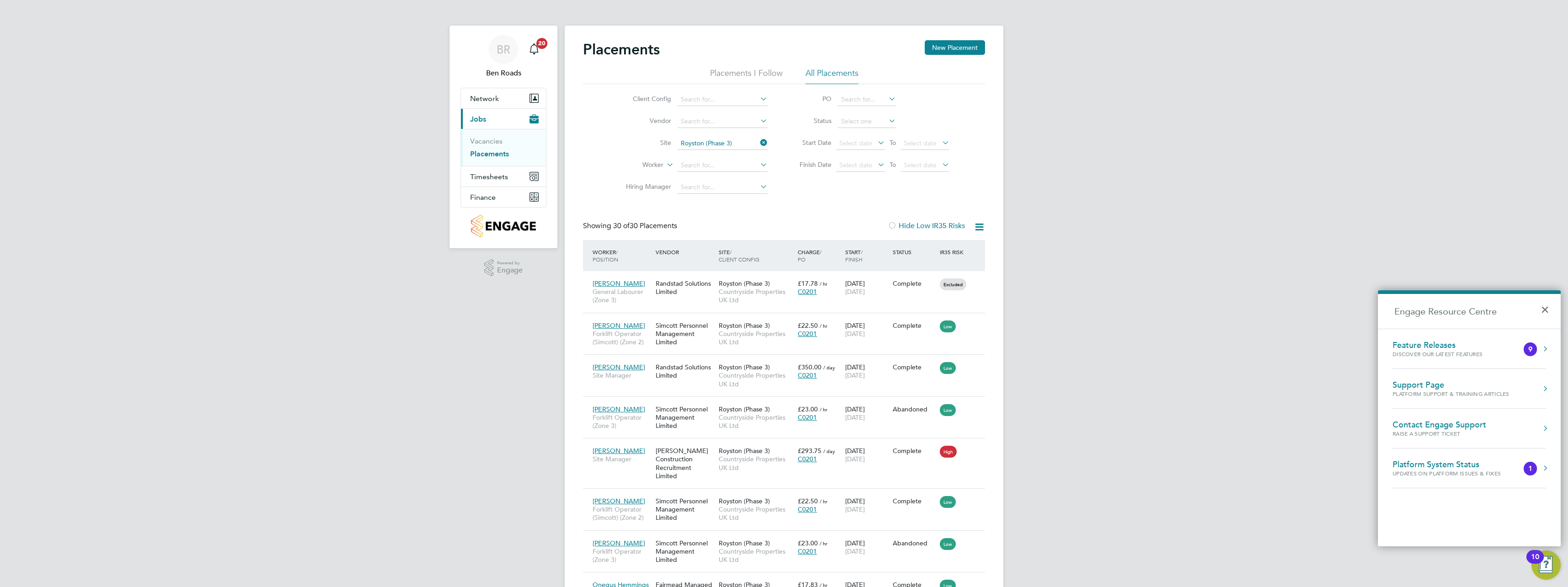
click at [1547, 562] on button "10" at bounding box center [1546, 565] width 29 height 29
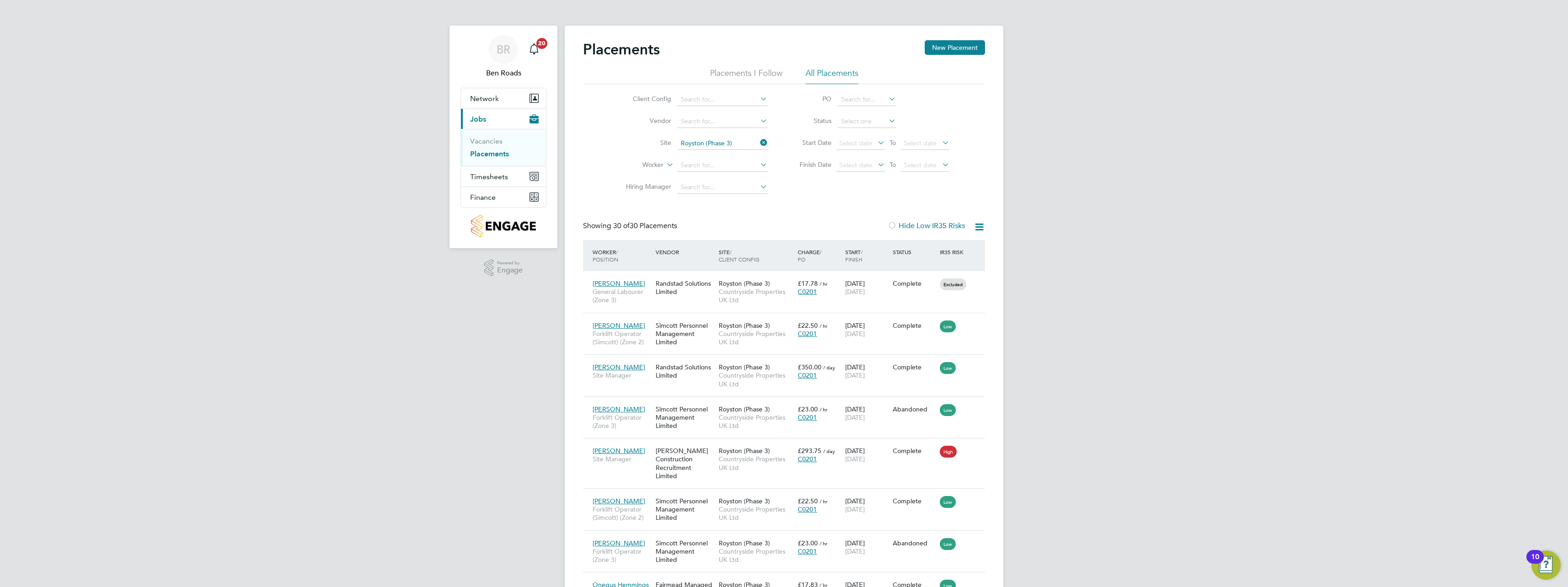
click at [485, 122] on span "Jobs" at bounding box center [478, 119] width 16 height 9
click at [485, 121] on span "Jobs" at bounding box center [478, 119] width 16 height 9
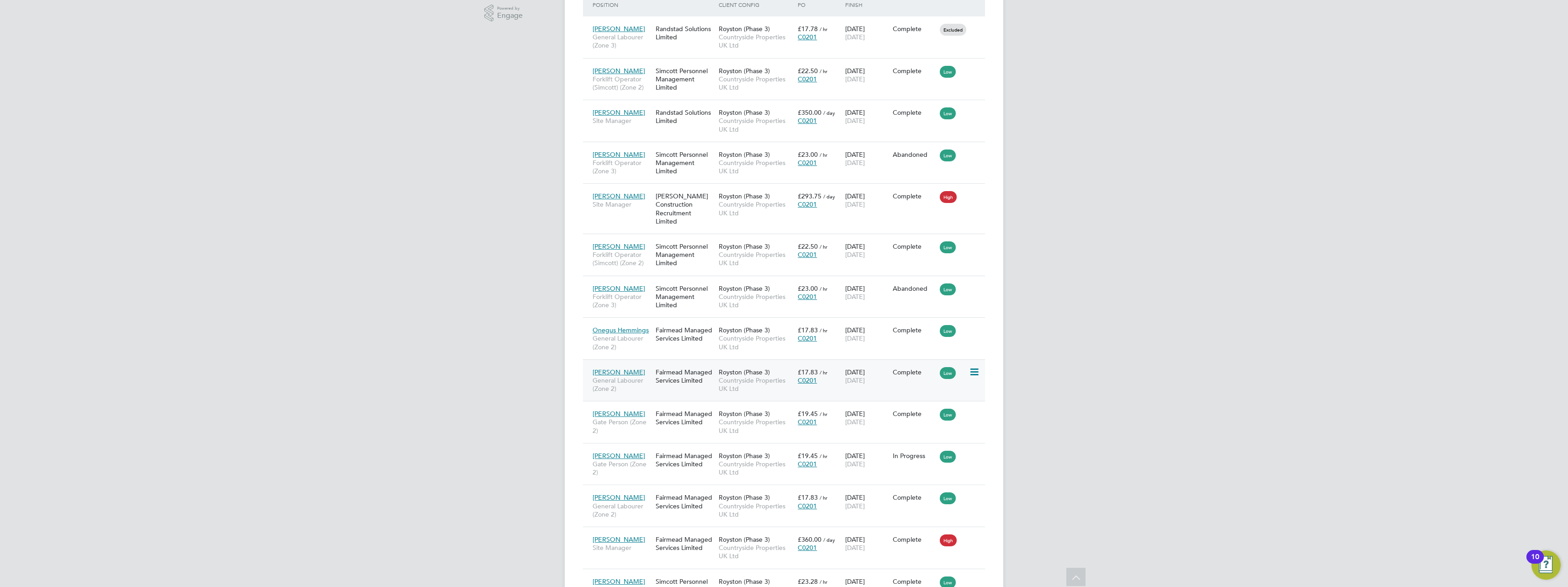
scroll to position [259, 0]
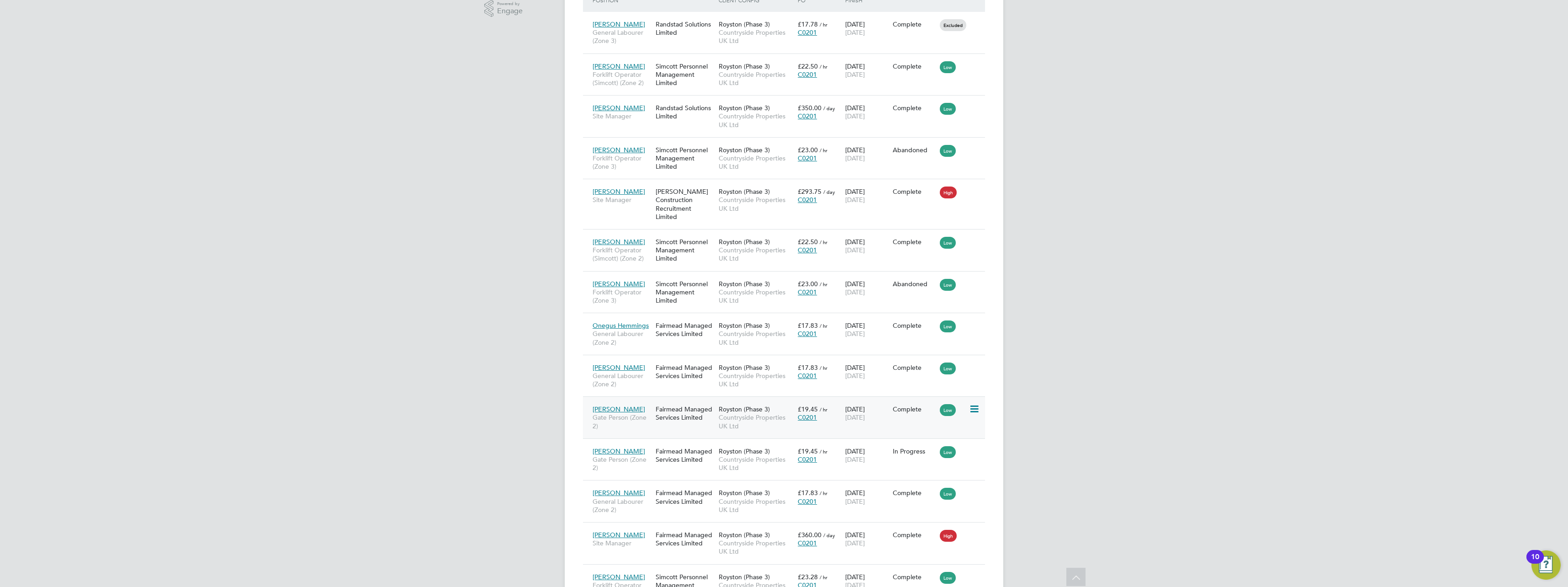
drag, startPoint x: 900, startPoint y: 408, endPoint x: 704, endPoint y: 415, distance: 196.1
click at [704, 415] on div "Fairmead Managed Services Limited" at bounding box center [685, 413] width 63 height 26
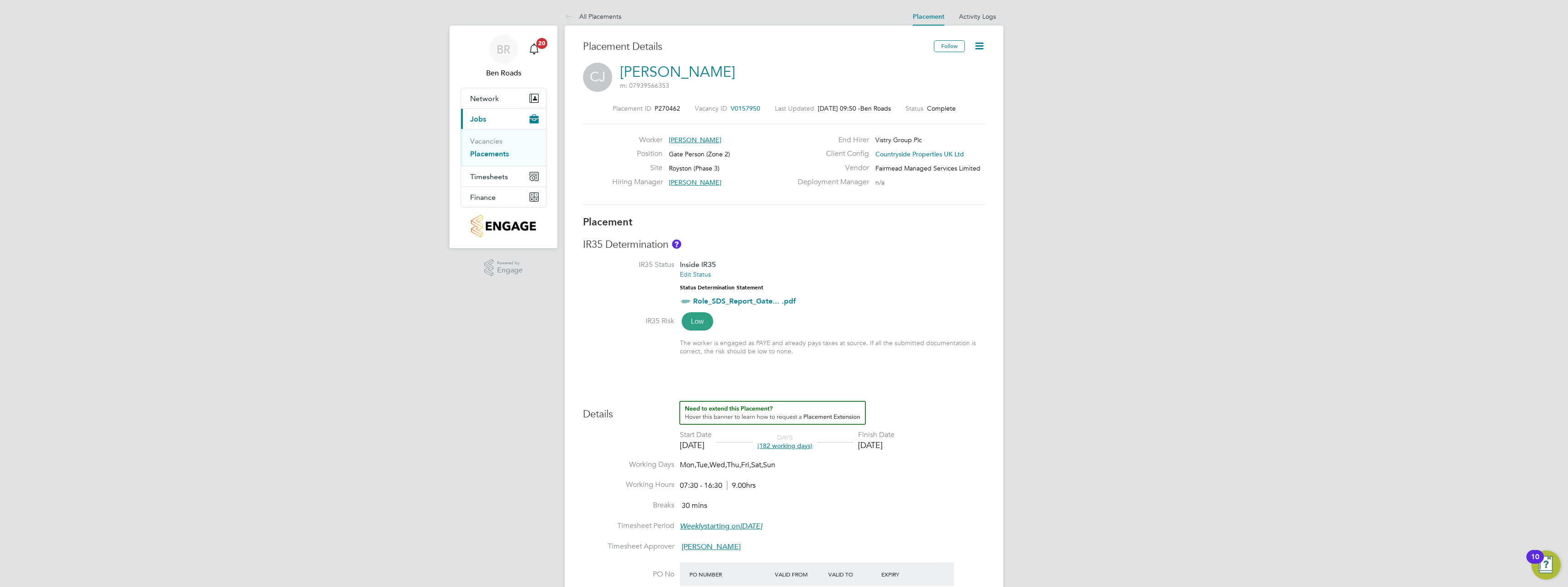
drag, startPoint x: 664, startPoint y: 77, endPoint x: 839, endPoint y: 58, distance: 176.0
drag, startPoint x: 839, startPoint y: 58, endPoint x: 794, endPoint y: 69, distance: 46.3
click at [794, 69] on div "[PERSON_NAME] m: 07939566353" at bounding box center [784, 78] width 402 height 31
click at [979, 14] on link "Activity Logs" at bounding box center [977, 16] width 37 height 9
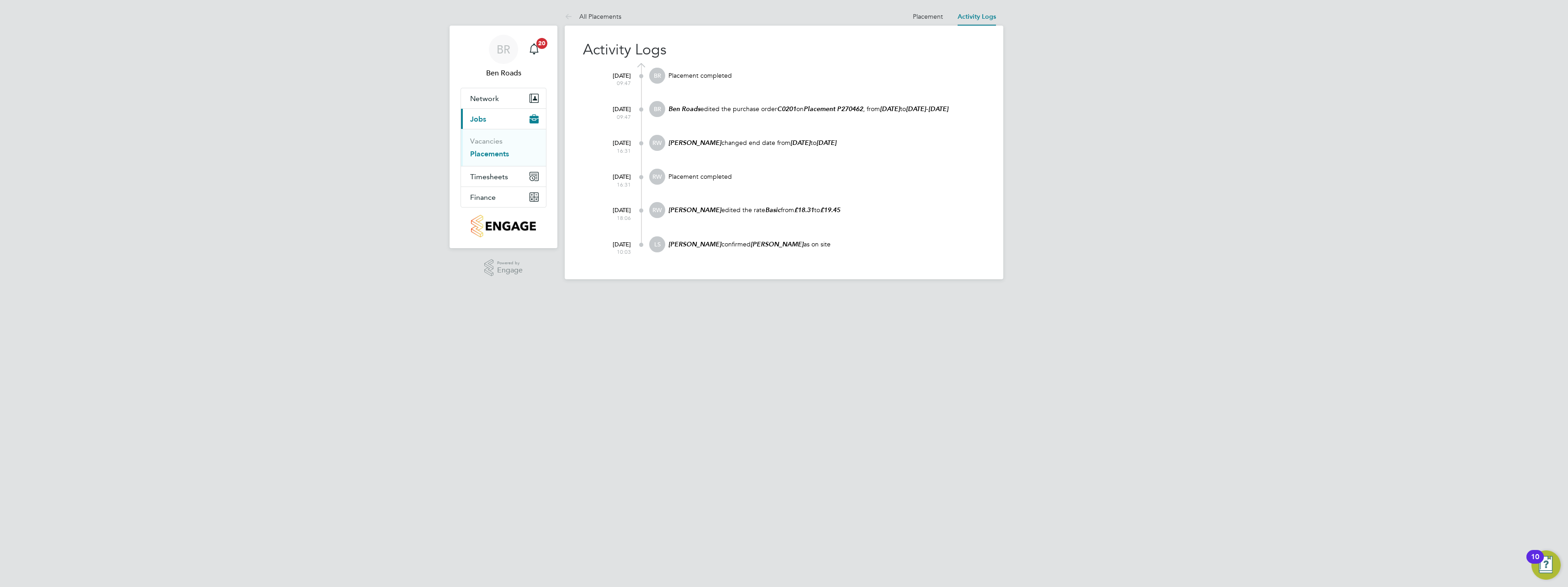
drag, startPoint x: 779, startPoint y: 109, endPoint x: 771, endPoint y: 111, distance: 8.2
click at [771, 111] on p "[PERSON_NAME] edited the purchase order C0201 on Placement P270462 , from [DATE…" at bounding box center [827, 109] width 318 height 9
drag, startPoint x: 779, startPoint y: 107, endPoint x: 799, endPoint y: 108, distance: 20.0
click at [799, 108] on p "[PERSON_NAME] edited the purchase order C0201 on Placement P270462 , from [DATE…" at bounding box center [827, 109] width 318 height 9
drag, startPoint x: 811, startPoint y: 111, endPoint x: 858, endPoint y: 100, distance: 48.3
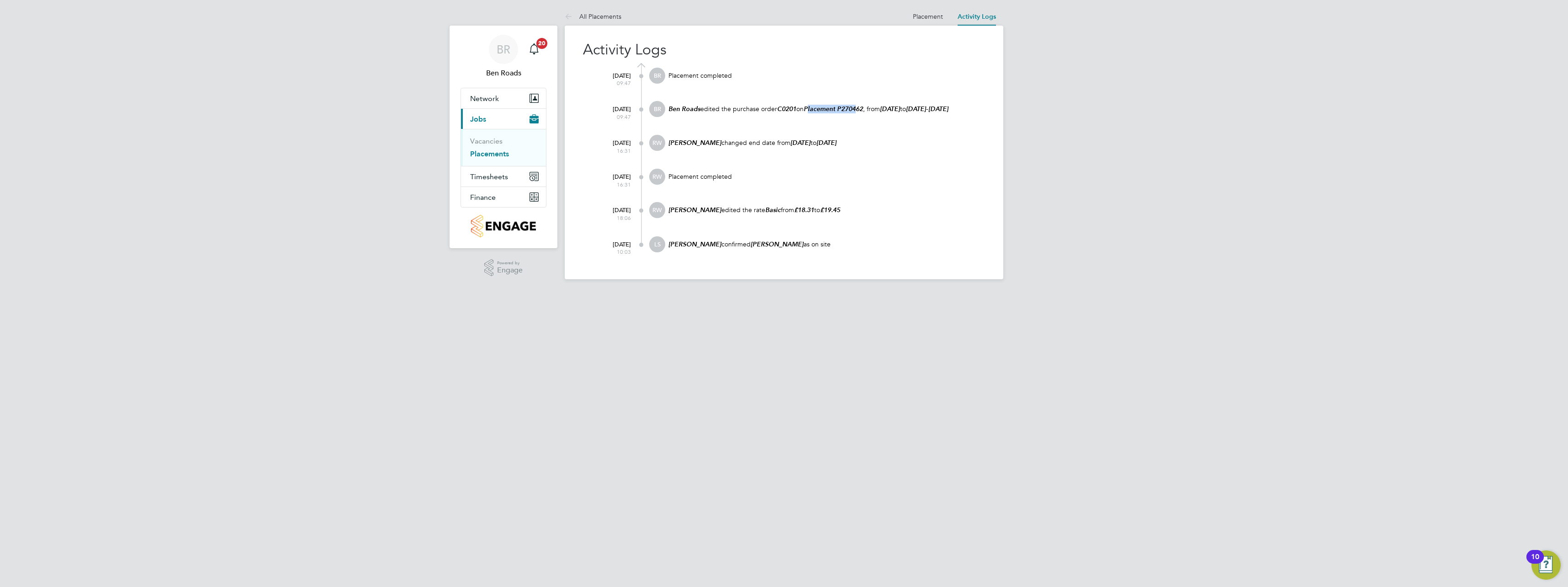
click at [858, 101] on div "[PERSON_NAME] edited the purchase order C0201 on Placement P270462 , from [DATE…" at bounding box center [827, 113] width 318 height 25
click at [483, 155] on link "Placements" at bounding box center [489, 153] width 39 height 9
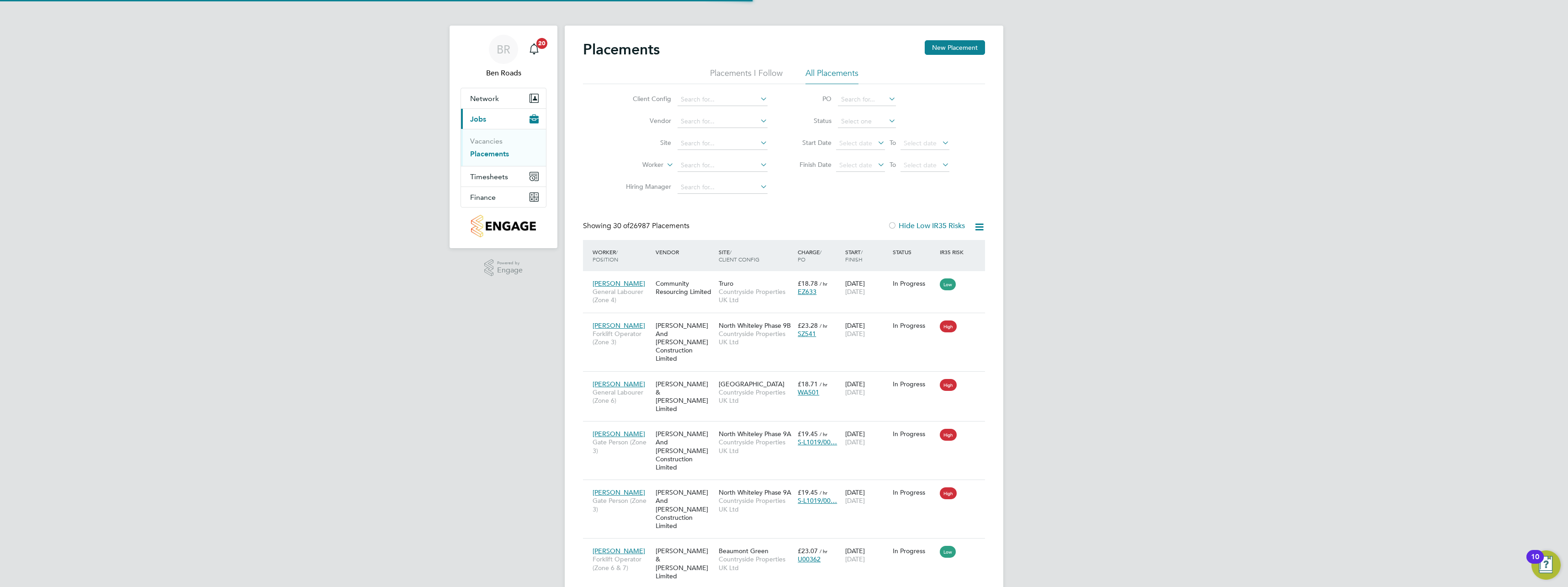
scroll to position [34, 63]
click at [707, 140] on input at bounding box center [723, 143] width 90 height 13
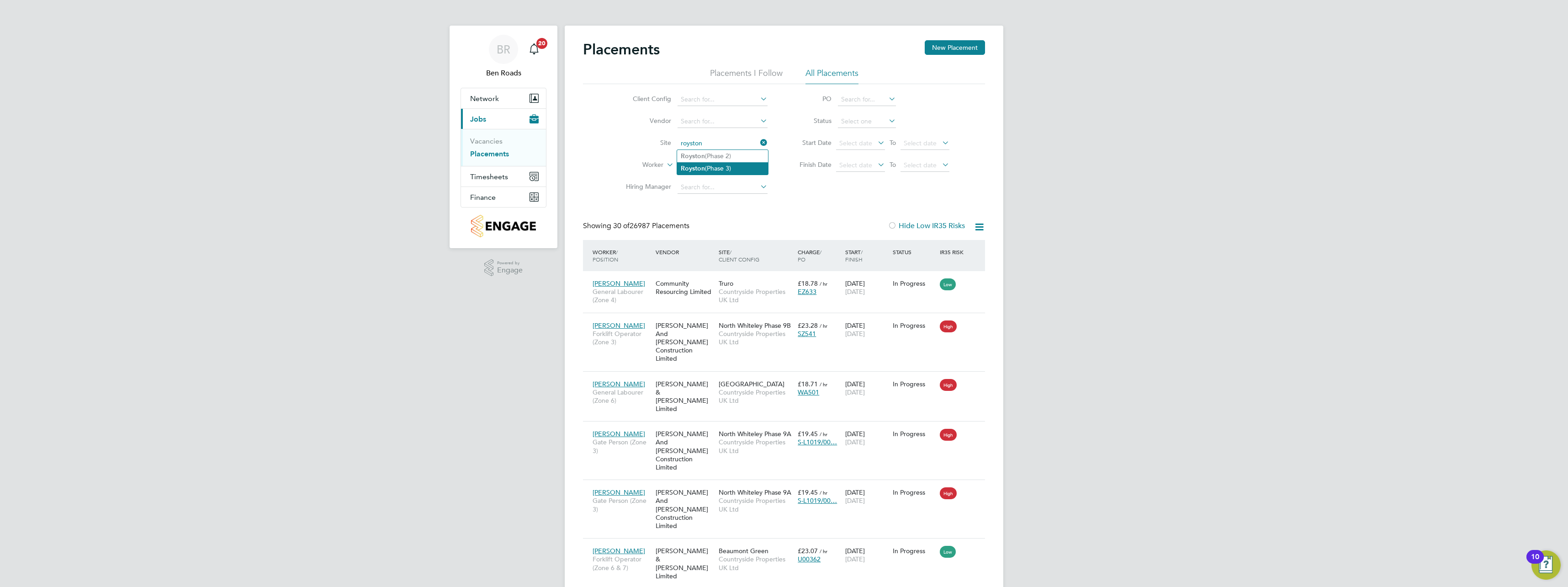
click at [720, 167] on li "Royston (Phase 3)" at bounding box center [722, 168] width 91 height 12
type input "Royston (Phase 3)"
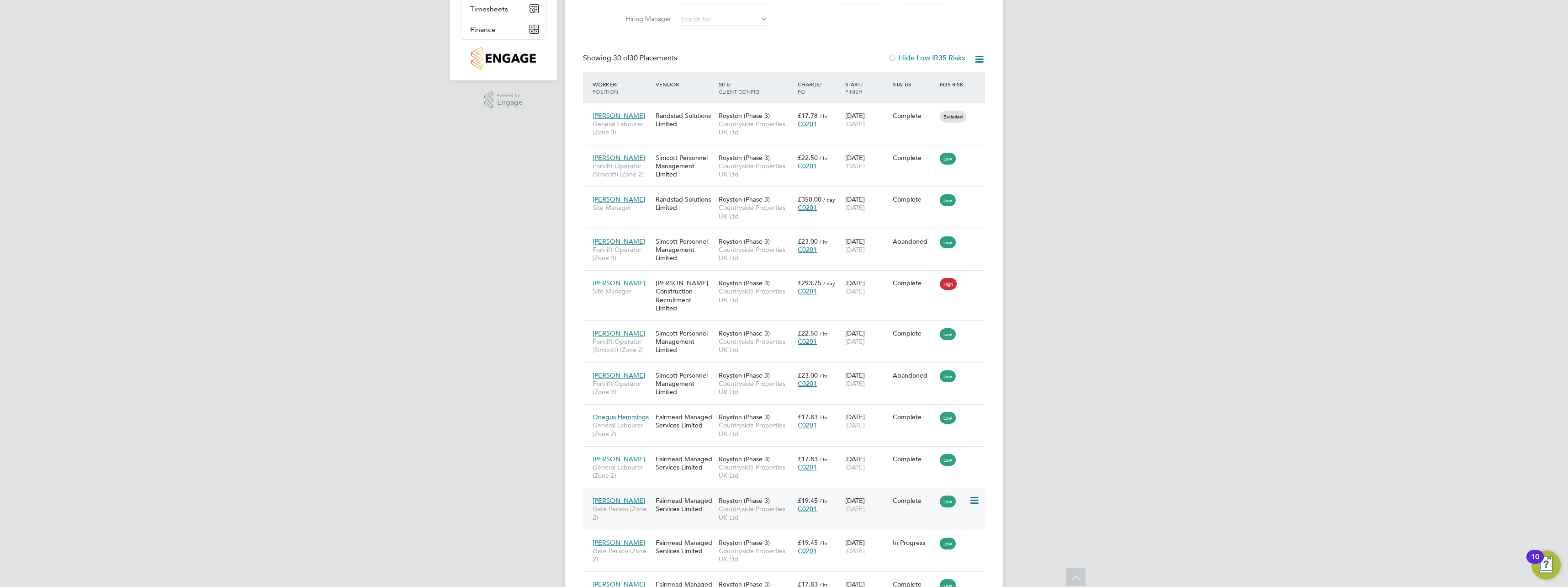
click at [975, 497] on icon at bounding box center [973, 501] width 9 height 11
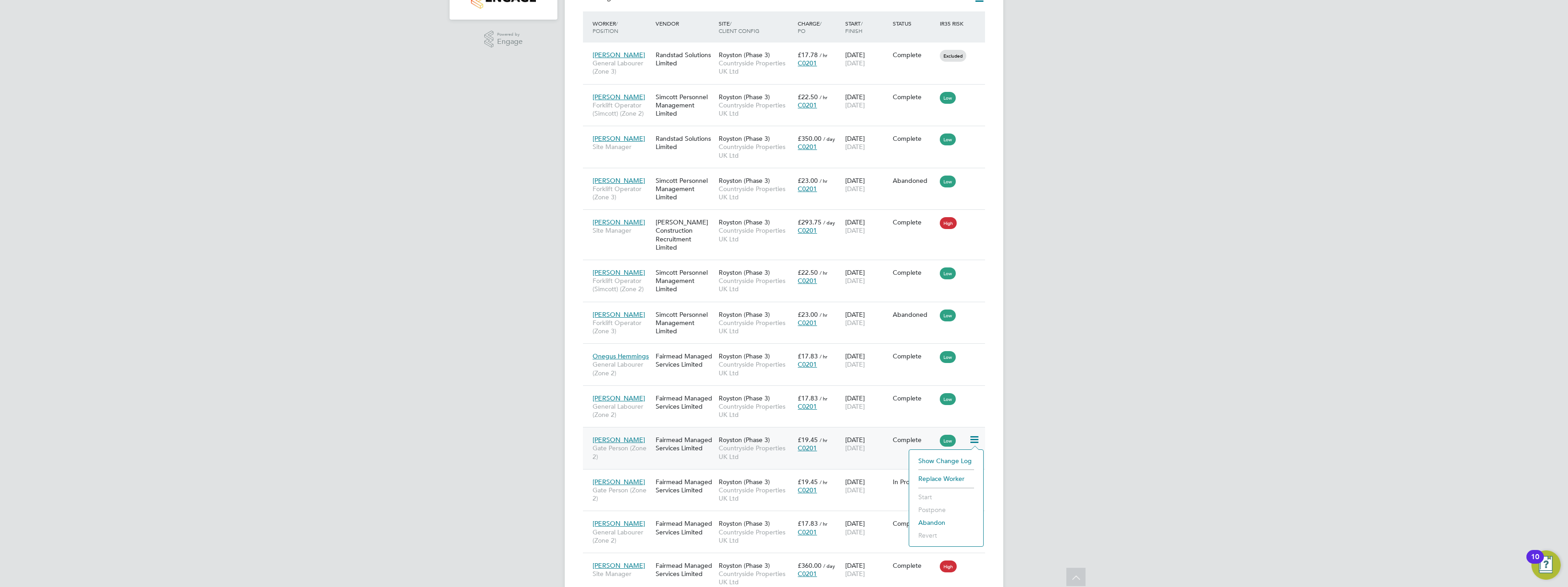
drag, startPoint x: 971, startPoint y: 502, endPoint x: 929, endPoint y: 494, distance: 42.8
click at [929, 494] on li "Start" at bounding box center [946, 496] width 65 height 13
click at [975, 440] on icon at bounding box center [973, 440] width 9 height 11
click at [975, 440] on icon at bounding box center [973, 440] width 9 height 11
drag, startPoint x: 869, startPoint y: 443, endPoint x: 1023, endPoint y: 438, distance: 154.1
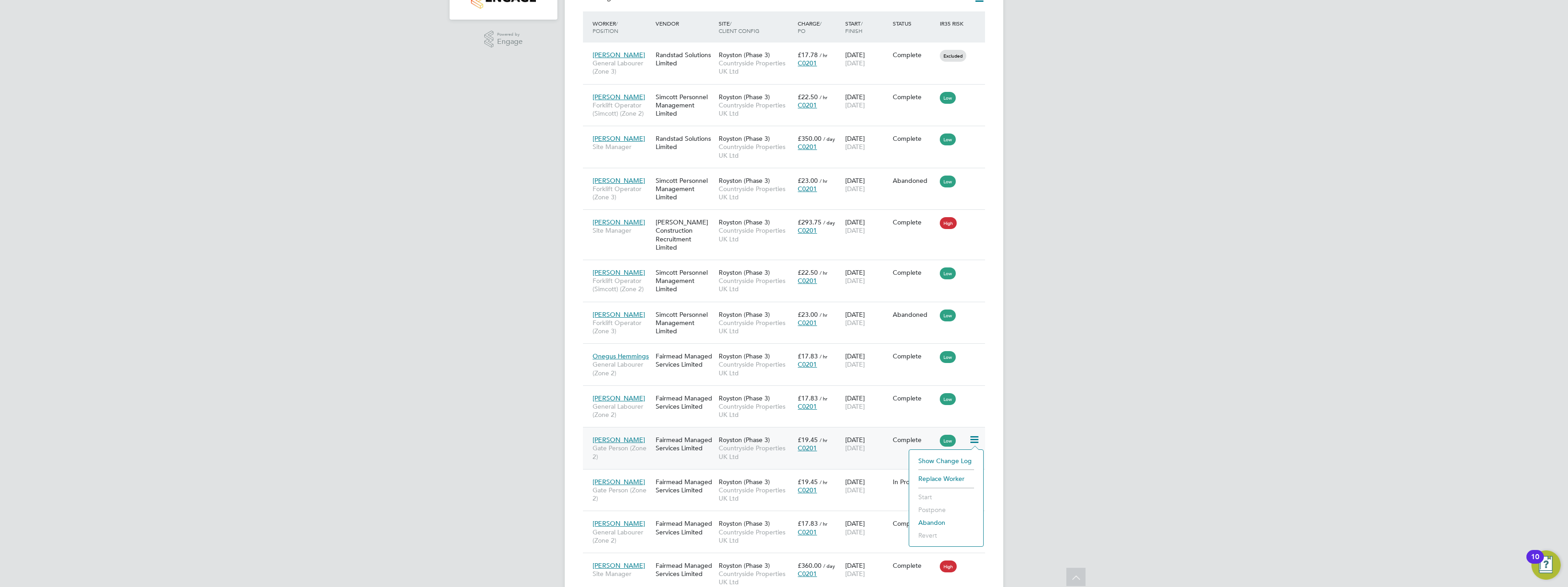
click at [1023, 438] on div "BR Ben Roads Notifications 20 Applications: Network Team Members Sites Workers …" at bounding box center [784, 585] width 1568 height 1626
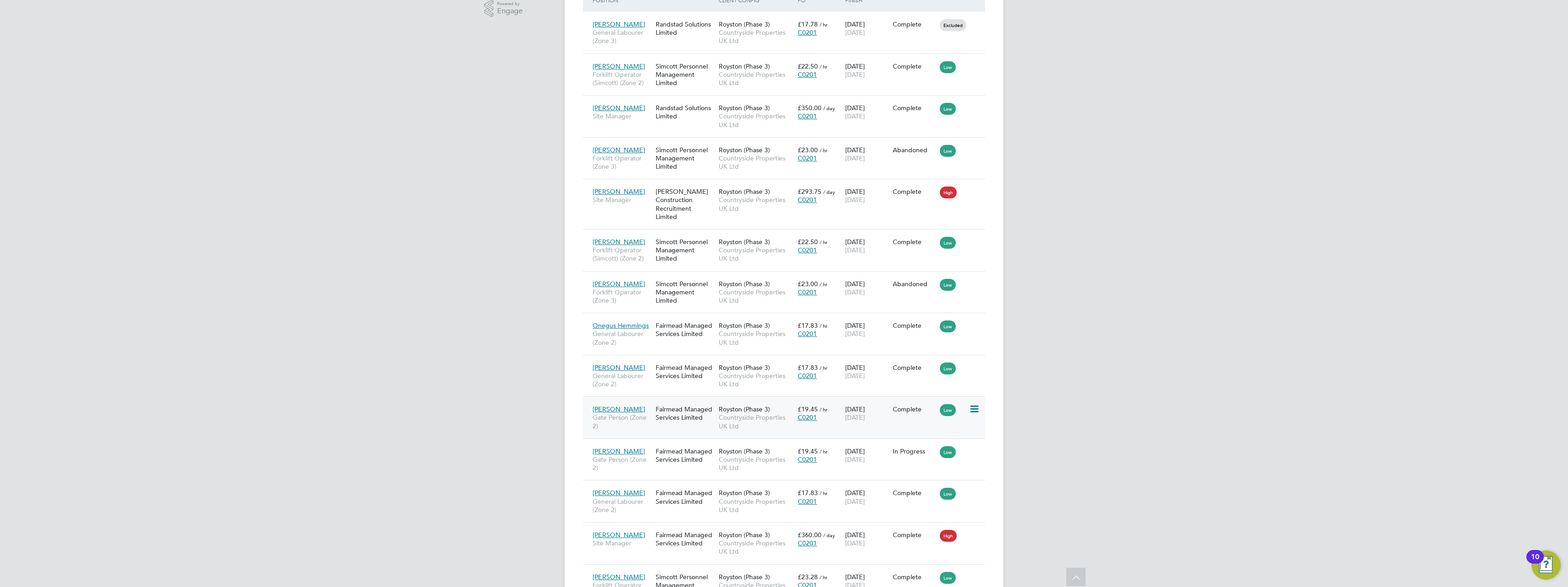
drag, startPoint x: 606, startPoint y: 407, endPoint x: 759, endPoint y: 410, distance: 153.0
click at [759, 410] on span "Royston (Phase 3)" at bounding box center [744, 409] width 51 height 9
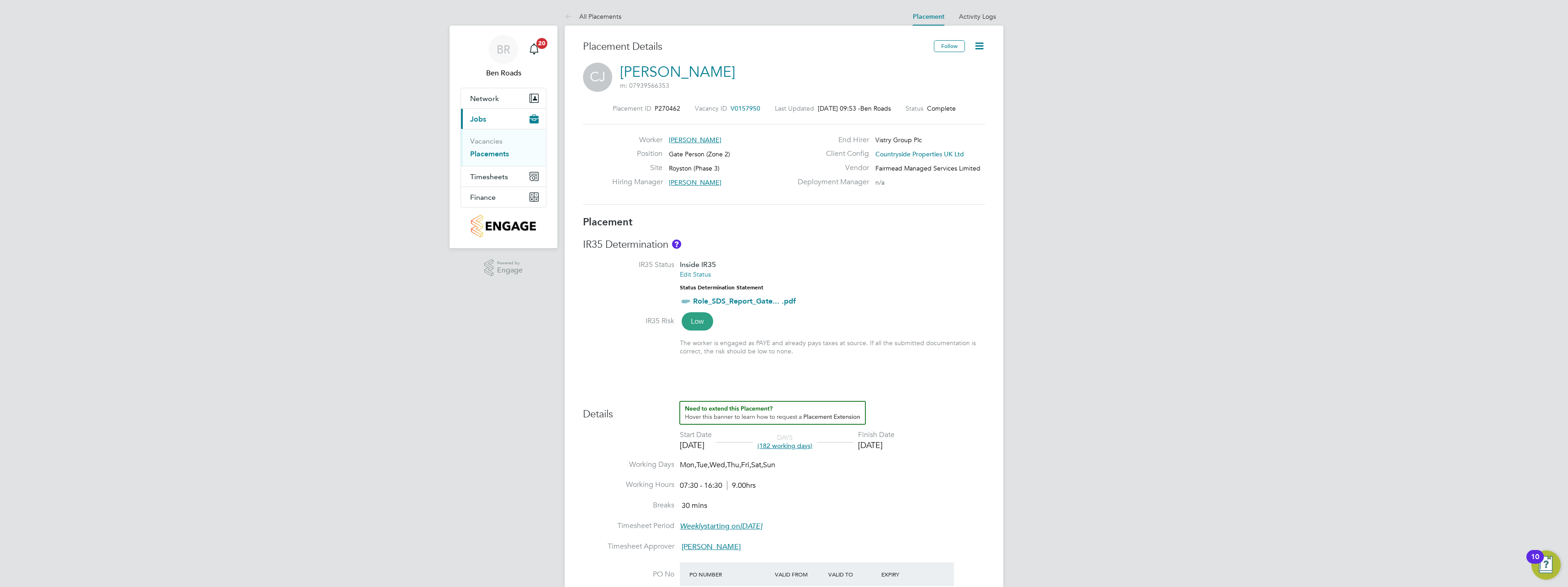
drag, startPoint x: 946, startPoint y: 107, endPoint x: 885, endPoint y: 101, distance: 61.3
click at [885, 101] on div "Placement ID P270462 Vacancy ID V0157950 Last Updated 28 Aug 2025, 09:53 - Ben …" at bounding box center [784, 154] width 402 height 122
click at [980, 17] on link "Activity Logs" at bounding box center [977, 16] width 37 height 9
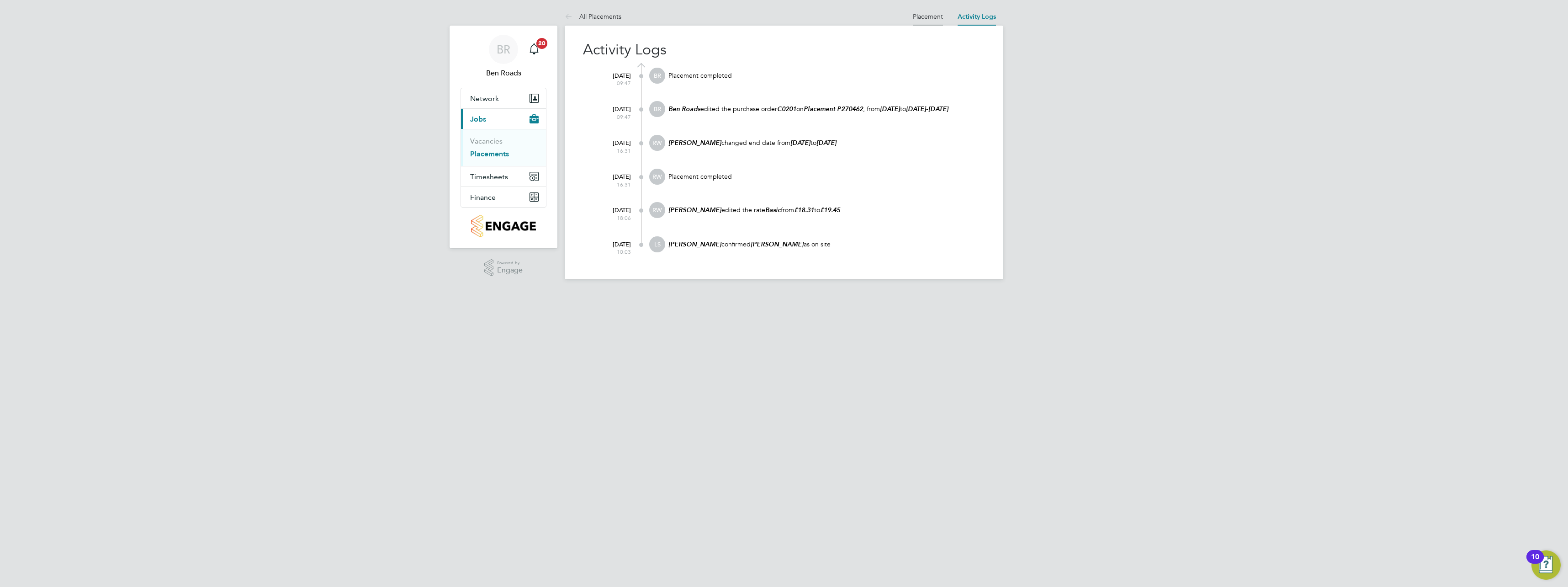
click at [929, 13] on link "Placement" at bounding box center [928, 16] width 30 height 9
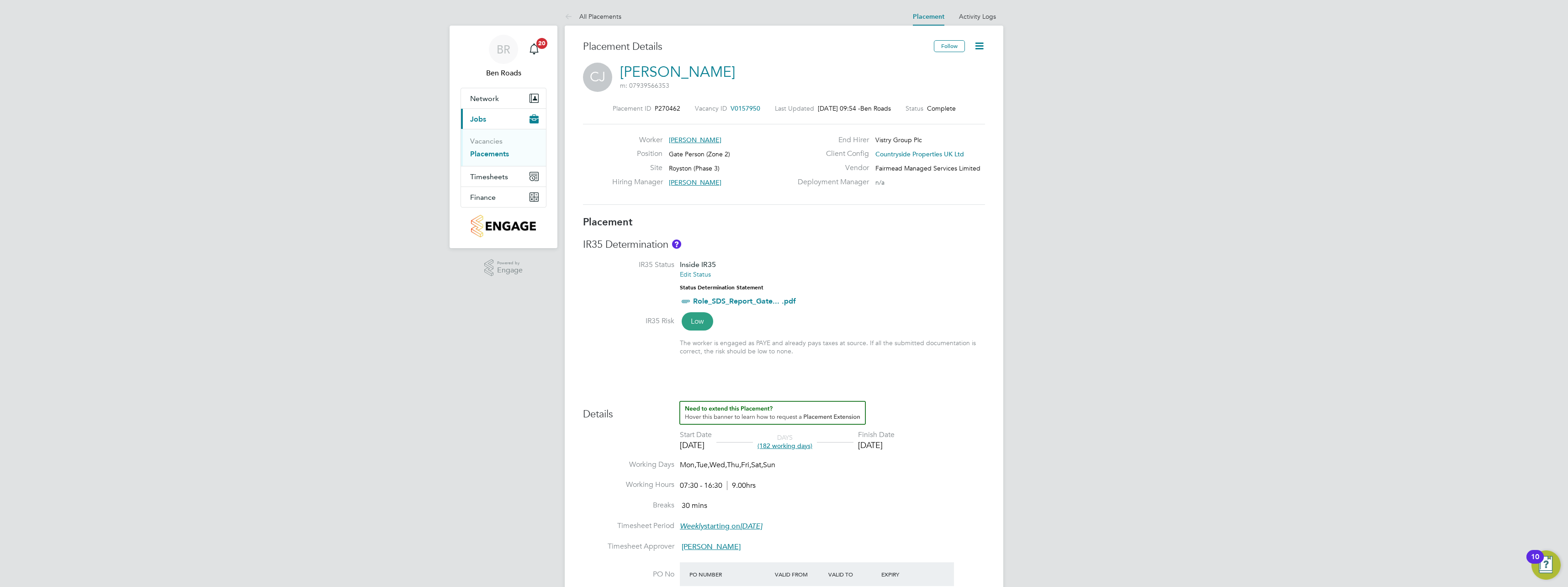
drag, startPoint x: 894, startPoint y: 440, endPoint x: 875, endPoint y: 452, distance: 22.5
click at [875, 452] on li "Start Date 03 Feb 2025 DAYS (182 working days) Finish Date 03 Aug 2025" at bounding box center [784, 445] width 402 height 30
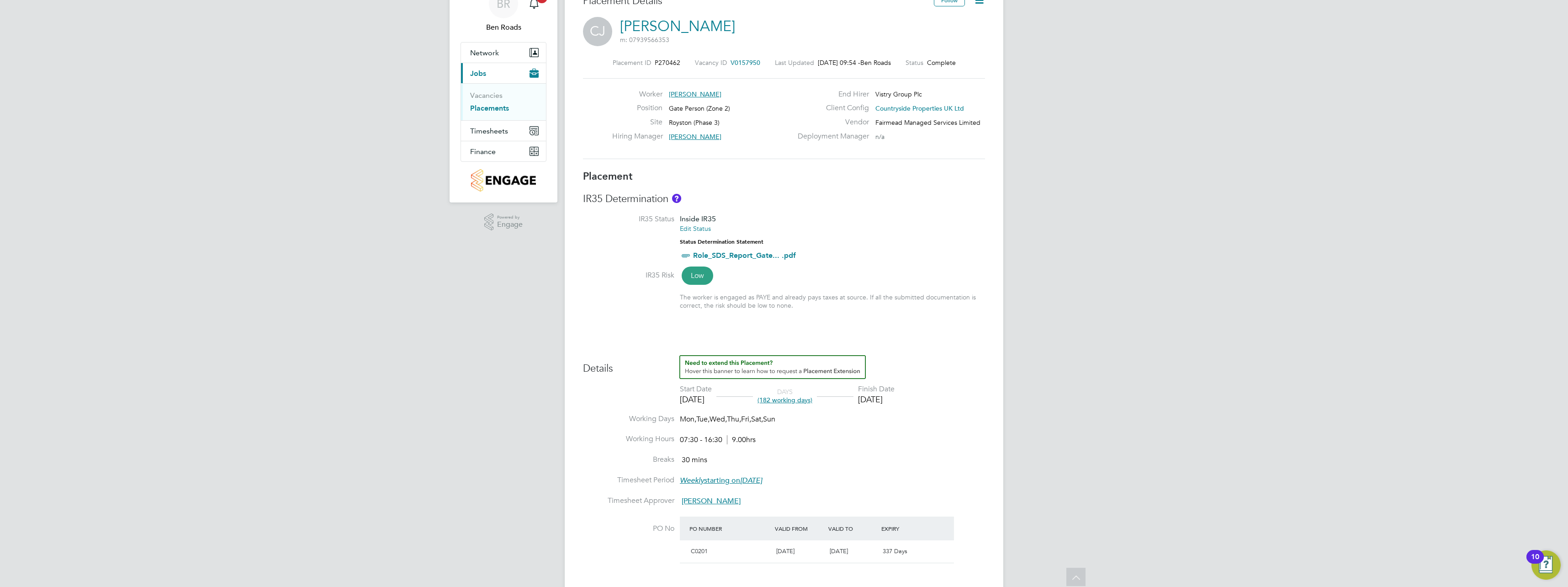
click at [762, 477] on em "[DATE]" at bounding box center [751, 480] width 22 height 9
click at [859, 454] on li "Working Hours 07:30 - 16:30 9.00hrs" at bounding box center [784, 445] width 402 height 21
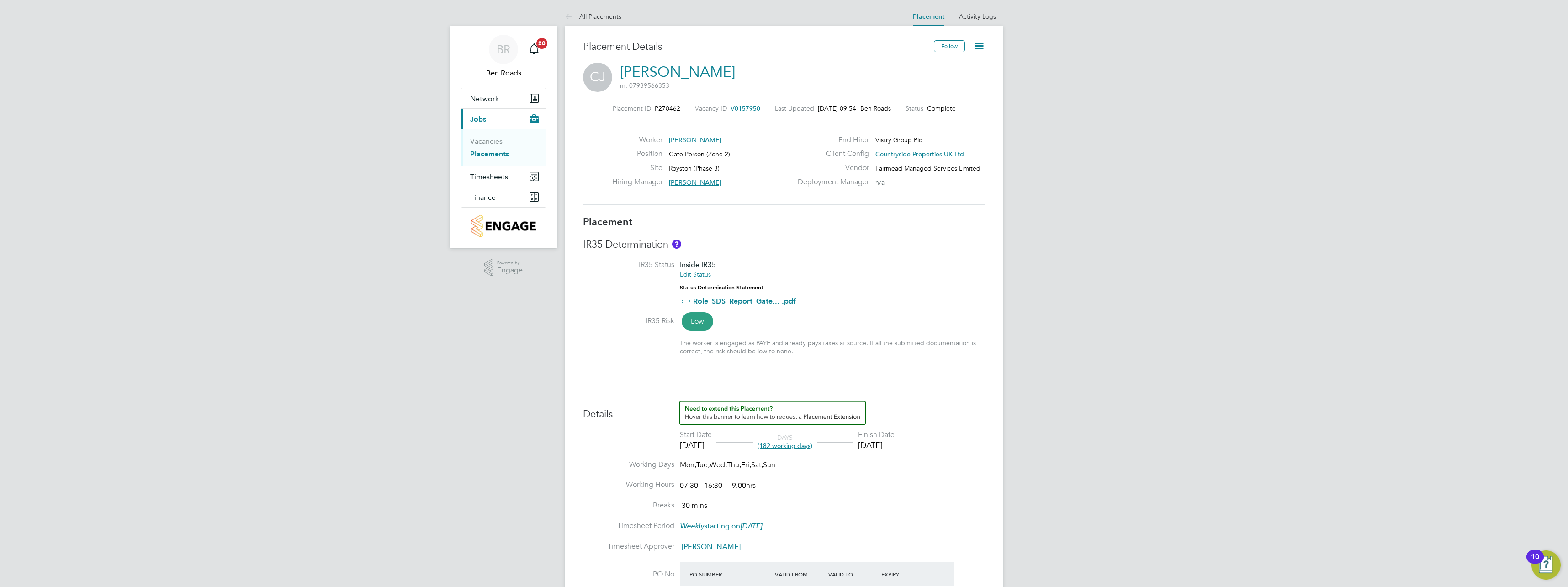
click at [977, 44] on icon at bounding box center [979, 46] width 12 height 12
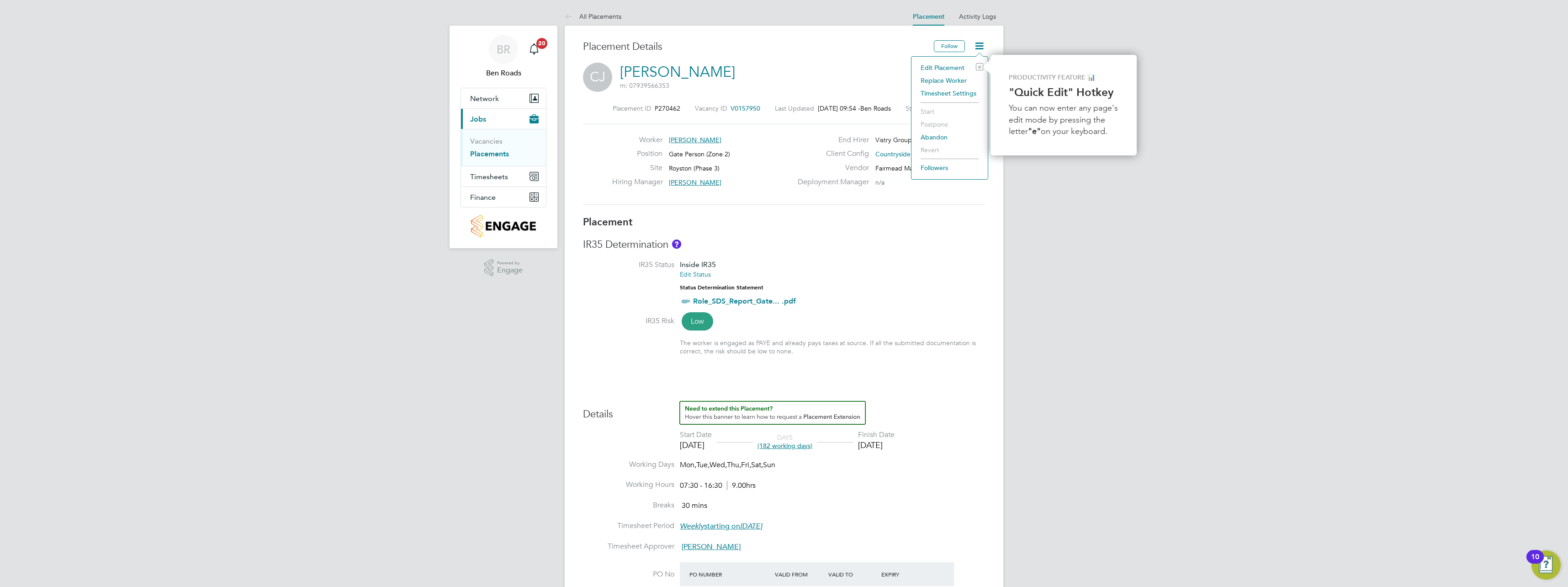
click at [951, 69] on li "Edit Placement e" at bounding box center [950, 68] width 67 height 13
type input "[PERSON_NAME]"
type input "[DATE]"
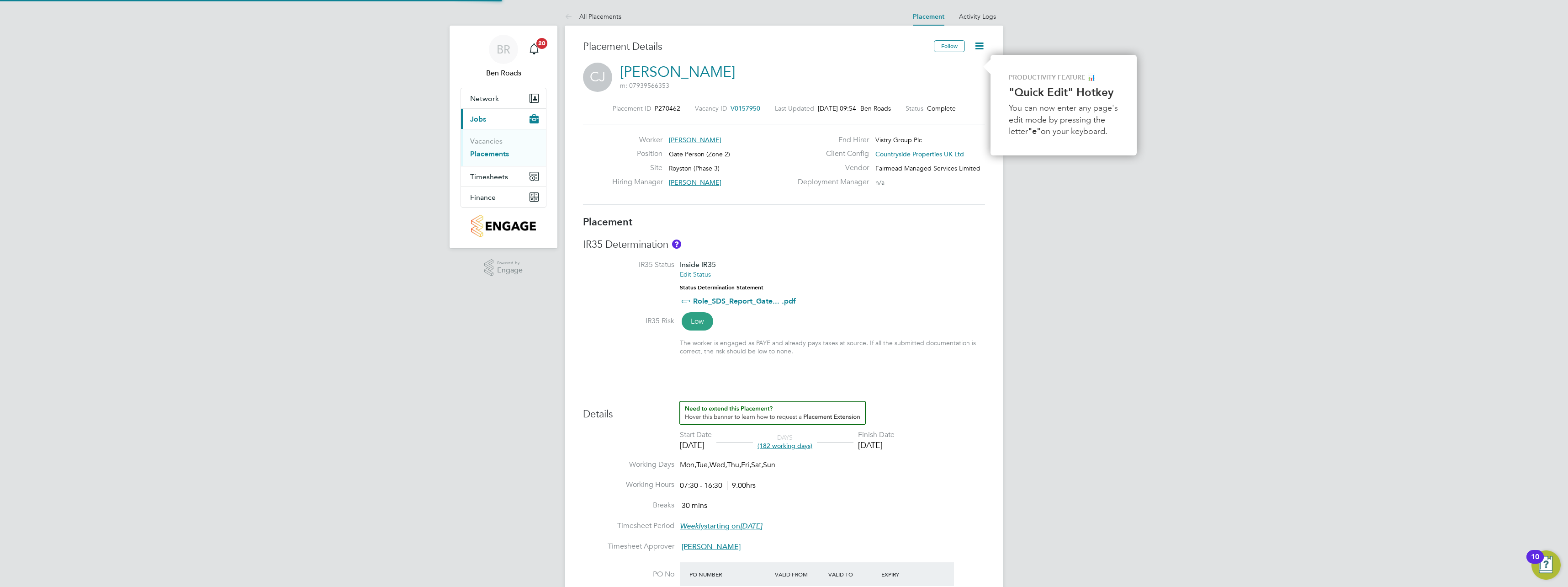
type input "07:30"
type input "16:30"
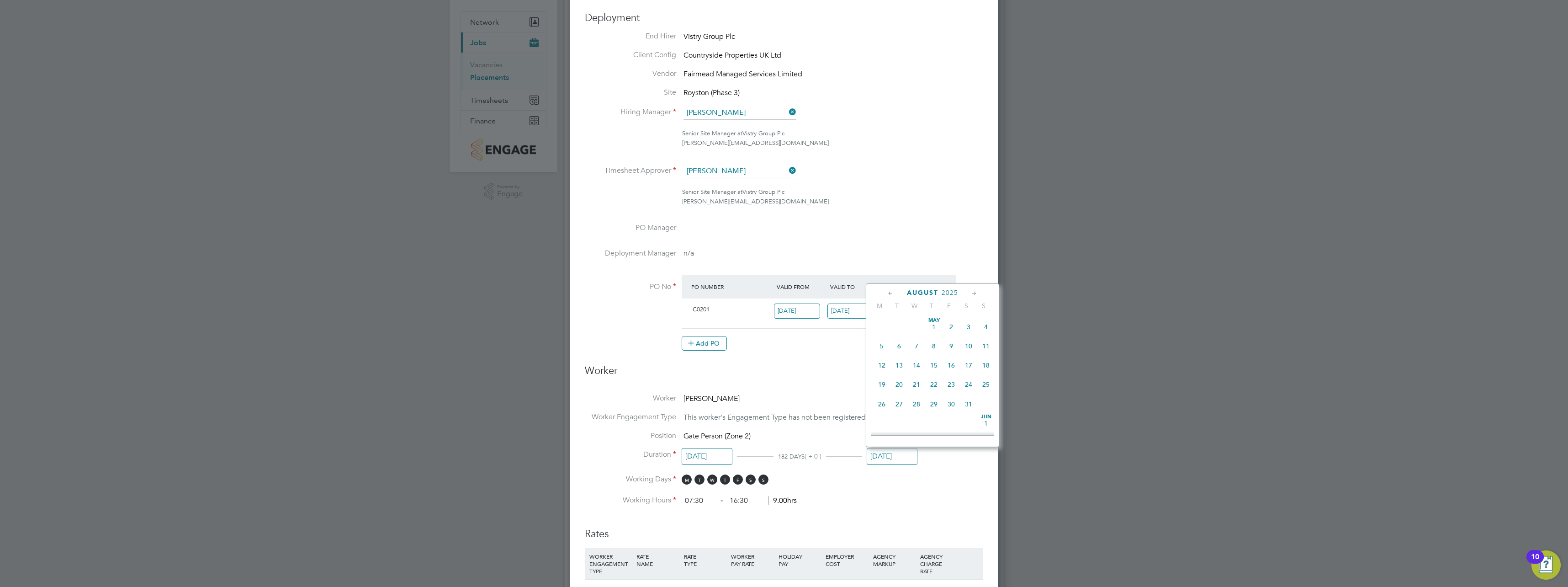
click at [880, 454] on input "[DATE]" at bounding box center [892, 457] width 51 height 17
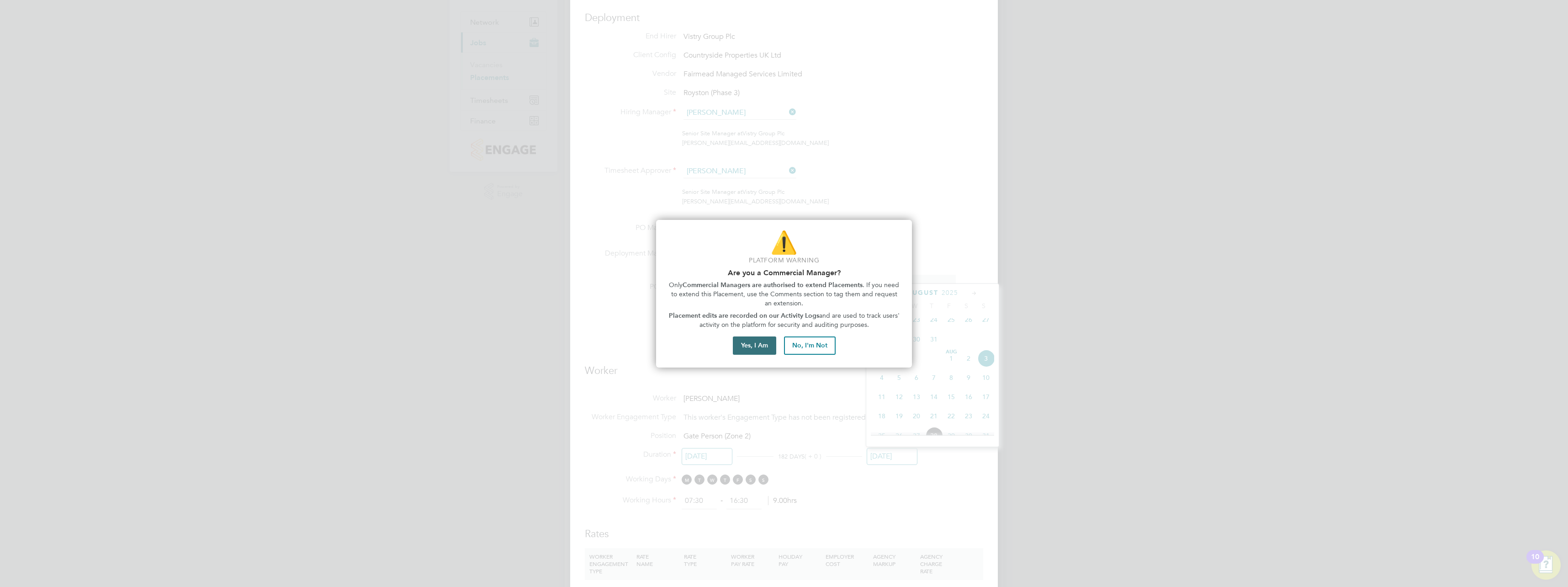
click at [768, 348] on button "Yes, I Am" at bounding box center [754, 345] width 43 height 18
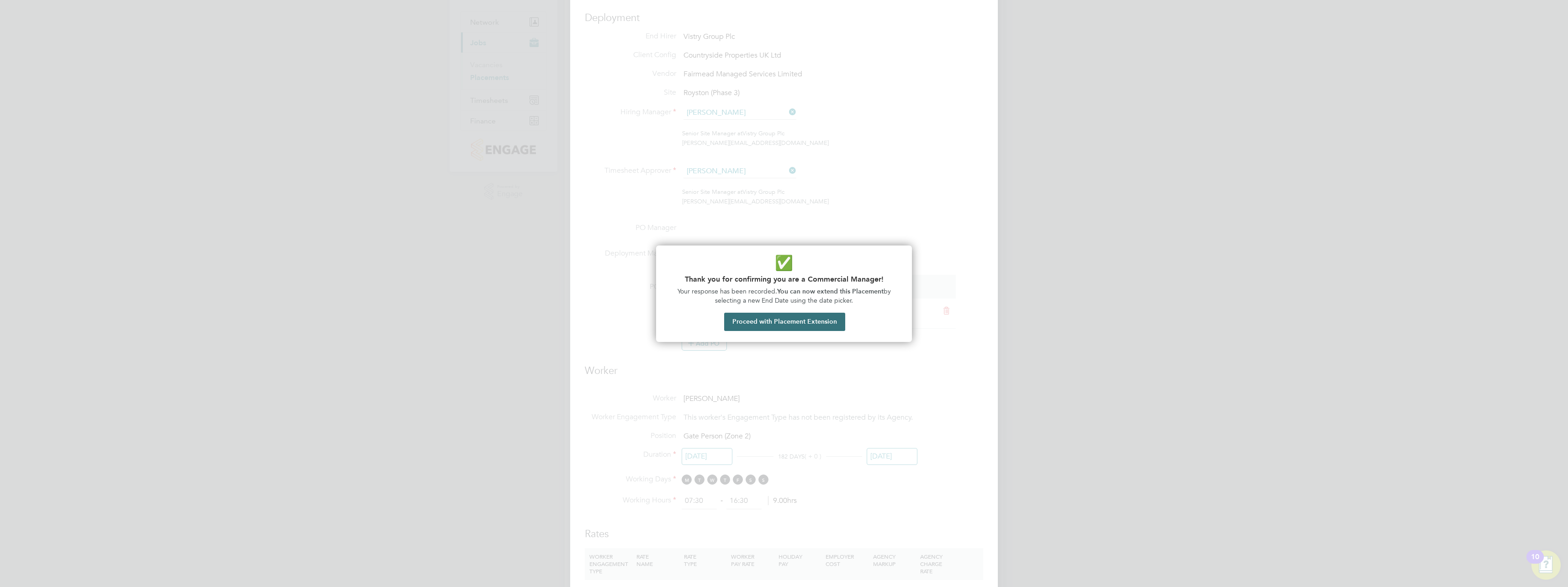
click at [779, 326] on button "Proceed with Placement Extension" at bounding box center [785, 322] width 121 height 18
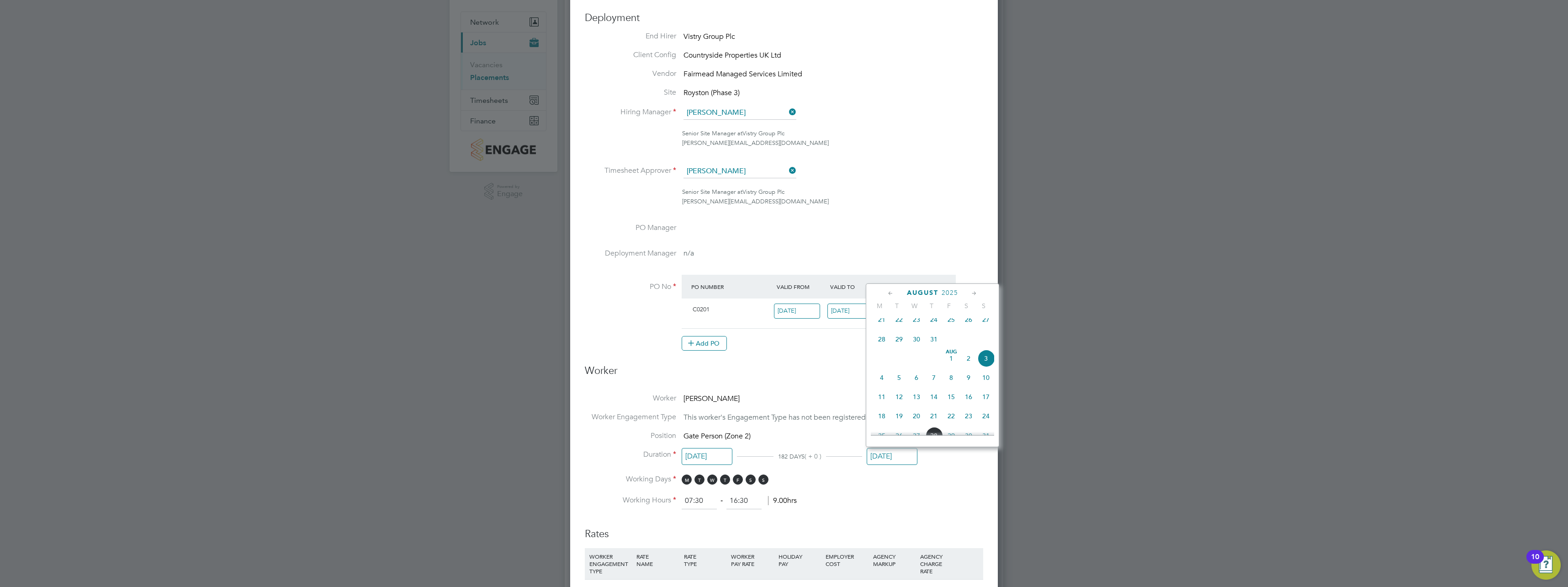
click at [975, 294] on icon at bounding box center [974, 294] width 9 height 10
click at [975, 294] on icon at bounding box center [974, 294] width 9 height 10
click at [975, 294] on icon at bounding box center [974, 294] width 9 height 10
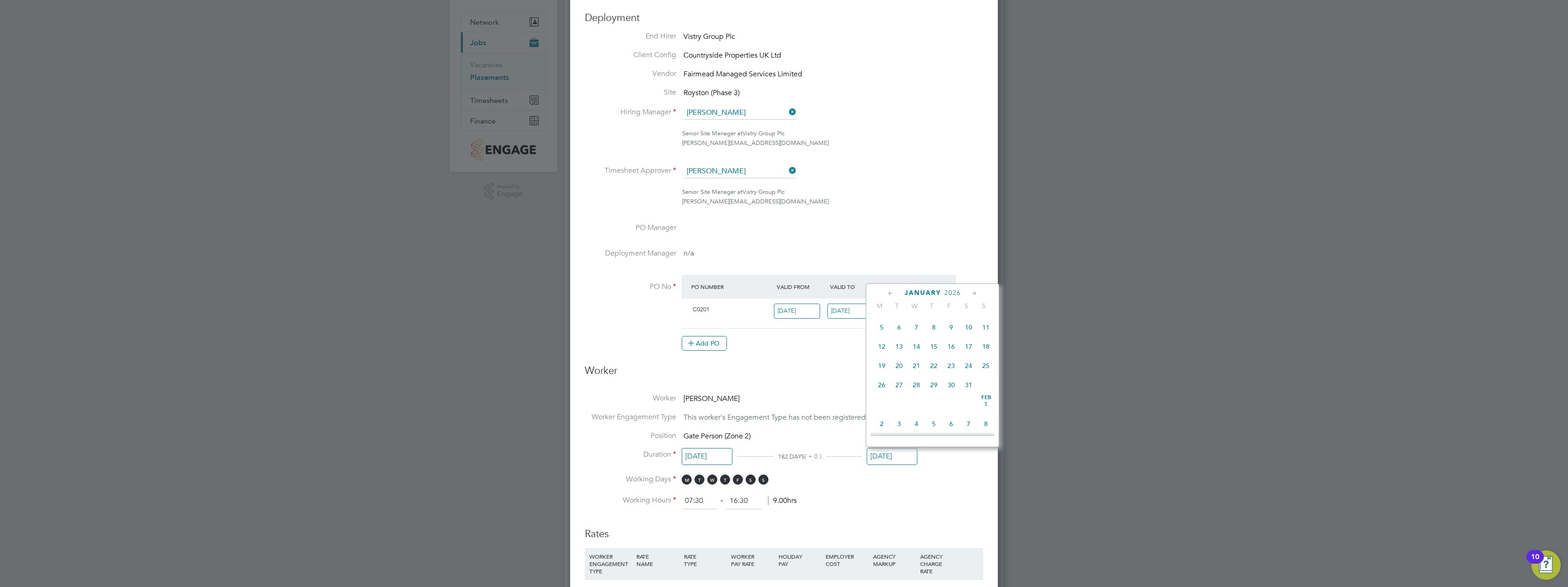
click at [975, 294] on icon at bounding box center [974, 294] width 9 height 10
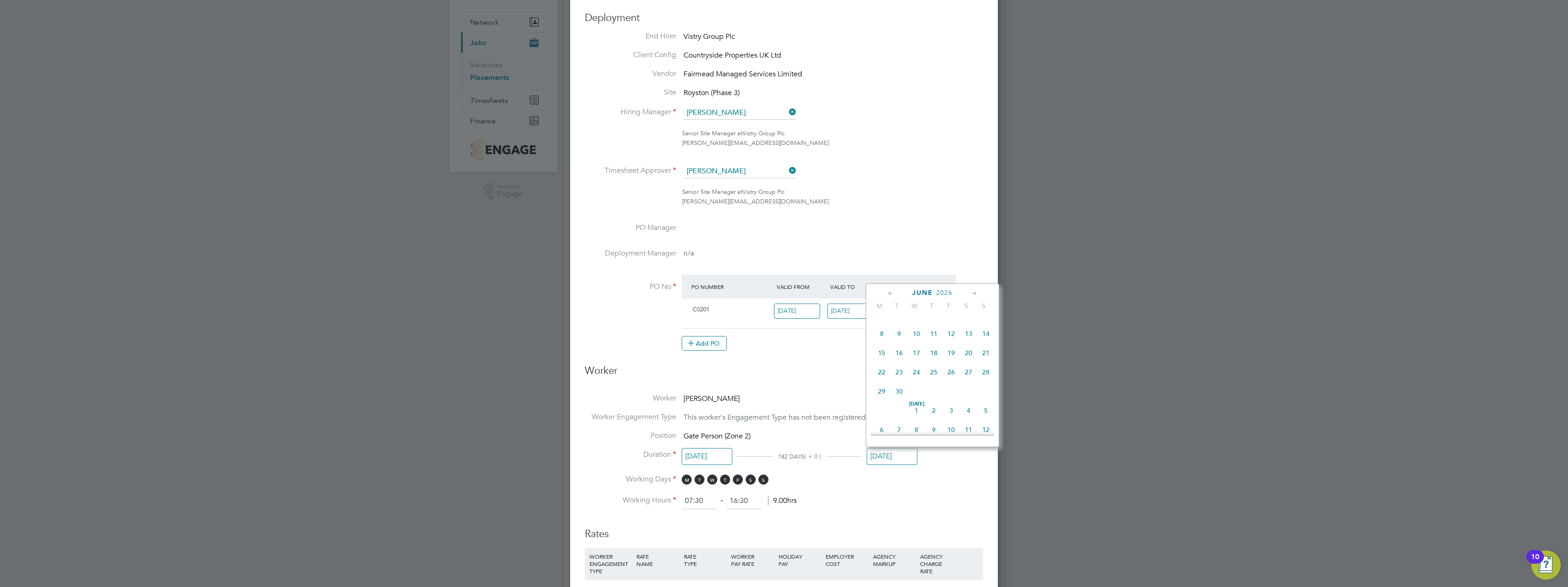
click at [975, 294] on icon at bounding box center [974, 294] width 9 height 10
click at [949, 398] on span "31" at bounding box center [951, 389] width 18 height 18
type input "[DATE]"
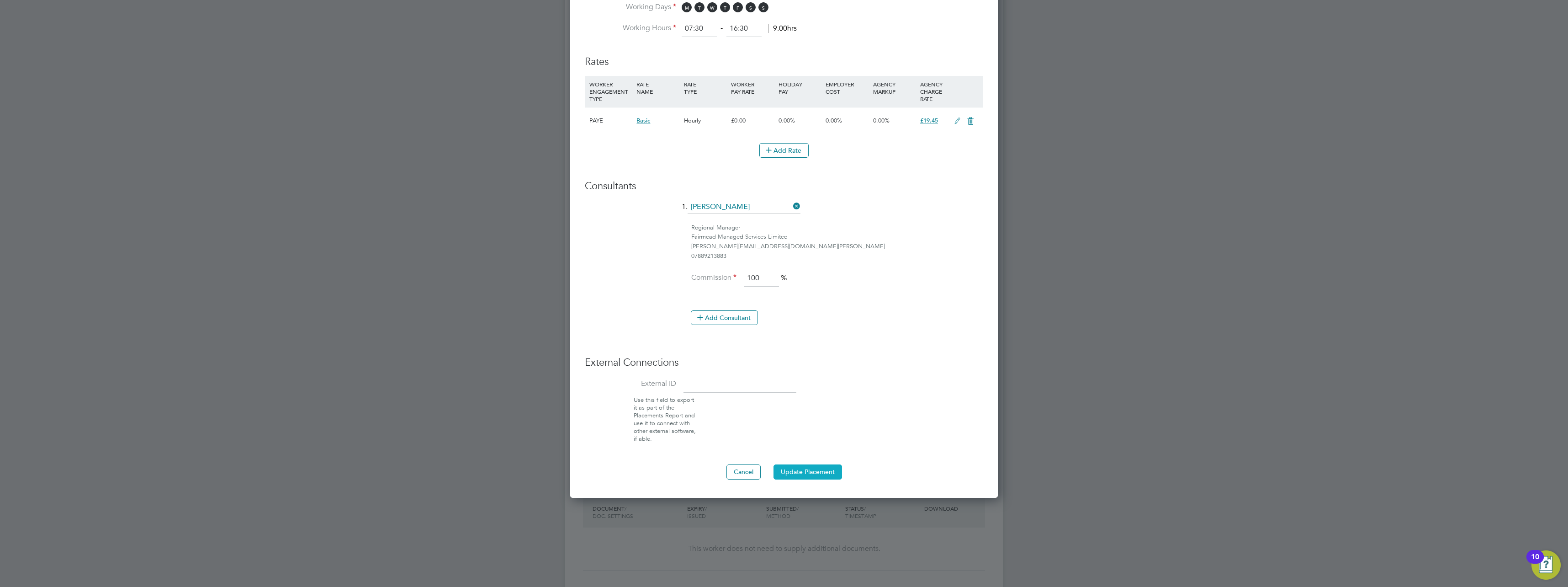
click at [822, 476] on button "Update Placement" at bounding box center [808, 472] width 69 height 15
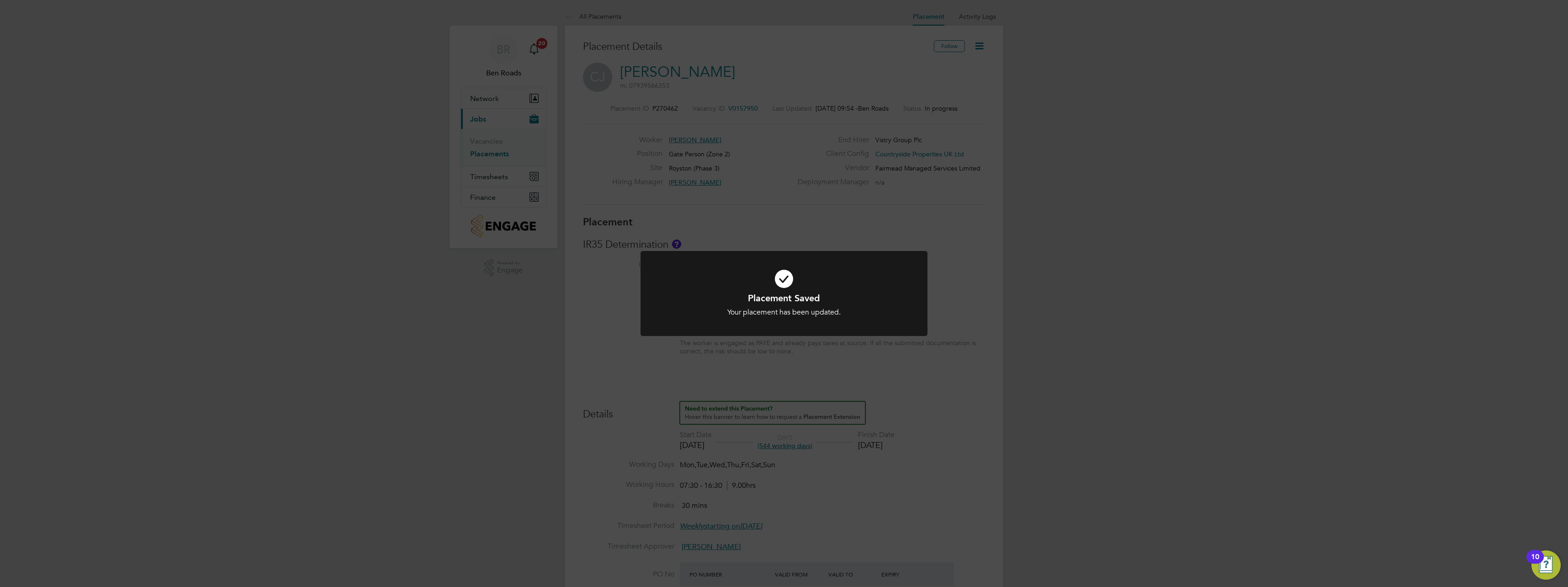
click at [786, 235] on div "Placement Saved Your placement has been updated. Cancel Okay" at bounding box center [784, 294] width 1568 height 587
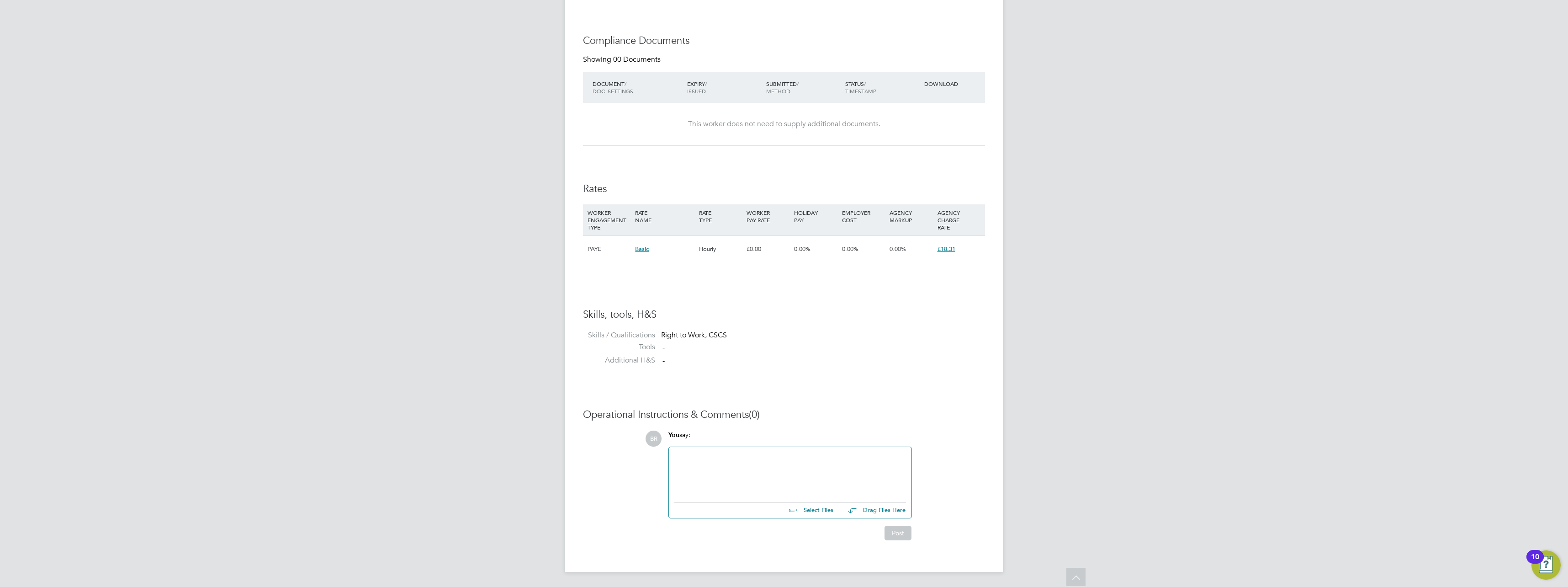
click at [721, 462] on div at bounding box center [790, 472] width 232 height 40
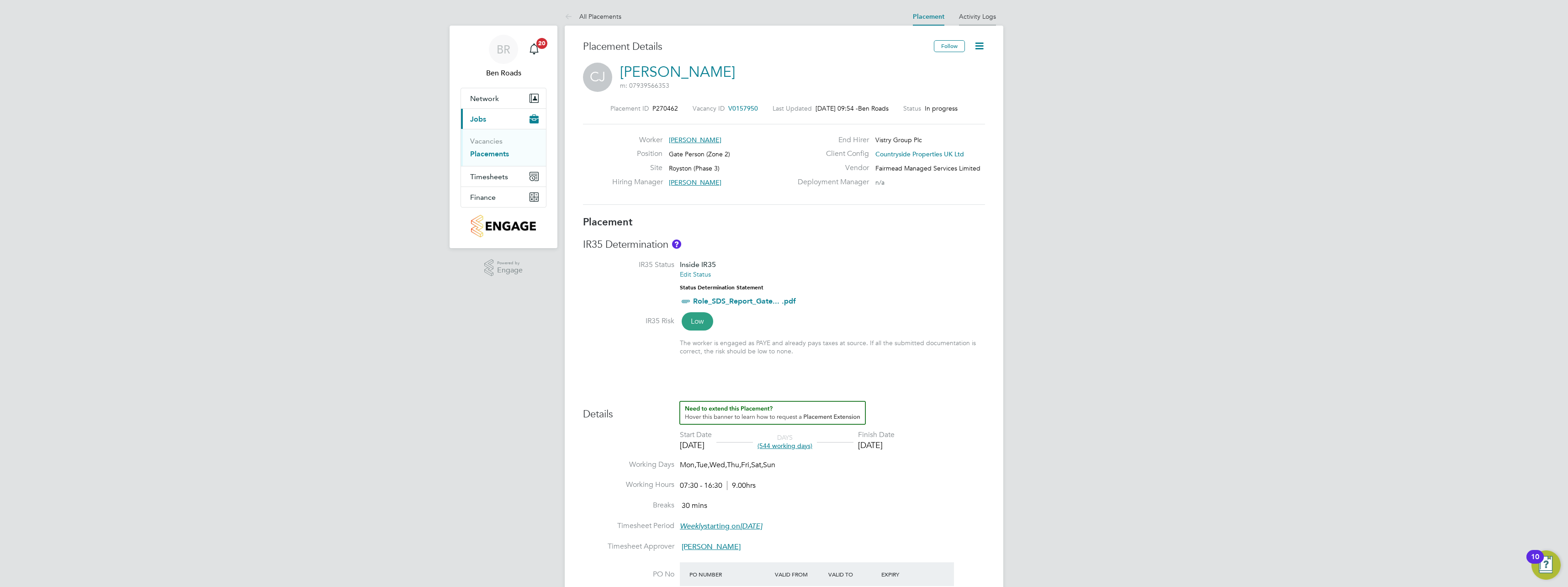
click at [971, 21] on li "Activity Logs" at bounding box center [977, 16] width 37 height 18
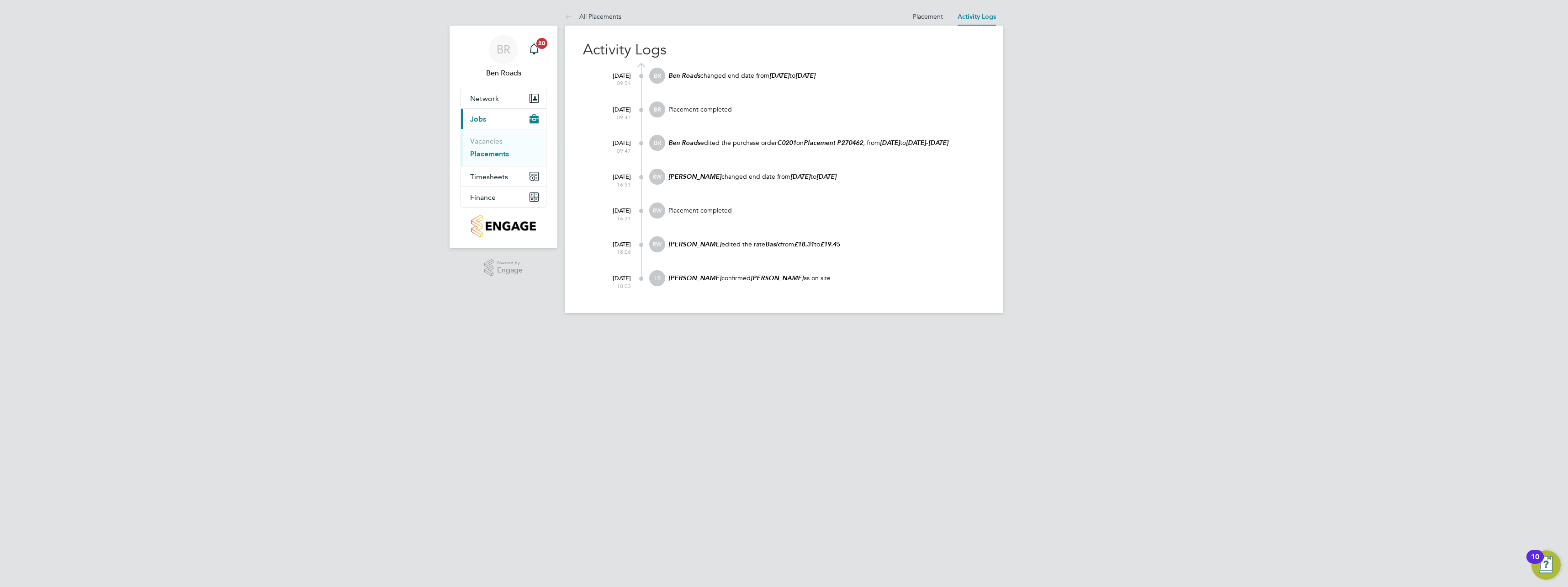
click at [1276, 262] on div "BR Ben Roads Notifications 20 Applications: Network Team Members Sites Workers …" at bounding box center [784, 164] width 1568 height 328
click at [568, 328] on html "BR Ben Roads Notifications 20 Applications: Network Team Members Sites Workers …" at bounding box center [784, 164] width 1568 height 328
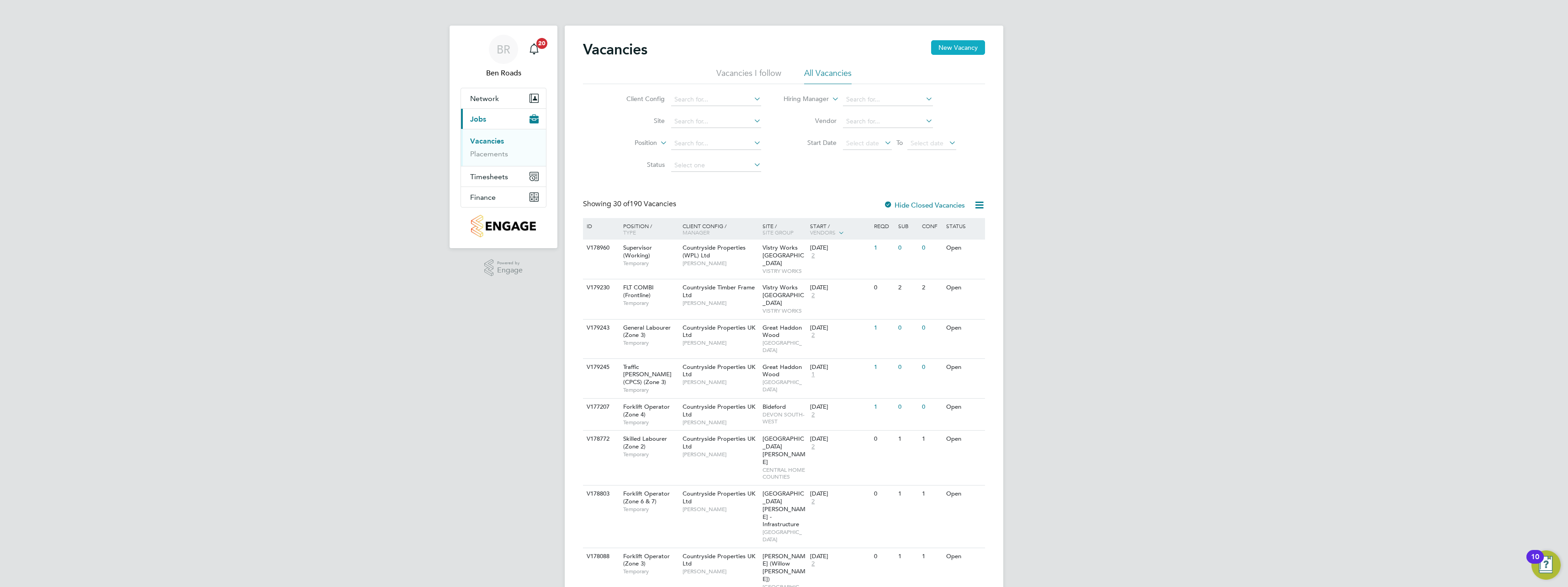
click at [976, 51] on button "New Vacancy" at bounding box center [958, 47] width 54 height 15
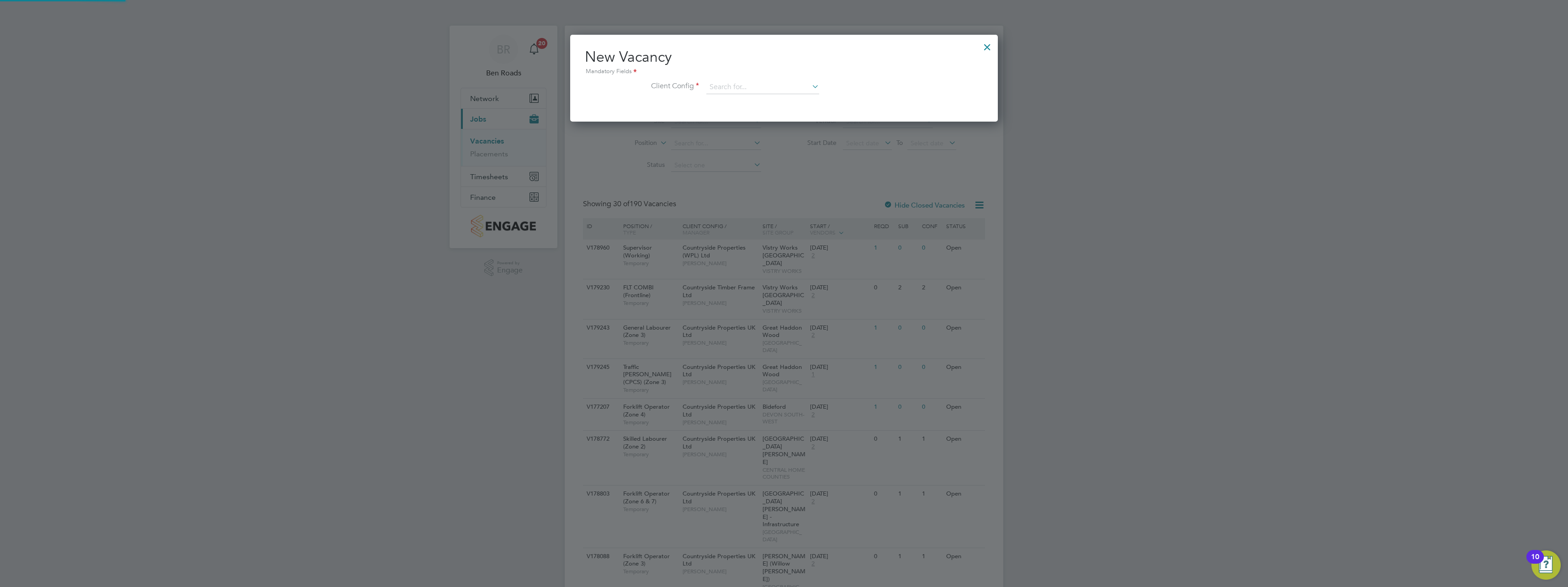
scroll to position [87, 428]
click at [724, 86] on input at bounding box center [762, 87] width 113 height 14
click at [785, 173] on li "Countrys ide Properties UK Ltd" at bounding box center [810, 175] width 207 height 12
type input "Countryside Properties UK Ltd"
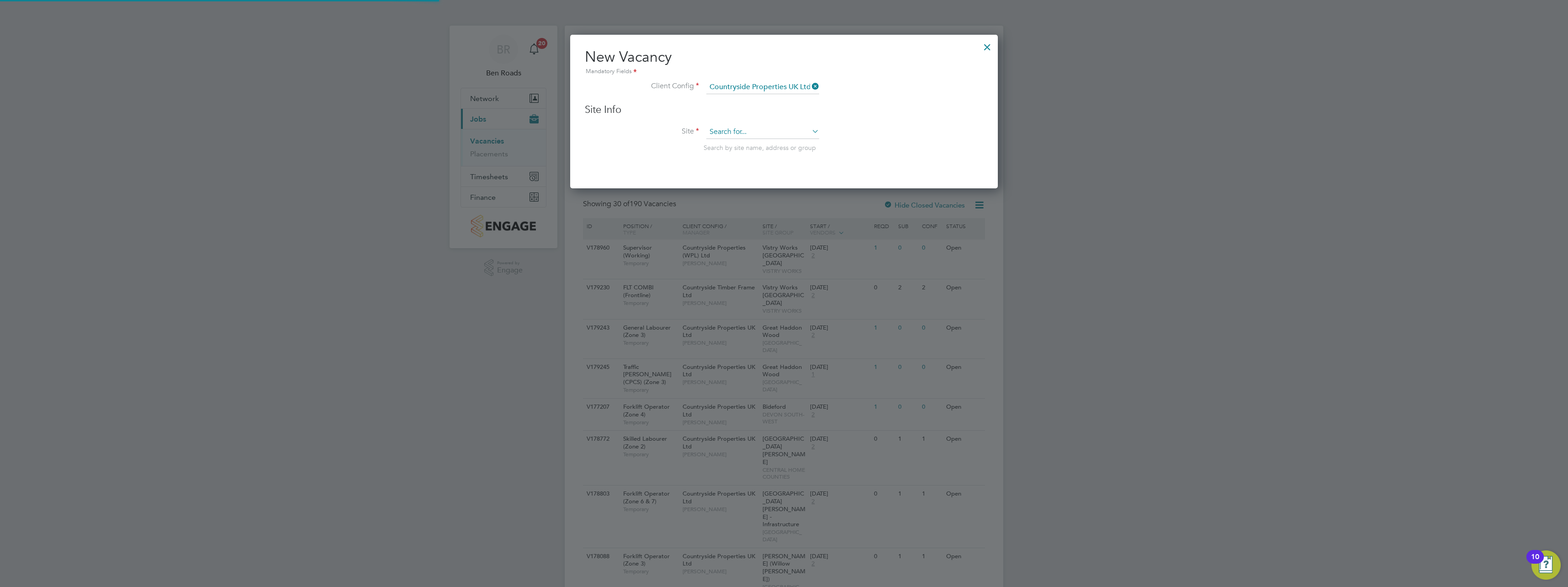
click at [752, 135] on input at bounding box center [762, 132] width 113 height 14
click at [749, 159] on li "Royston (Phase 3)" at bounding box center [763, 157] width 114 height 12
type input "Royston (Phase 3)"
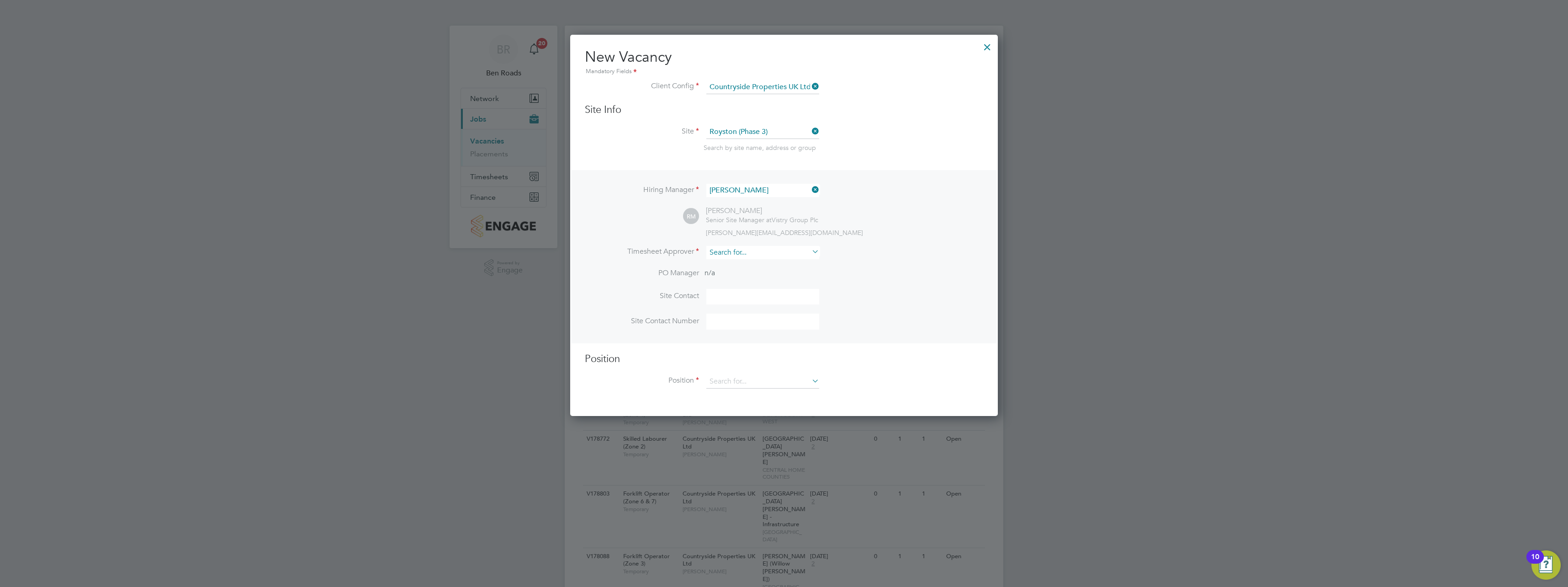
click at [740, 255] on input at bounding box center [762, 253] width 113 height 13
click at [738, 329] on li "[PERSON_NAME]" at bounding box center [764, 328] width 116 height 12
type input "[PERSON_NAME]"
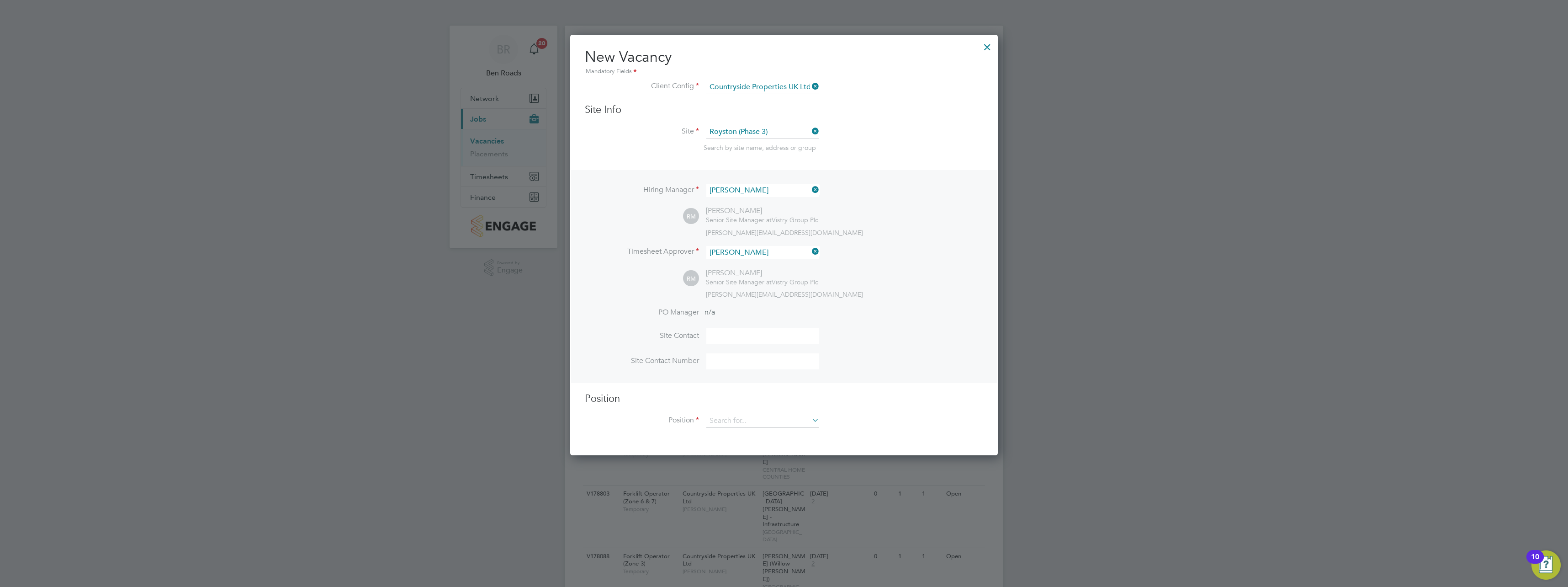
scroll to position [422, 428]
click at [735, 334] on input at bounding box center [762, 336] width 113 height 16
type input "[PERSON_NAME]"
type input "07776995346"
type input "General Labourer (Zone 2)"
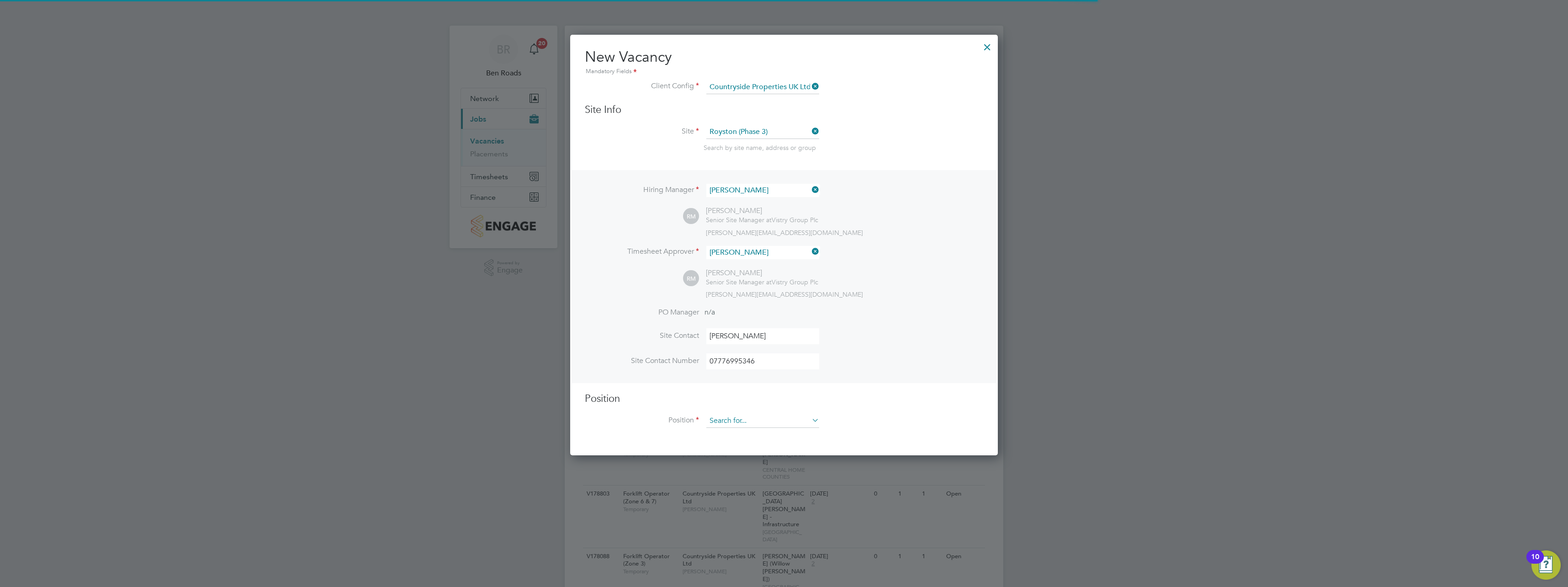
click at [752, 420] on input at bounding box center [762, 421] width 113 height 14
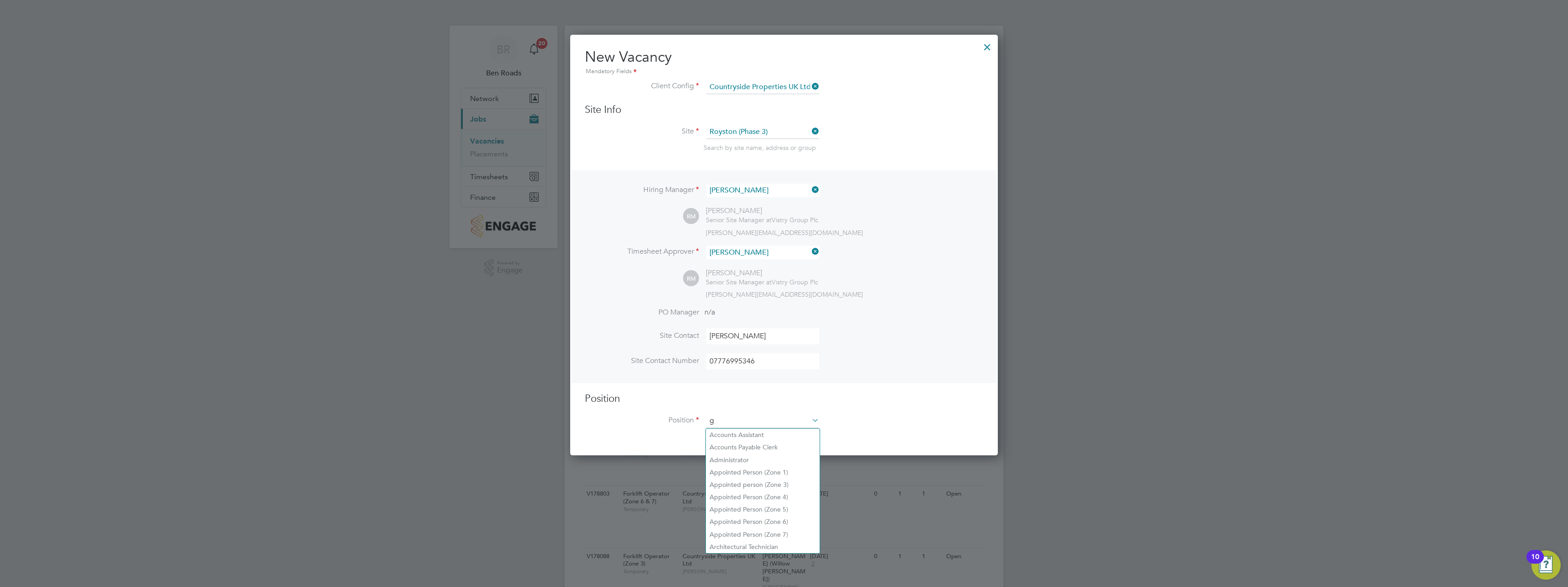
scroll to position [1318, 428]
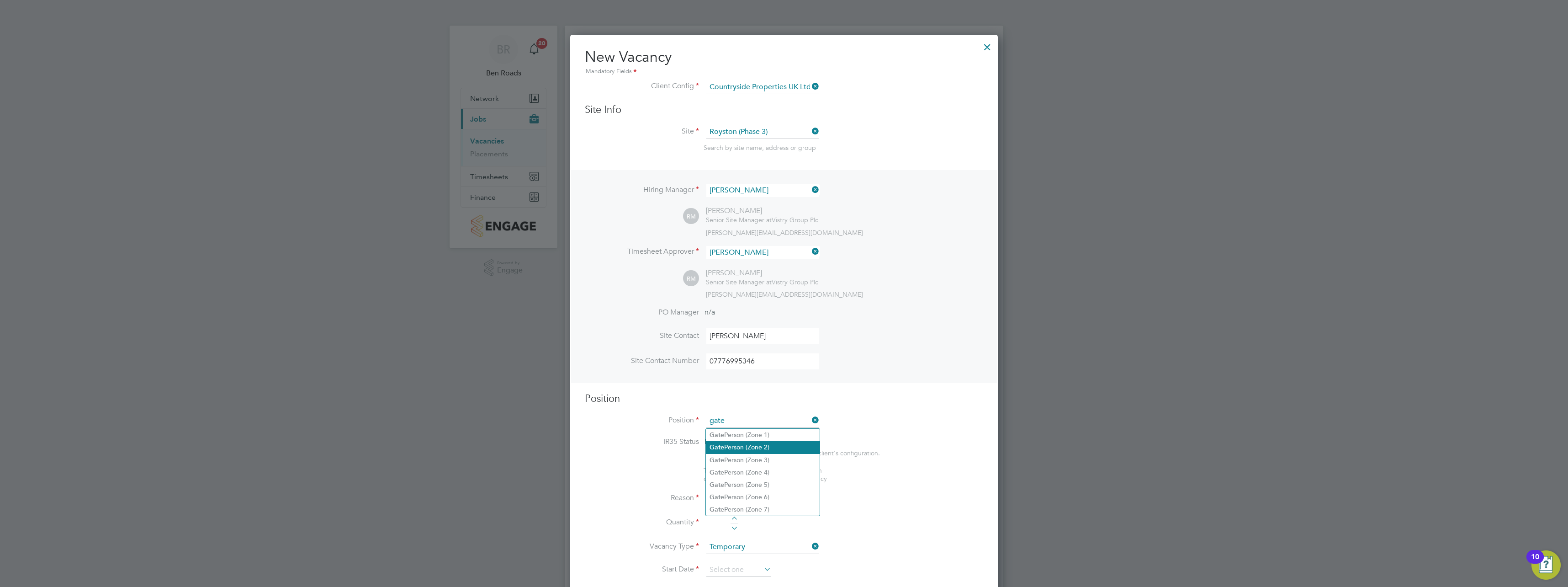
click at [753, 451] on li "Gate Person (Zone 2)" at bounding box center [763, 447] width 114 height 12
type input "Gate Person (Zone 2)"
type textarea "- Welcoming visitors and signing visitors in and out of site - Checking CSCS ca…"
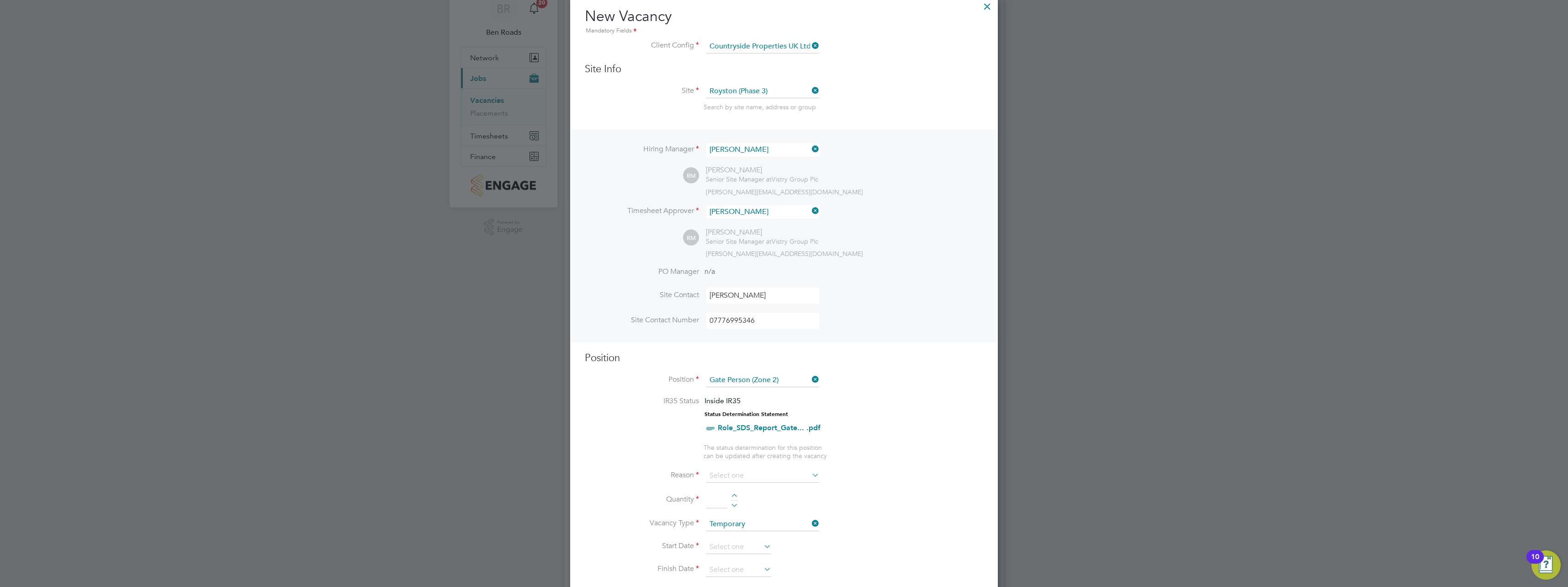
scroll to position [46, 0]
click at [746, 471] on input at bounding box center [762, 471] width 113 height 14
click at [736, 500] on li "Holiday" at bounding box center [763, 496] width 114 height 12
type input "Holiday"
click at [716, 497] on input at bounding box center [716, 494] width 21 height 16
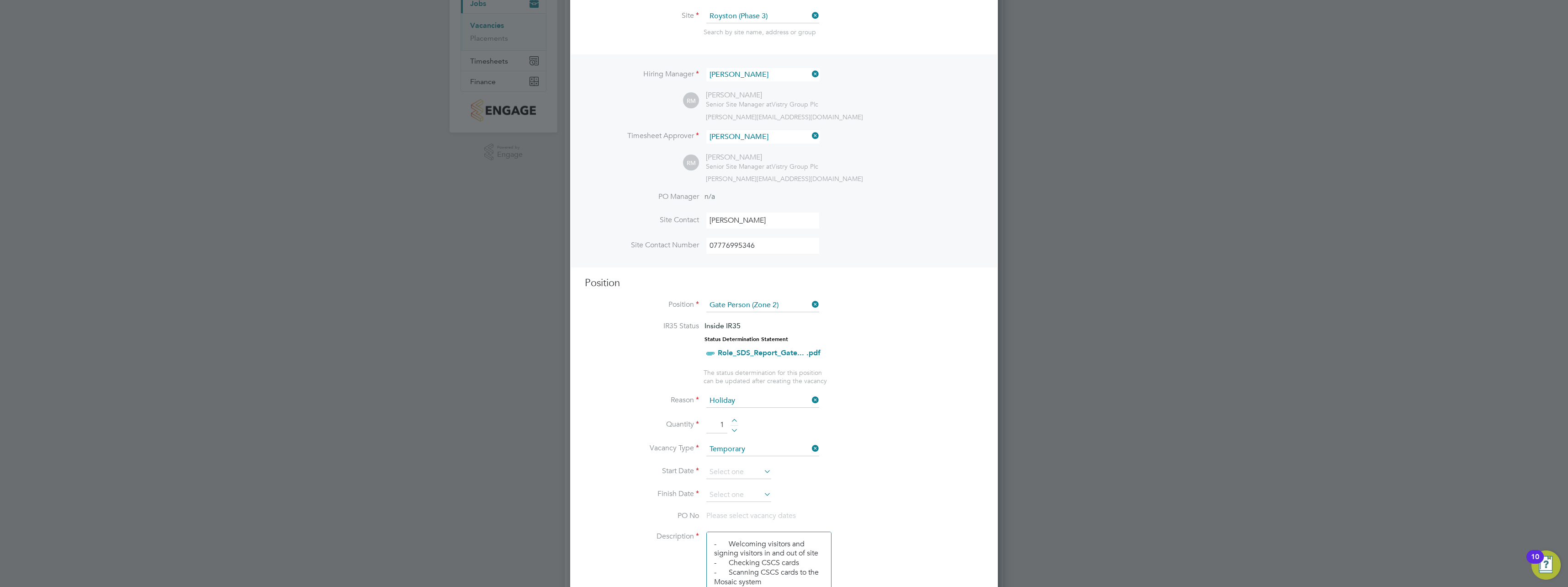
scroll to position [122, 0]
type input "1"
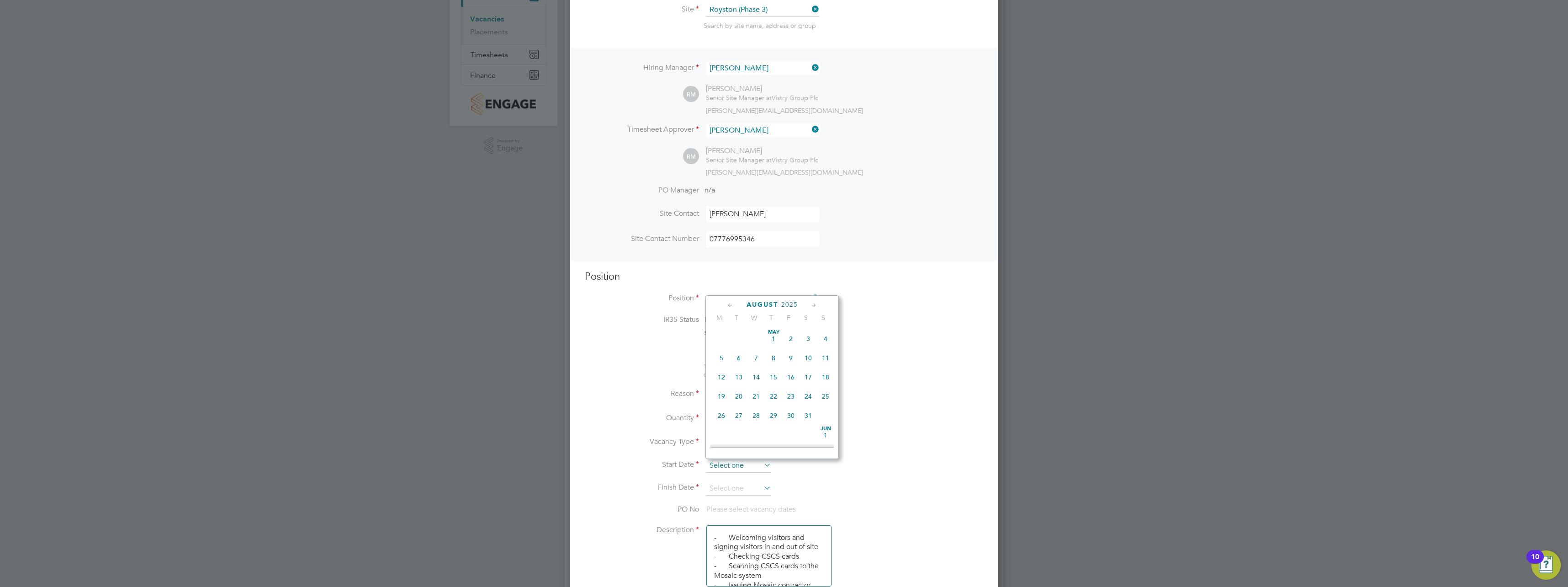
click at [737, 463] on input at bounding box center [738, 466] width 65 height 14
click at [730, 306] on icon at bounding box center [730, 305] width 9 height 10
click at [809, 303] on div "July 2025" at bounding box center [772, 304] width 124 height 9
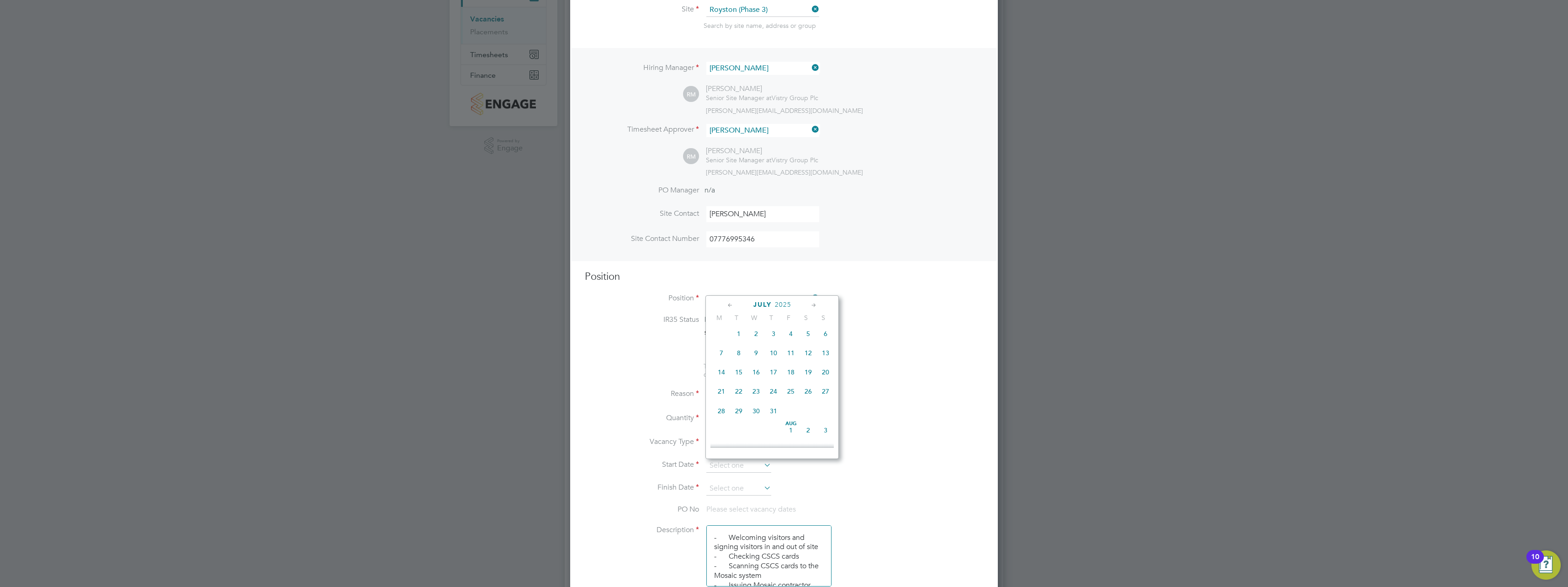
click at [813, 303] on icon at bounding box center [814, 305] width 9 height 10
click at [776, 359] on span "7" at bounding box center [773, 350] width 18 height 18
type input "07 Aug 2025"
click at [753, 486] on input at bounding box center [738, 488] width 65 height 14
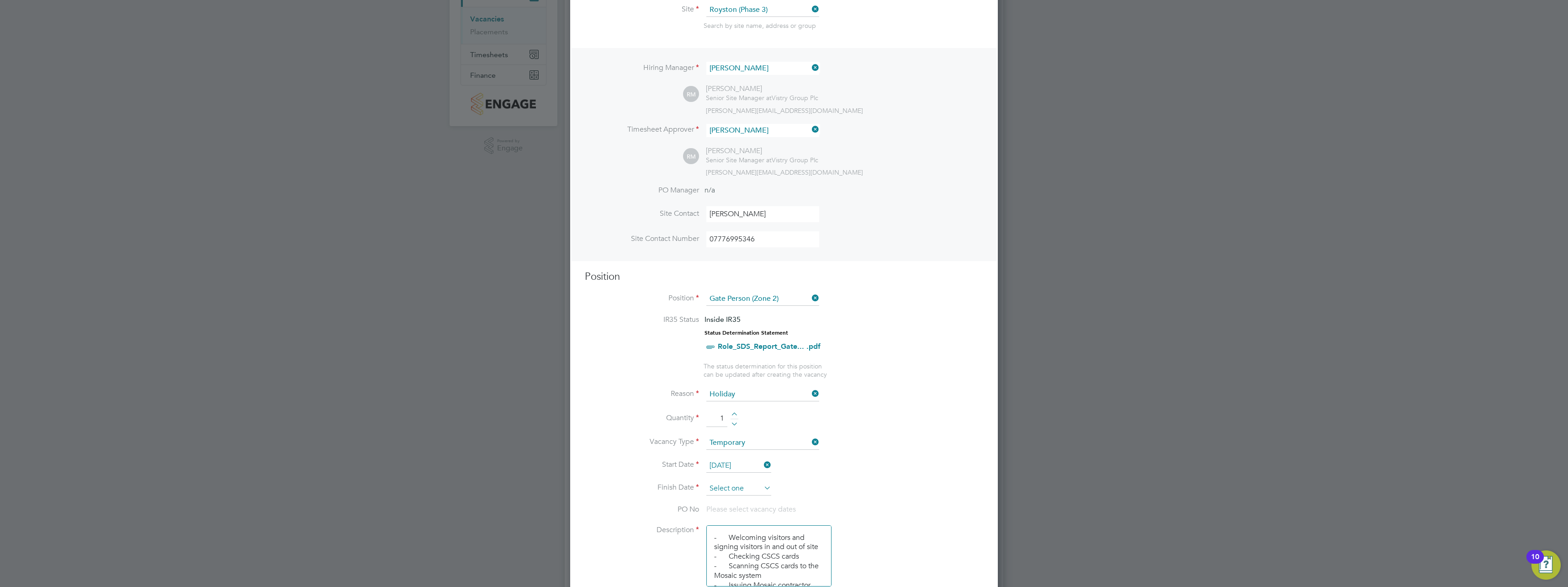
scroll to position [356, 0]
click at [729, 326] on icon at bounding box center [730, 328] width 9 height 10
click at [816, 325] on icon at bounding box center [814, 328] width 9 height 10
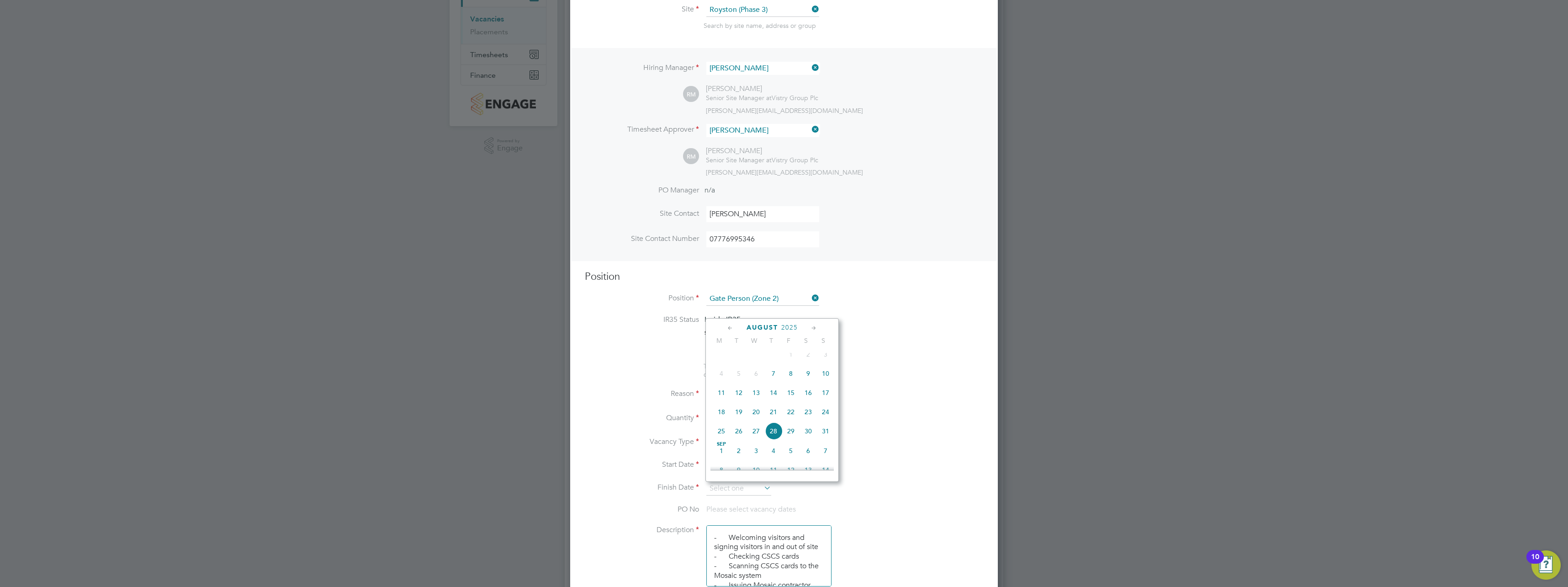
click at [774, 378] on span "7" at bounding box center [773, 373] width 18 height 18
type input "07 Aug 2025"
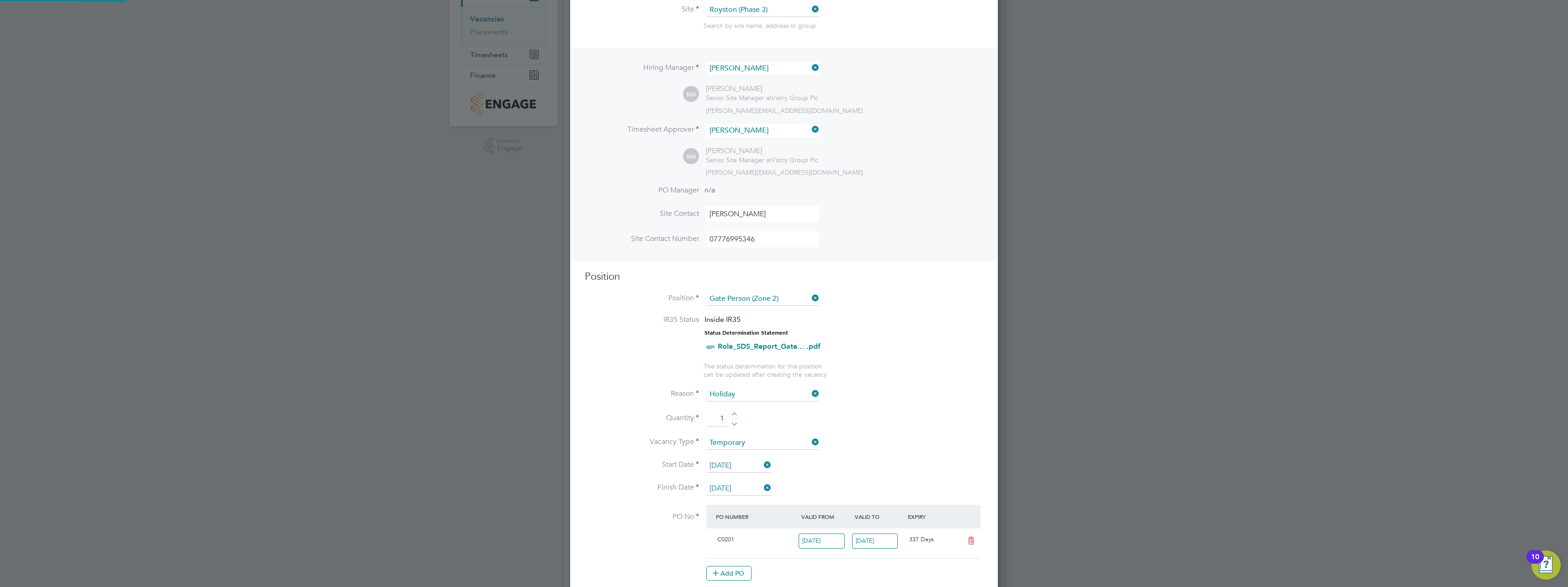
scroll to position [16, 86]
click at [887, 452] on li "Vacancy Type Temporary" at bounding box center [784, 448] width 399 height 23
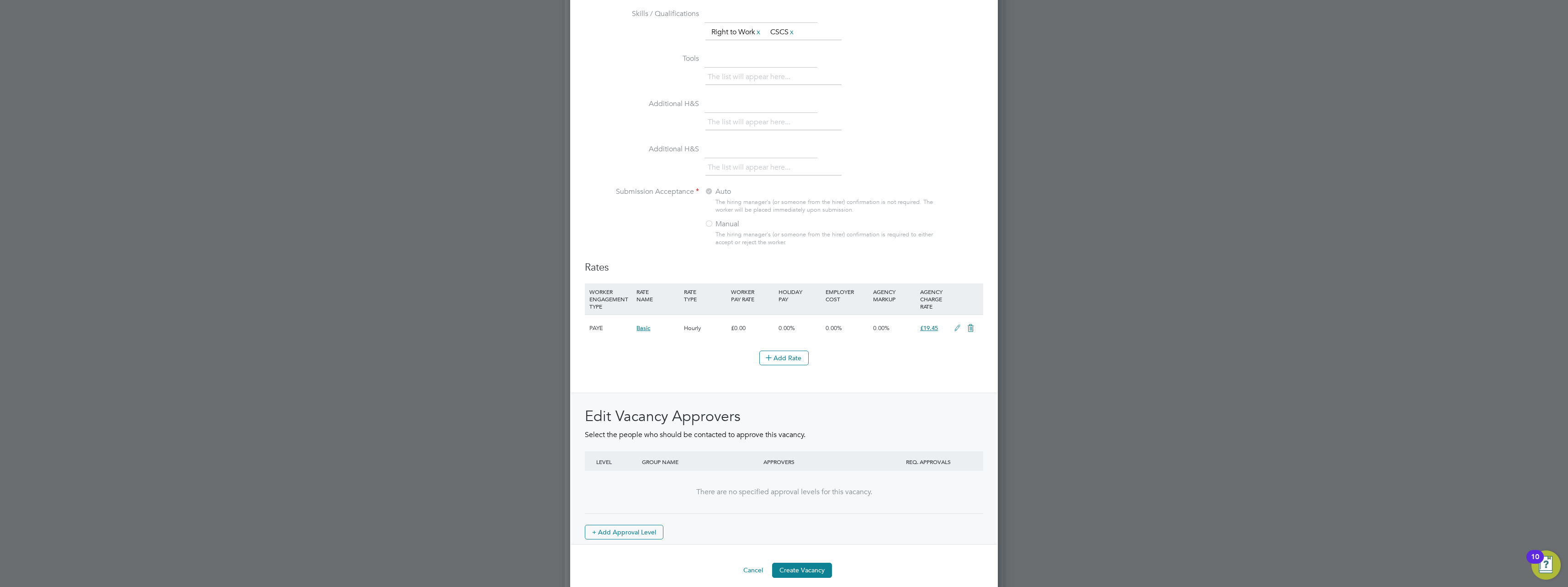
scroll to position [831, 0]
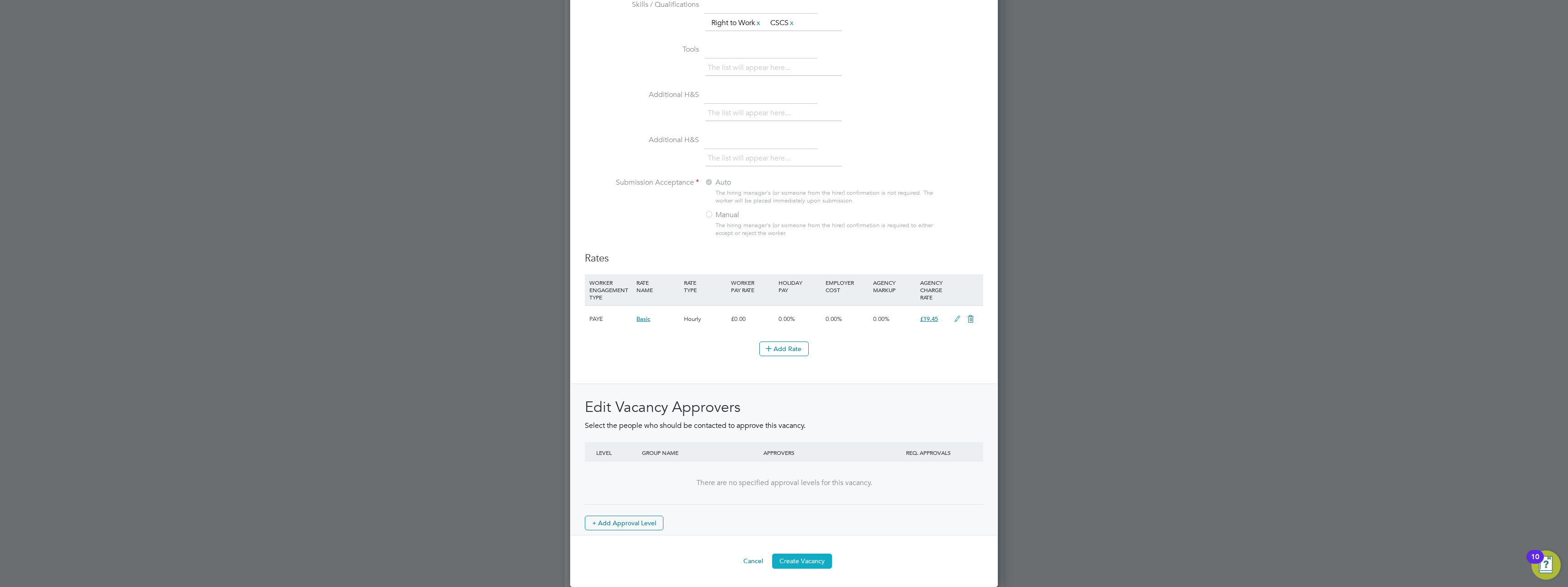
click at [789, 554] on button "Create Vacancy" at bounding box center [802, 561] width 60 height 15
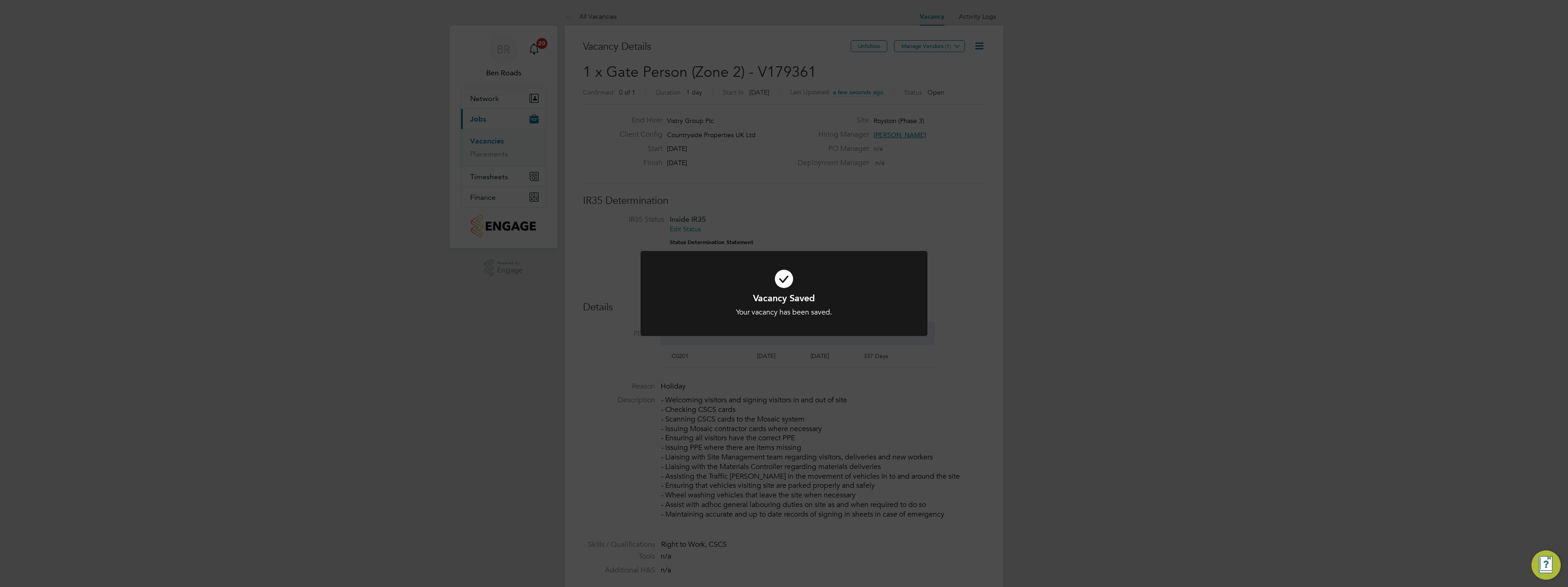
click at [840, 283] on icon at bounding box center [784, 279] width 237 height 36
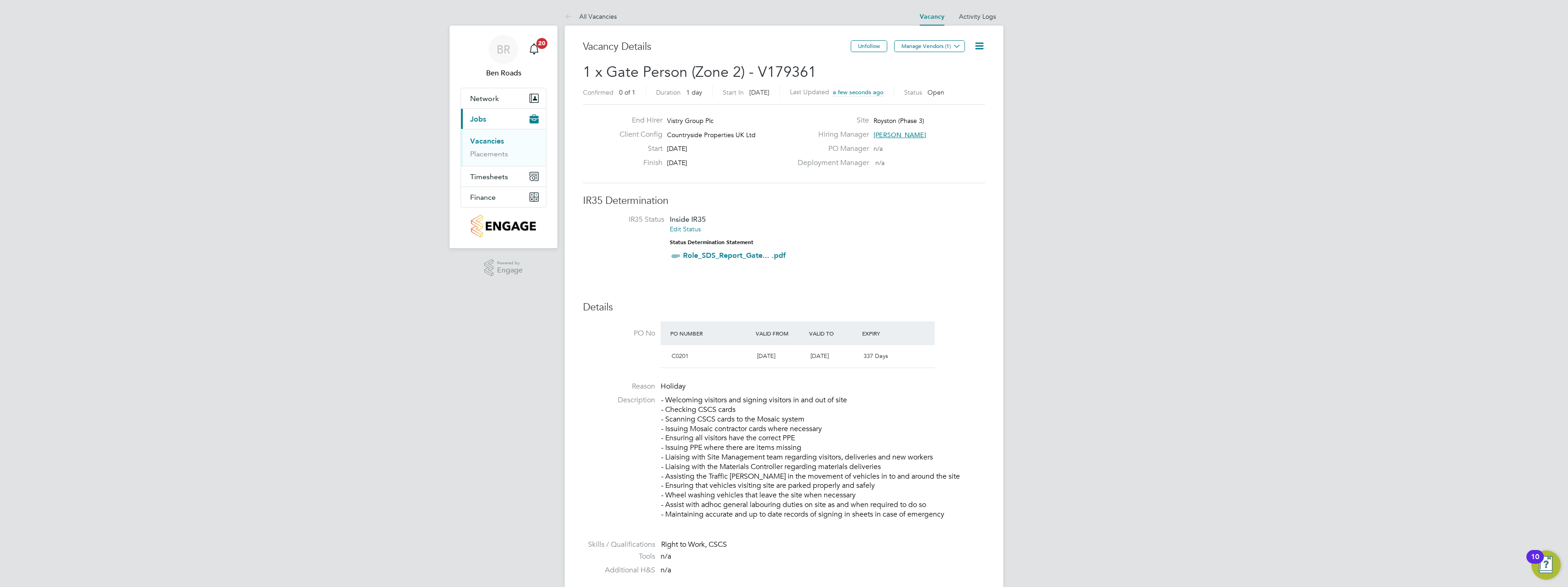
click at [978, 47] on icon at bounding box center [979, 46] width 12 height 12
click at [977, 40] on icon at bounding box center [979, 46] width 12 height 12
click at [937, 47] on button "Manage Vendors (1)" at bounding box center [929, 46] width 71 height 12
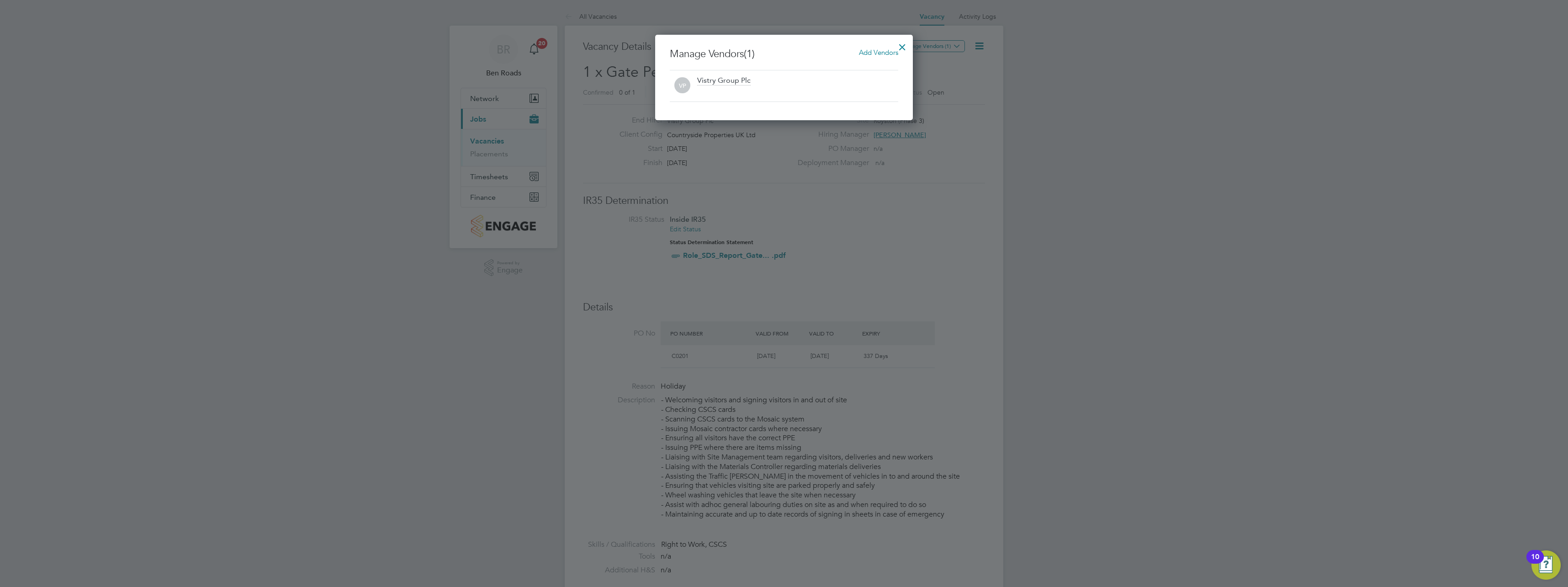
click at [869, 54] on span "Add Vendors" at bounding box center [878, 52] width 40 height 9
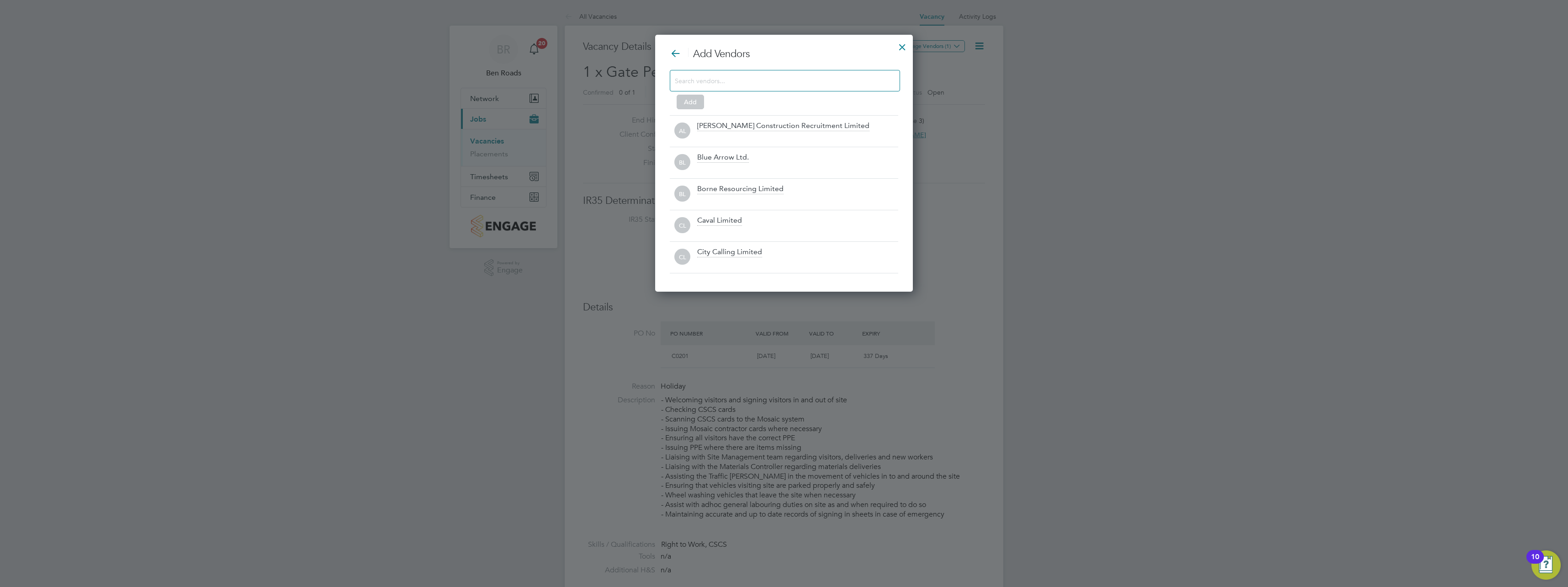
click at [779, 89] on div at bounding box center [785, 80] width 230 height 21
click at [780, 81] on input at bounding box center [778, 80] width 206 height 12
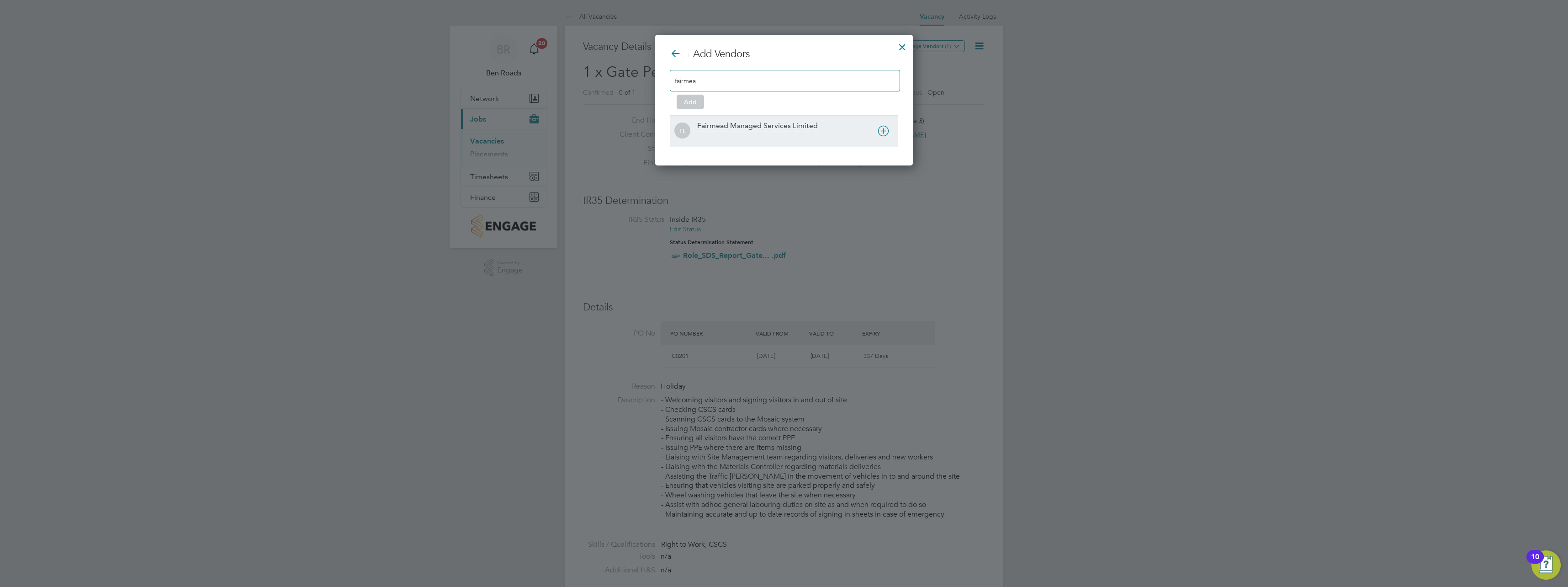
type input "fairmea"
click at [777, 126] on div "Fairmead Managed Services Limited" at bounding box center [757, 126] width 121 height 10
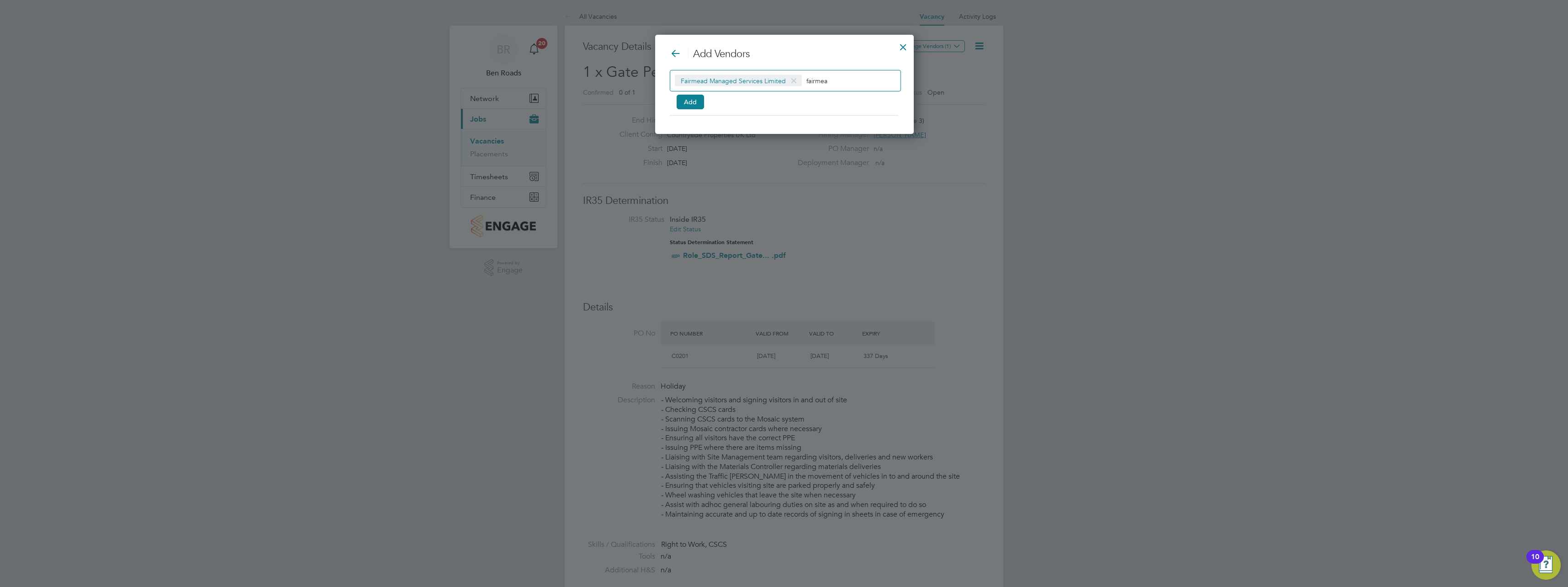
click at [837, 82] on input "fairmea" at bounding box center [835, 80] width 57 height 12
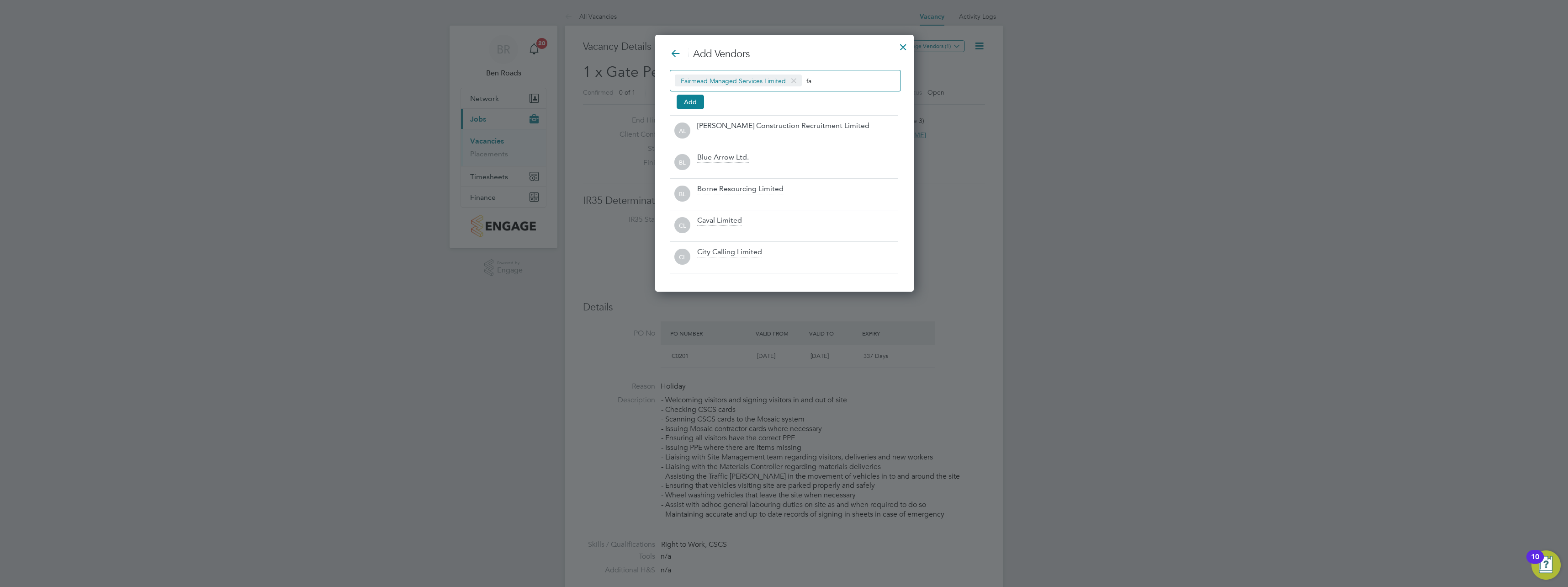
type input "f"
click at [685, 101] on button "Add" at bounding box center [690, 102] width 27 height 15
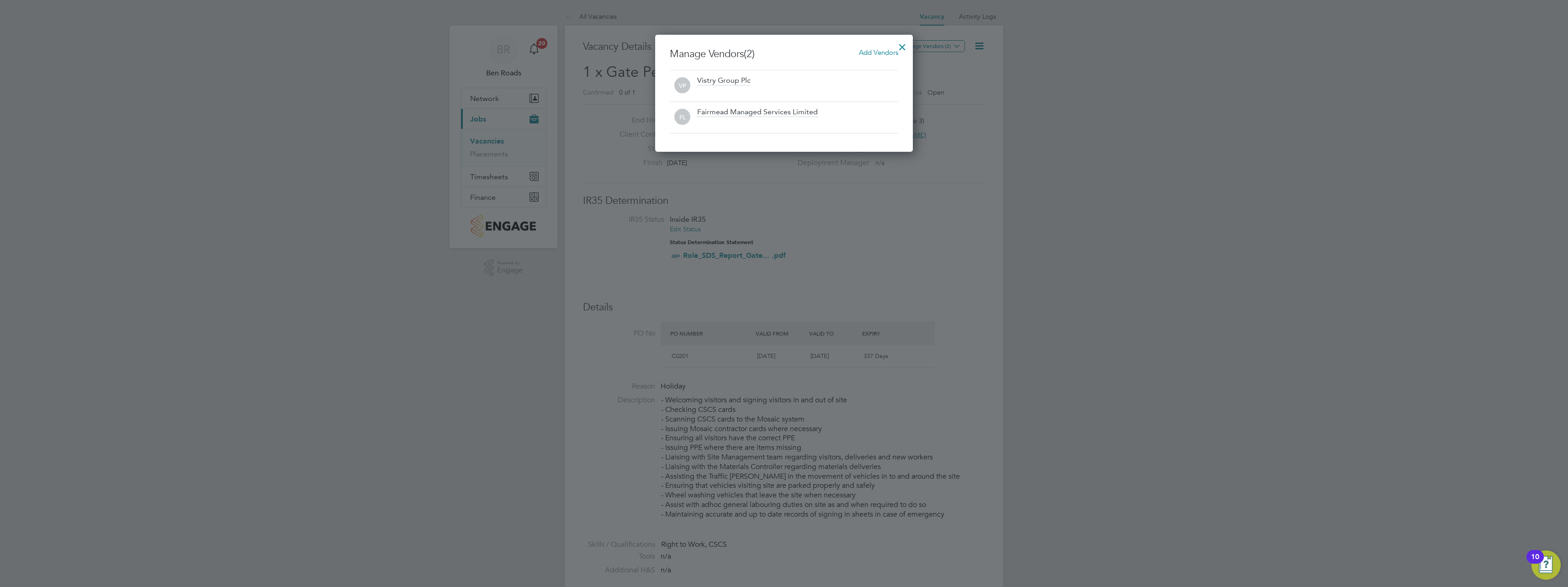
click at [902, 44] on div at bounding box center [902, 44] width 16 height 16
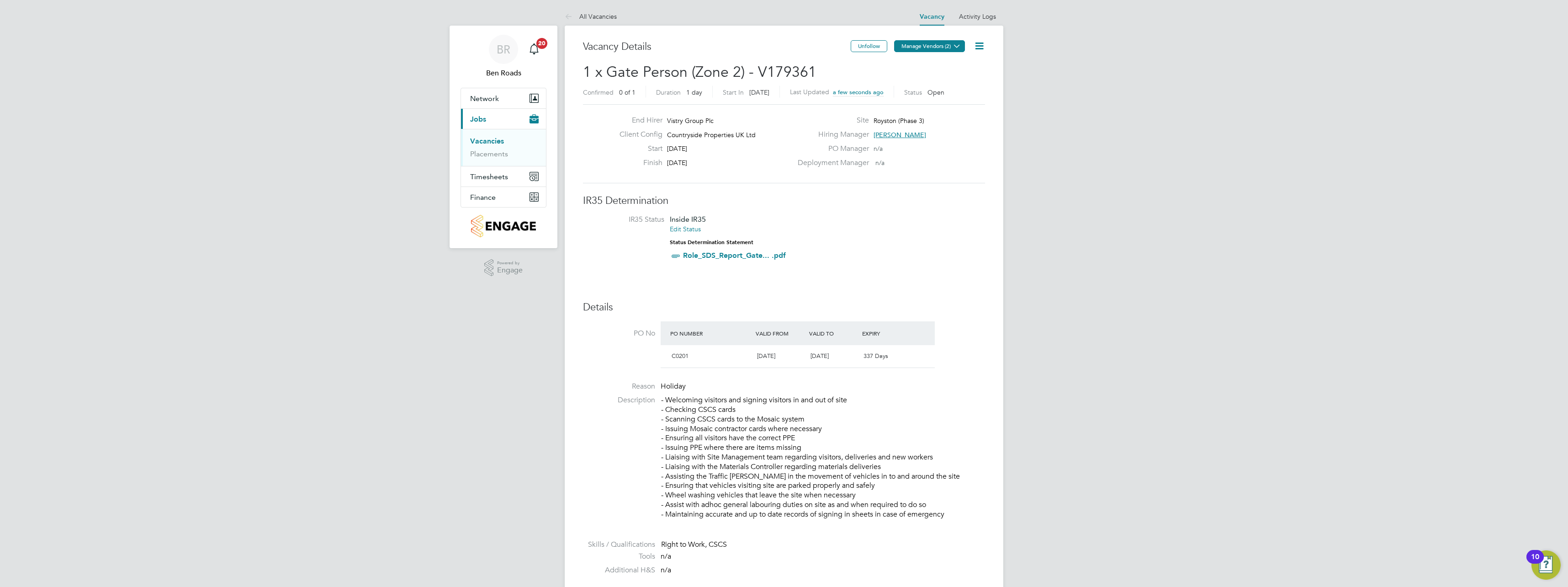
click at [942, 47] on button "Manage Vendors (2)" at bounding box center [929, 46] width 71 height 12
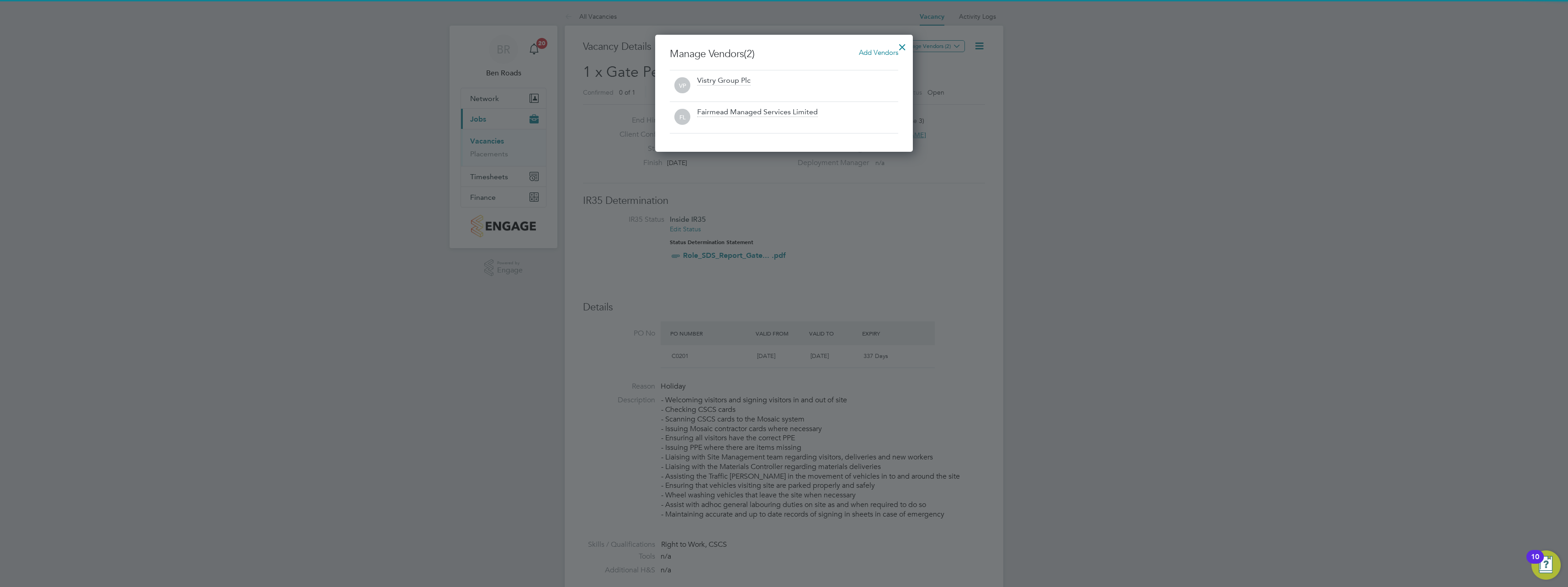
click at [923, 256] on div at bounding box center [784, 294] width 1568 height 587
click at [901, 45] on div at bounding box center [902, 44] width 16 height 16
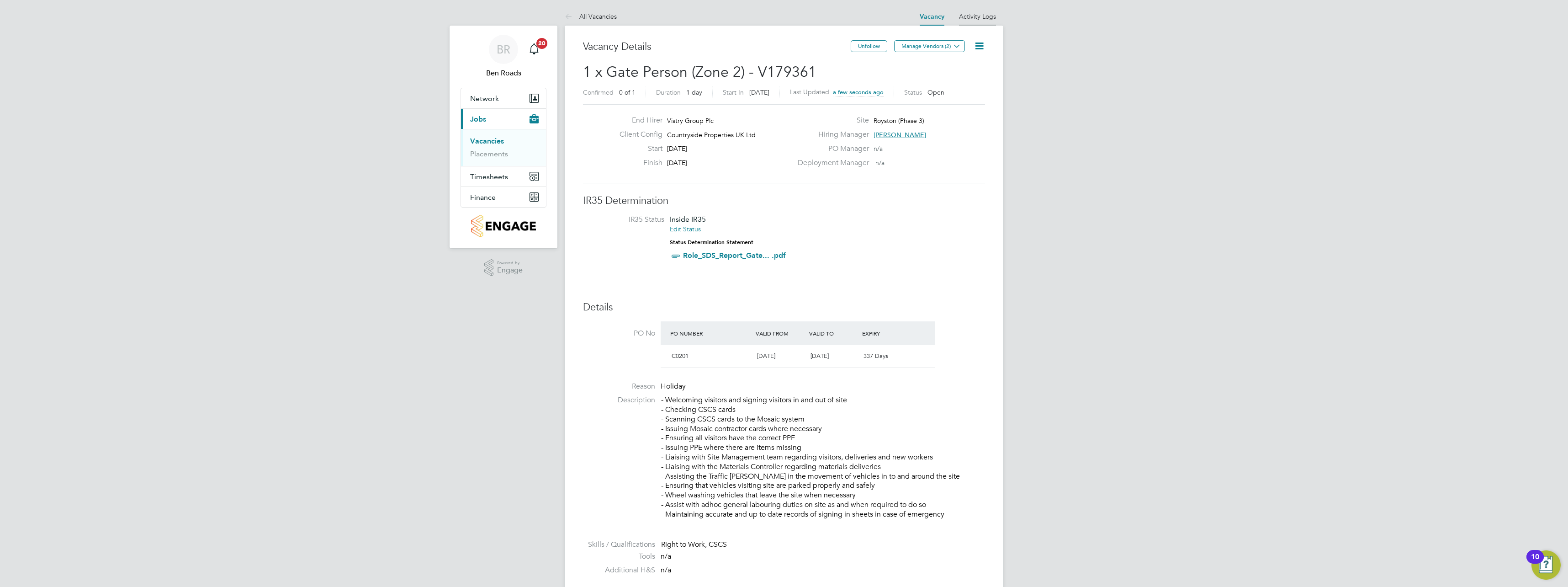
click at [977, 15] on link "Activity Logs" at bounding box center [977, 16] width 37 height 9
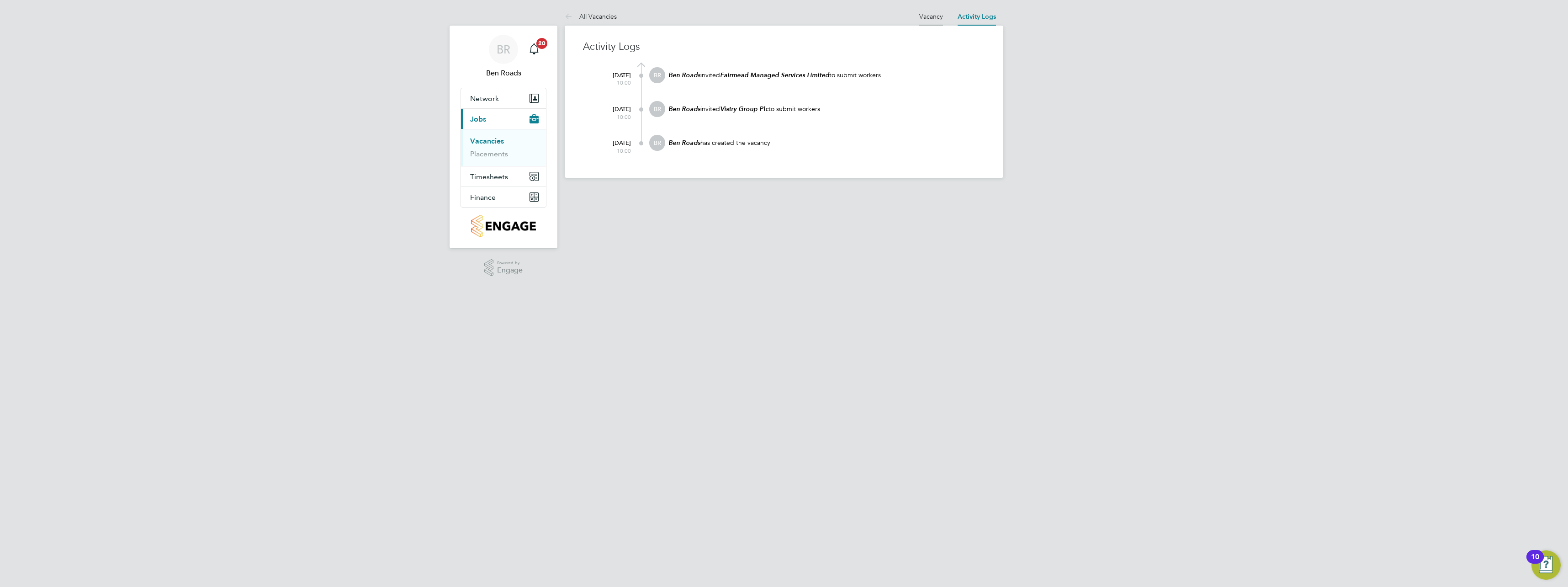
click at [926, 13] on link "Vacancy" at bounding box center [931, 16] width 24 height 9
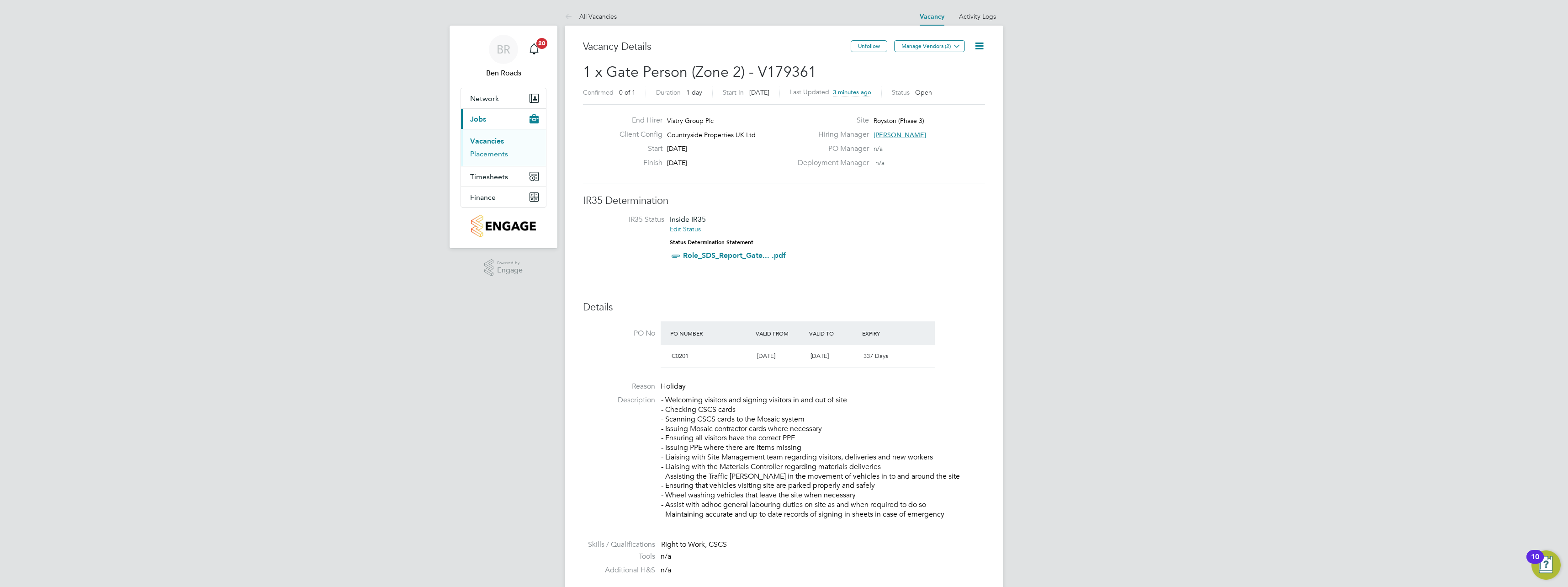
click at [495, 153] on link "Placements" at bounding box center [489, 153] width 38 height 9
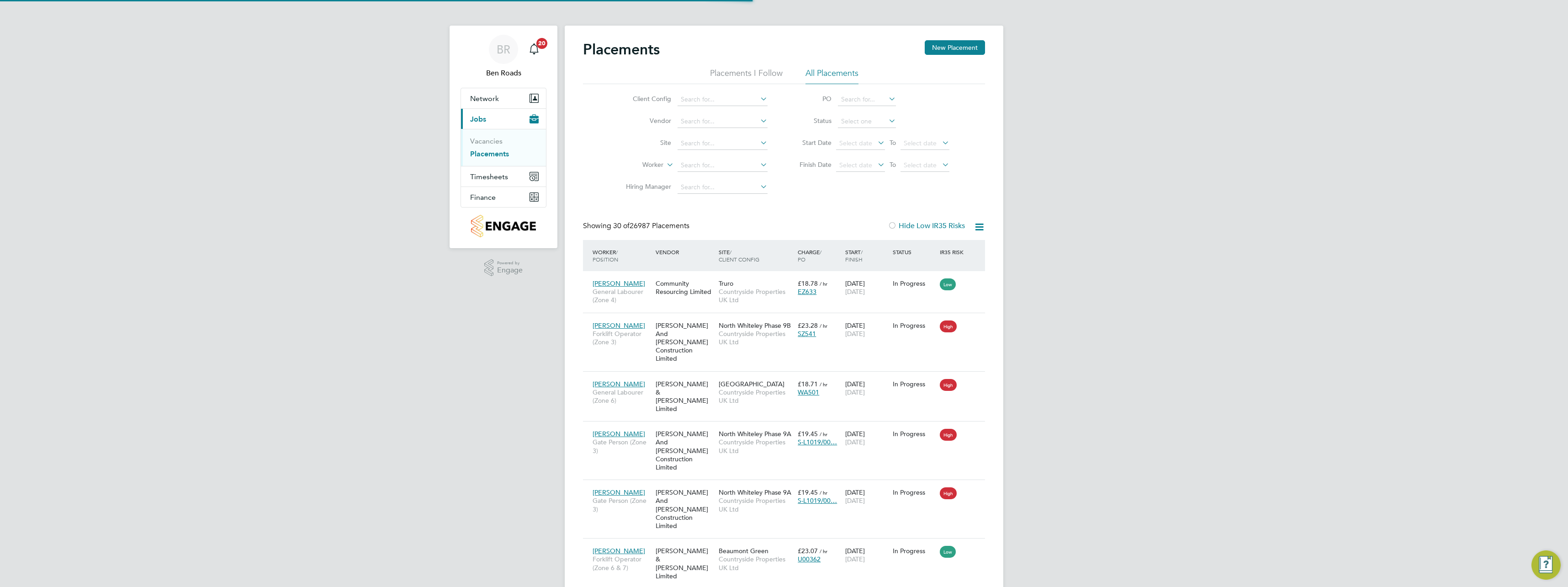
scroll to position [34, 80]
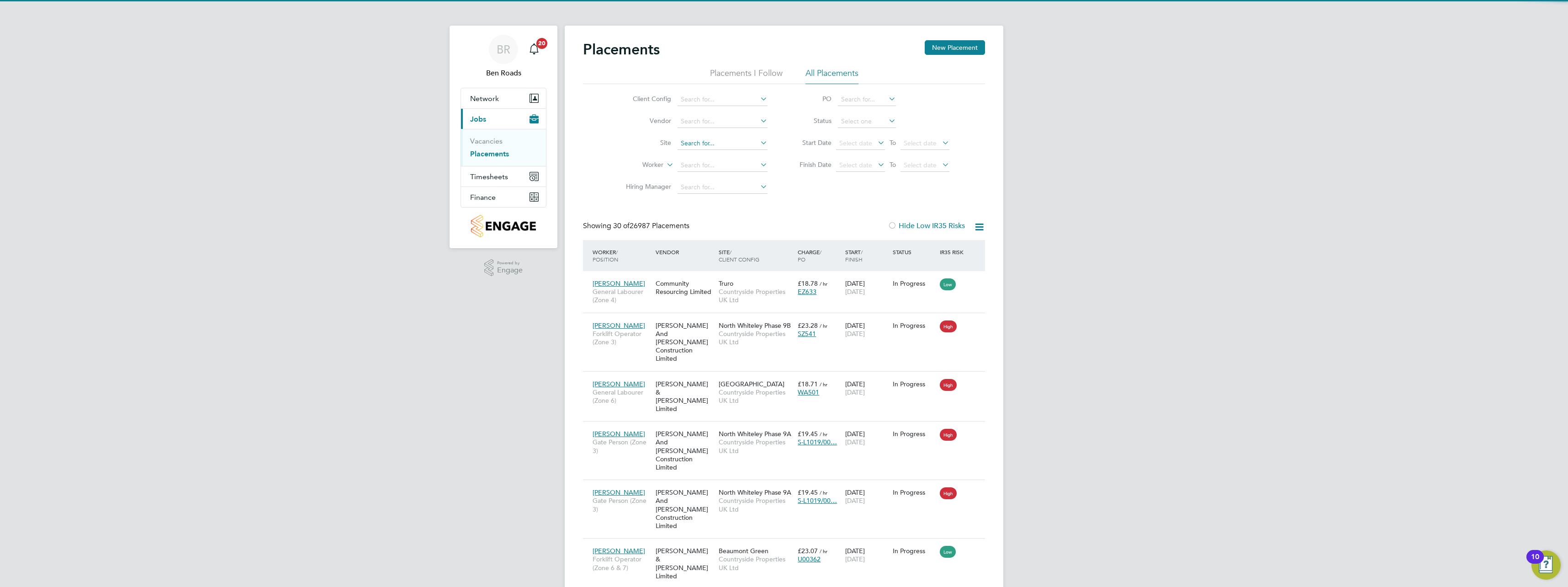
click at [699, 142] on input at bounding box center [723, 143] width 90 height 13
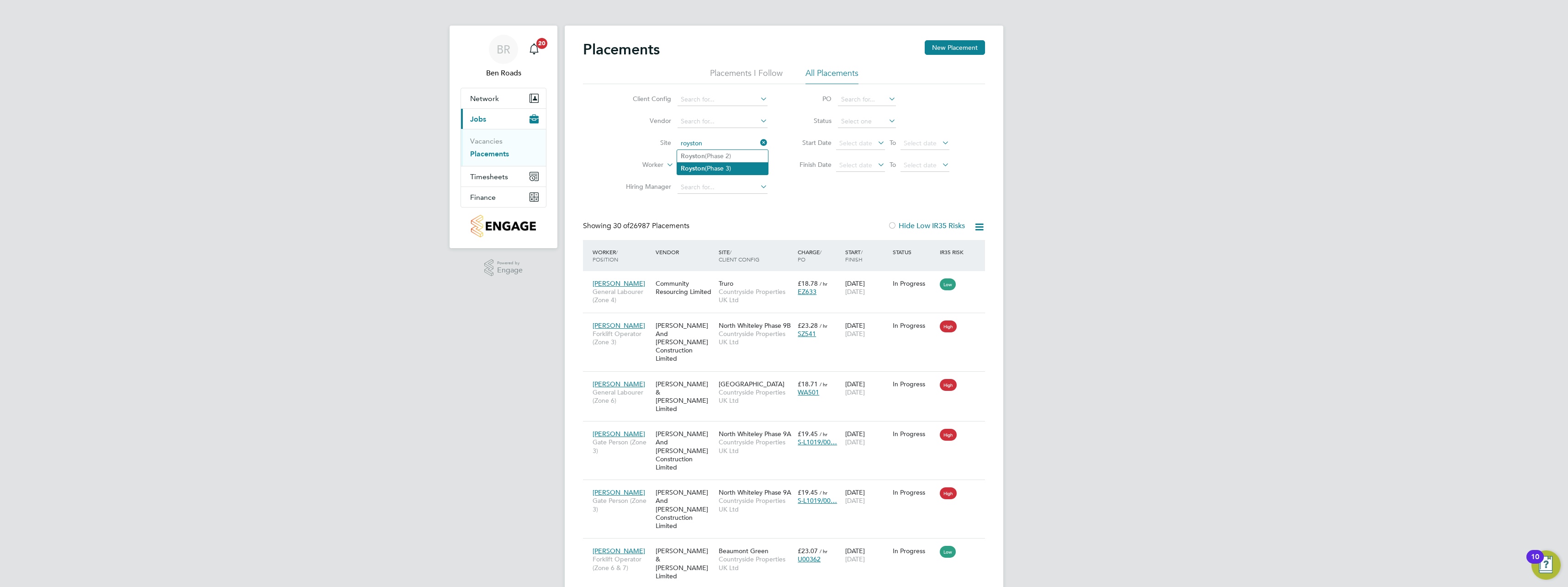
click at [691, 164] on b "Royston" at bounding box center [693, 168] width 24 height 8
type input "Royston (Phase 3)"
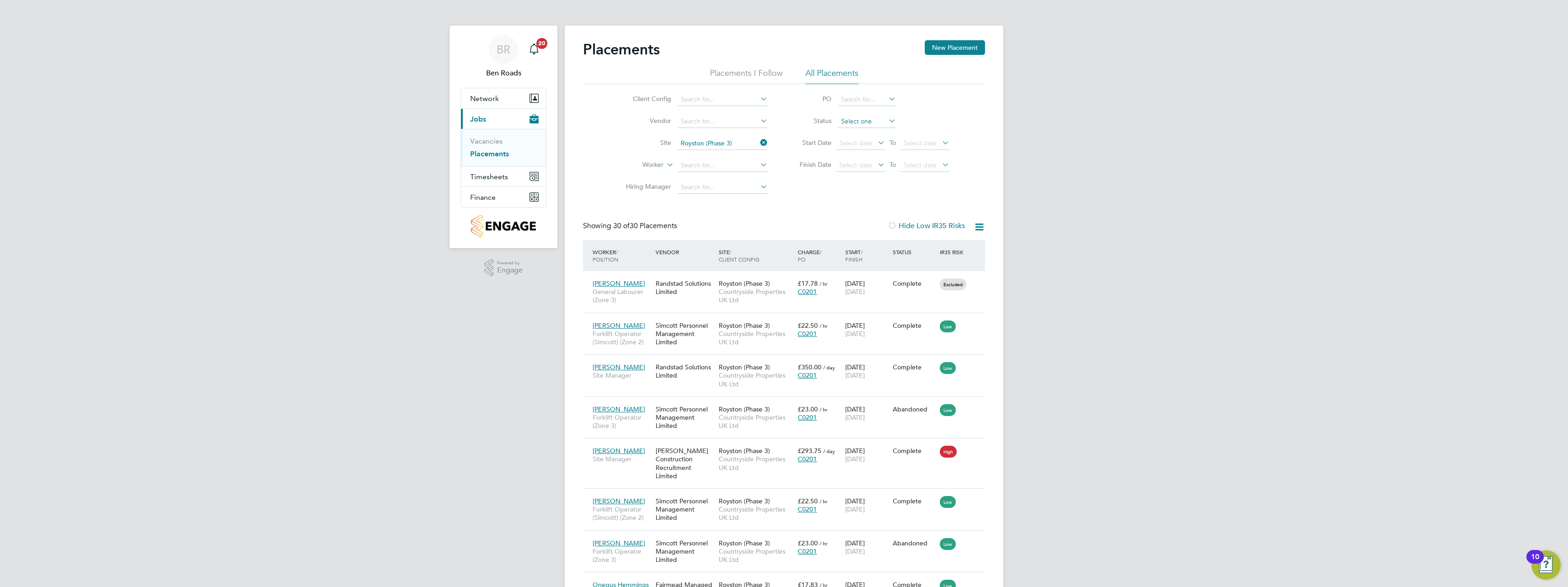
click at [864, 134] on li "Active" at bounding box center [867, 133] width 59 height 12
type input "Active"
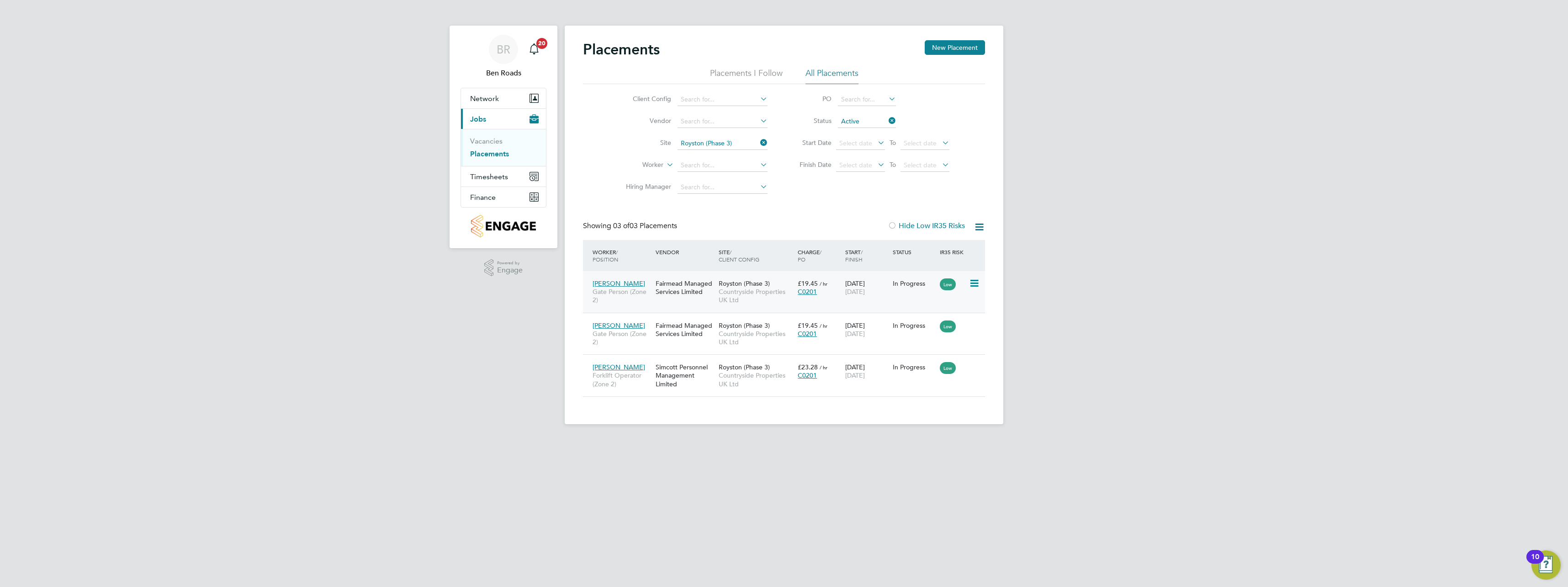
click at [614, 283] on span "[PERSON_NAME]" at bounding box center [619, 284] width 52 height 9
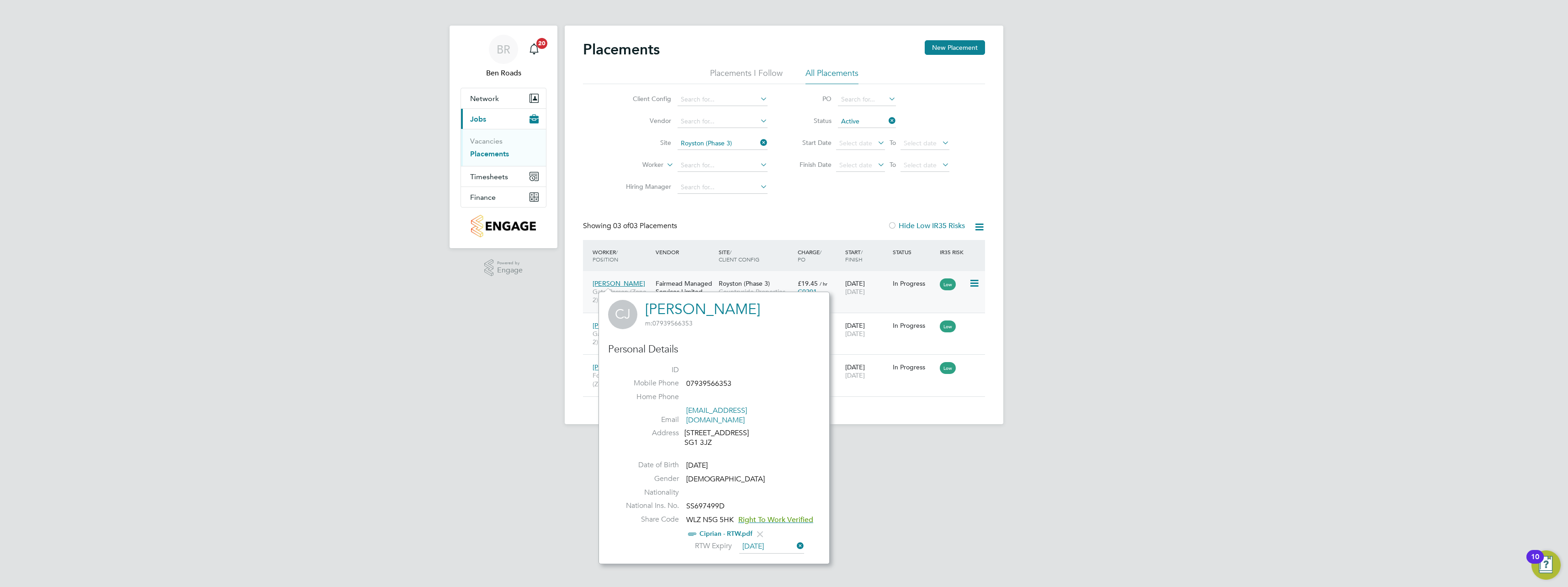
click at [854, 289] on span "[DATE]" at bounding box center [855, 292] width 19 height 9
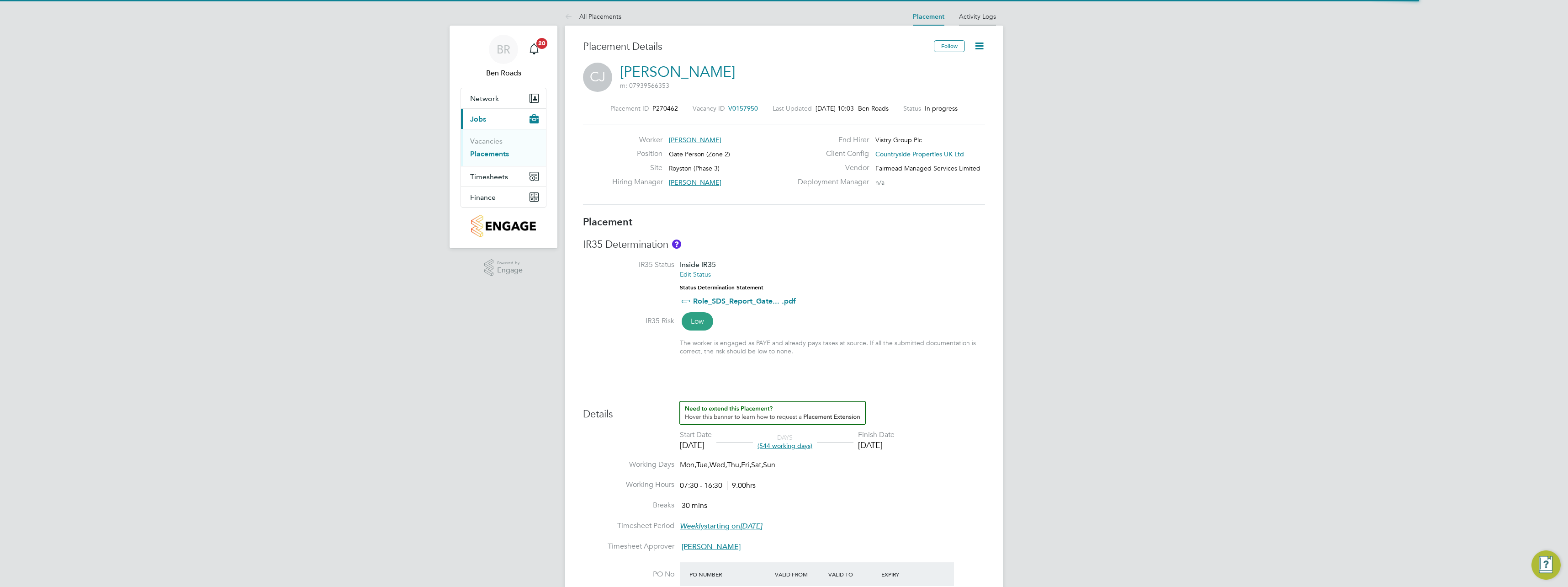
click at [978, 16] on link "Activity Logs" at bounding box center [977, 16] width 37 height 9
